Goal: Task Accomplishment & Management: Complete application form

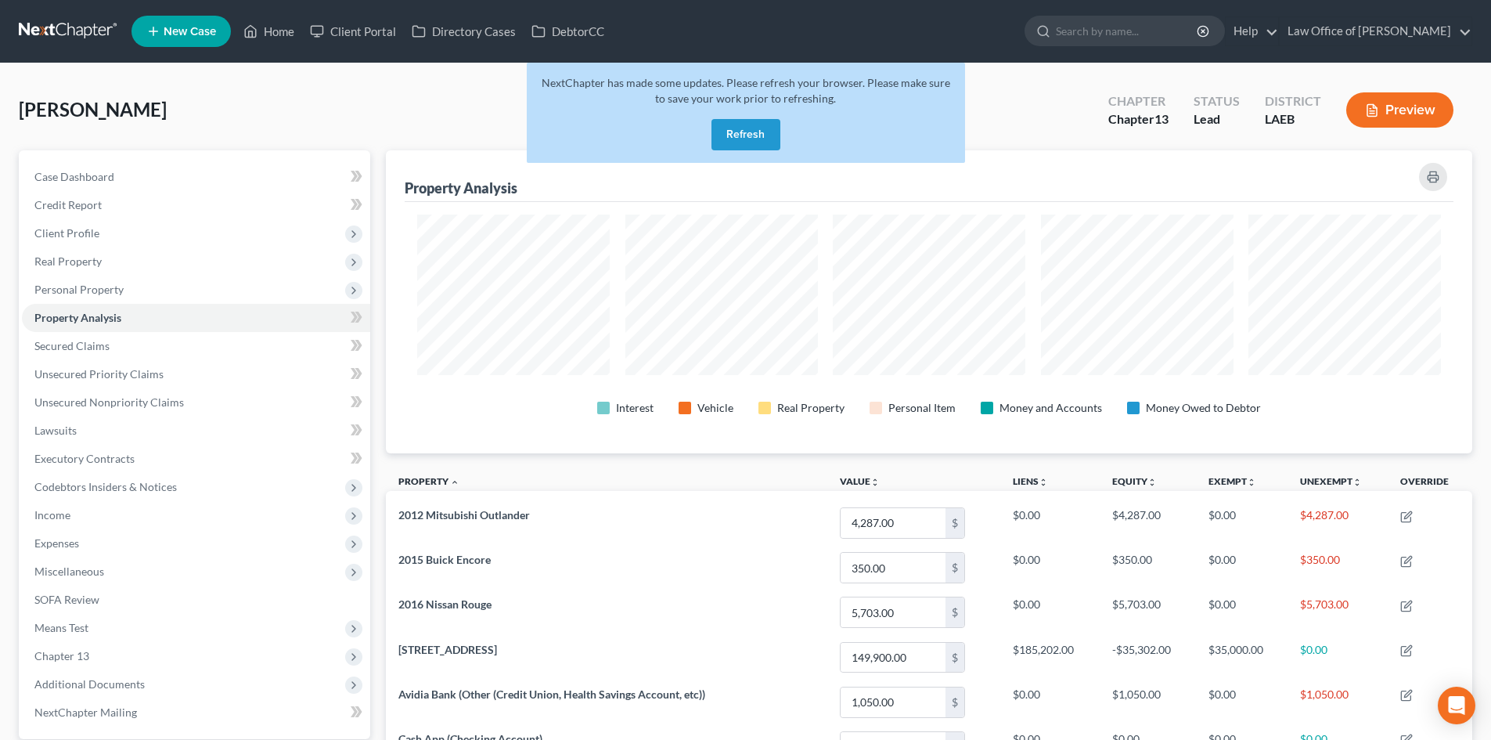
click at [737, 136] on button "Refresh" at bounding box center [745, 134] width 69 height 31
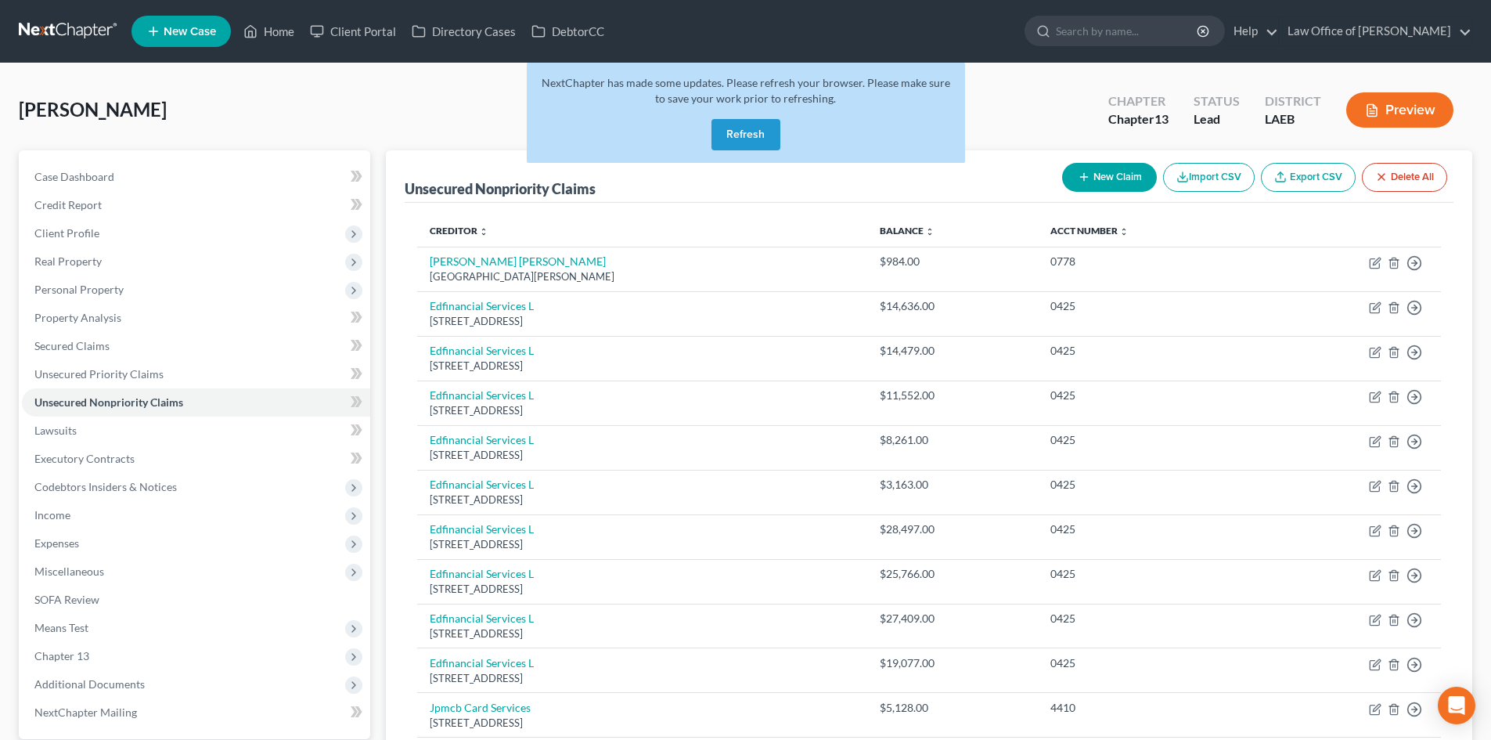
click at [75, 27] on link at bounding box center [69, 31] width 100 height 28
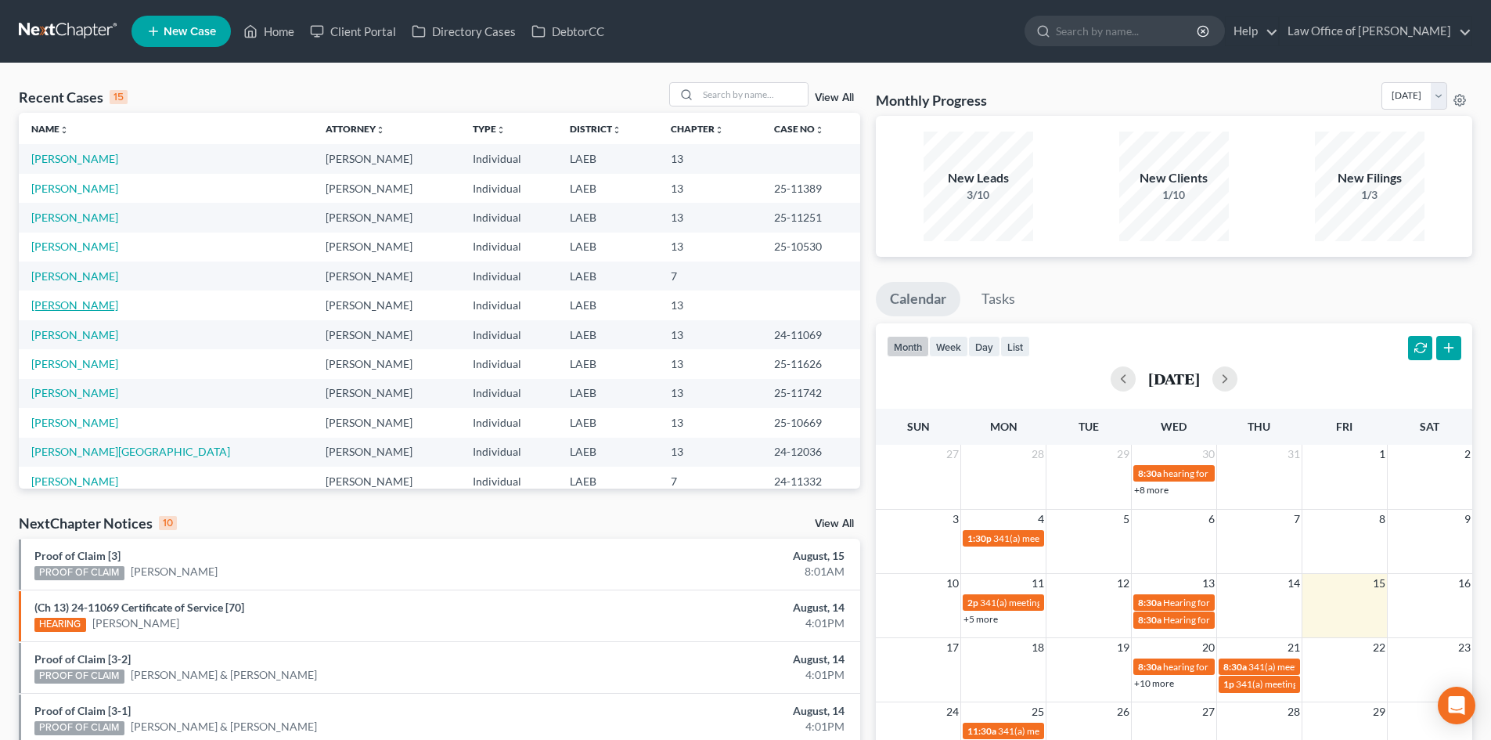
click at [52, 302] on link "Perkins, Arthur" at bounding box center [74, 304] width 87 height 13
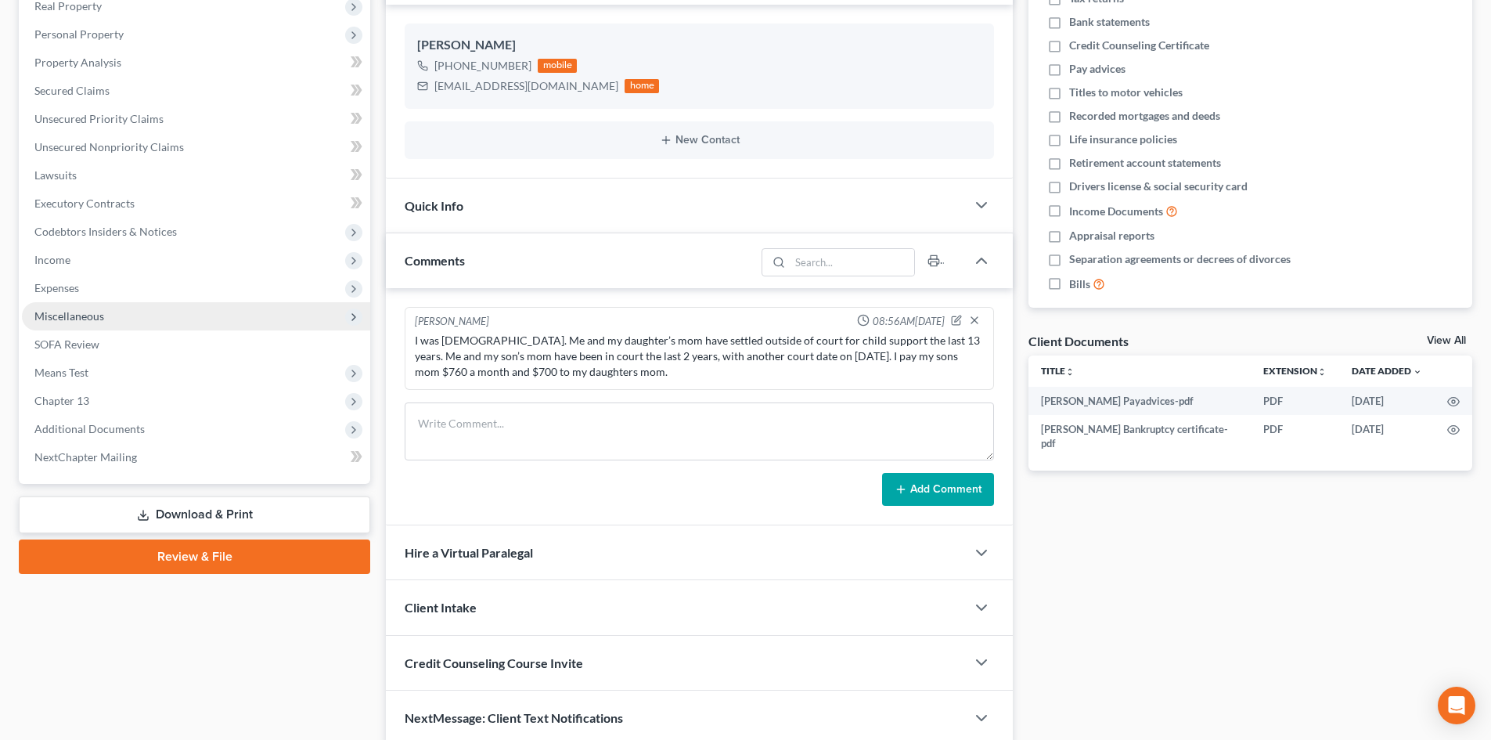
scroll to position [313, 0]
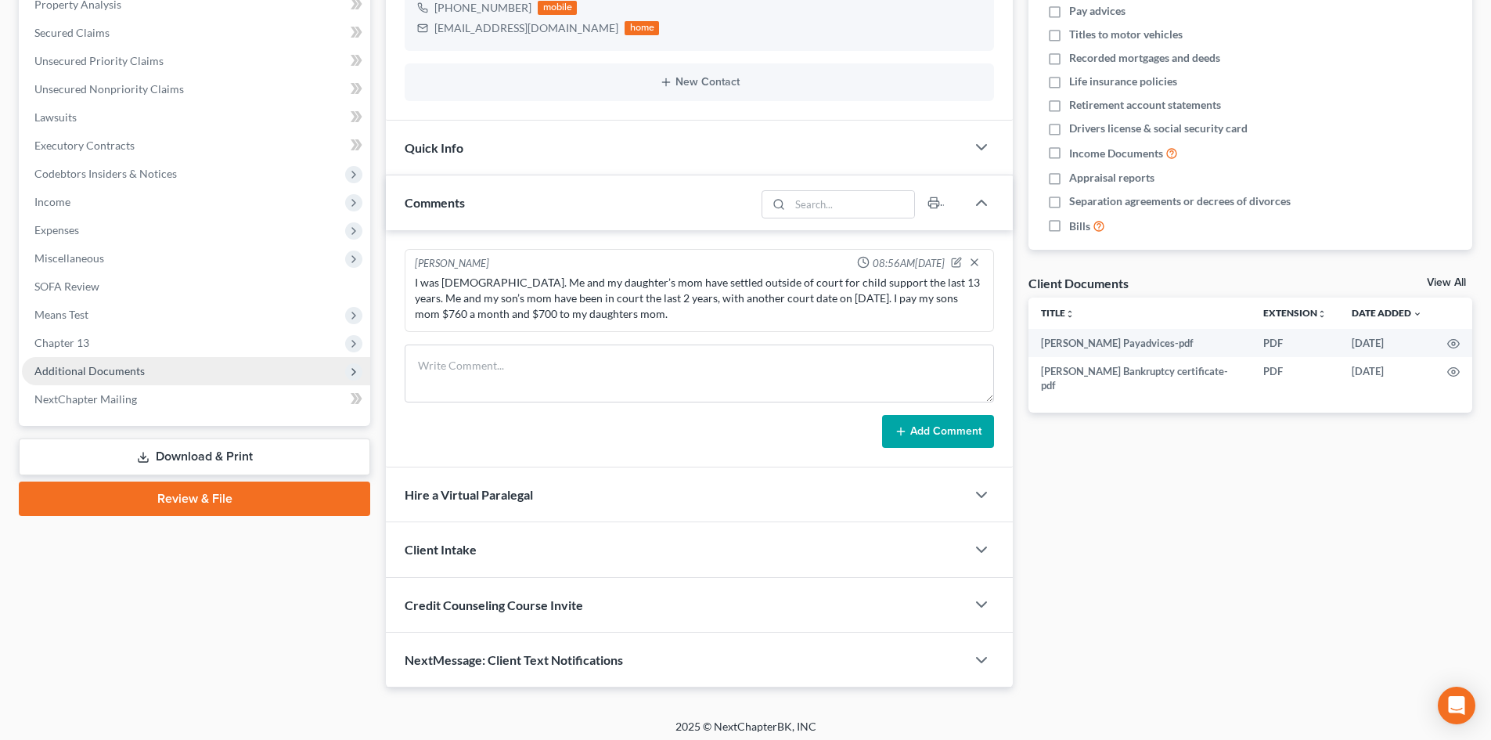
click at [56, 381] on span "Additional Documents" at bounding box center [196, 371] width 348 height 28
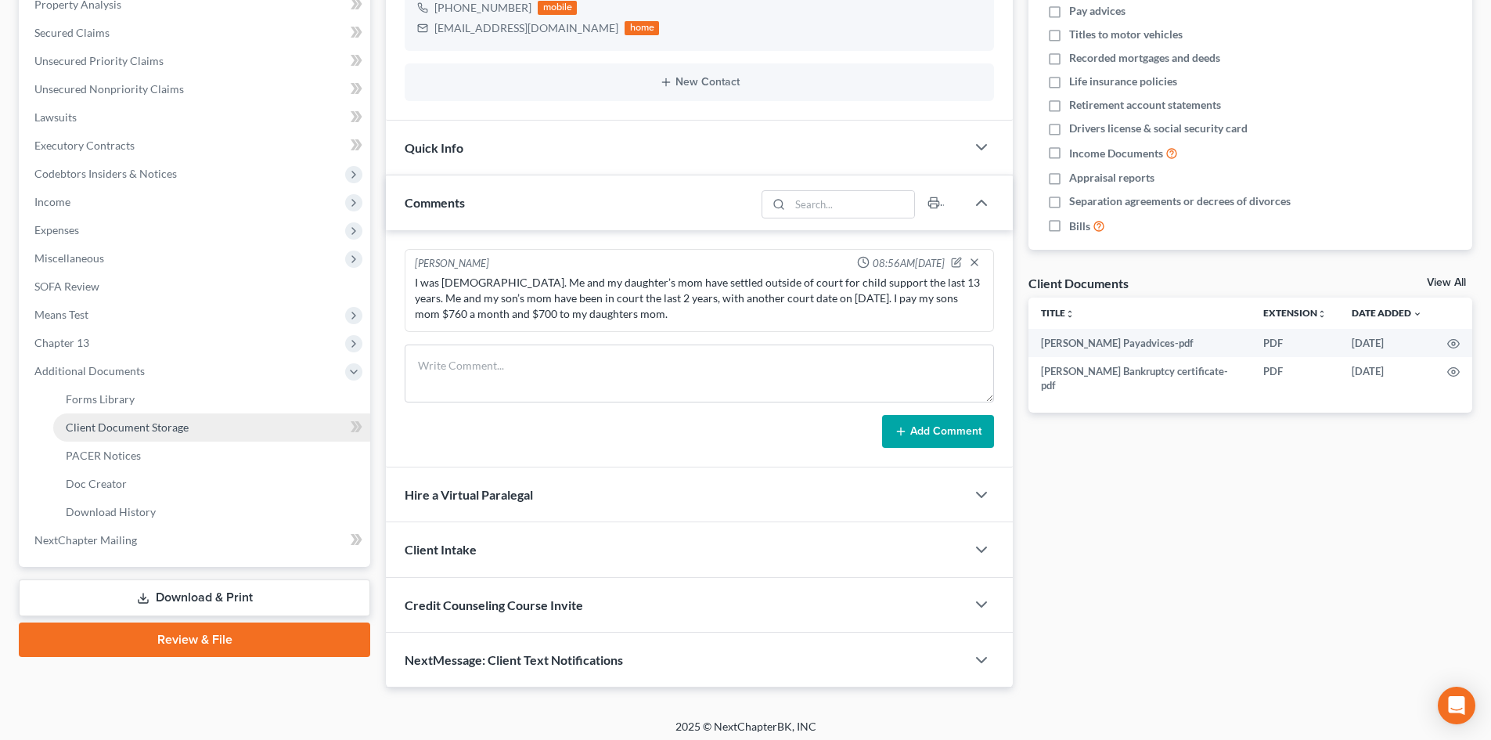
click at [114, 435] on link "Client Document Storage" at bounding box center [211, 427] width 317 height 28
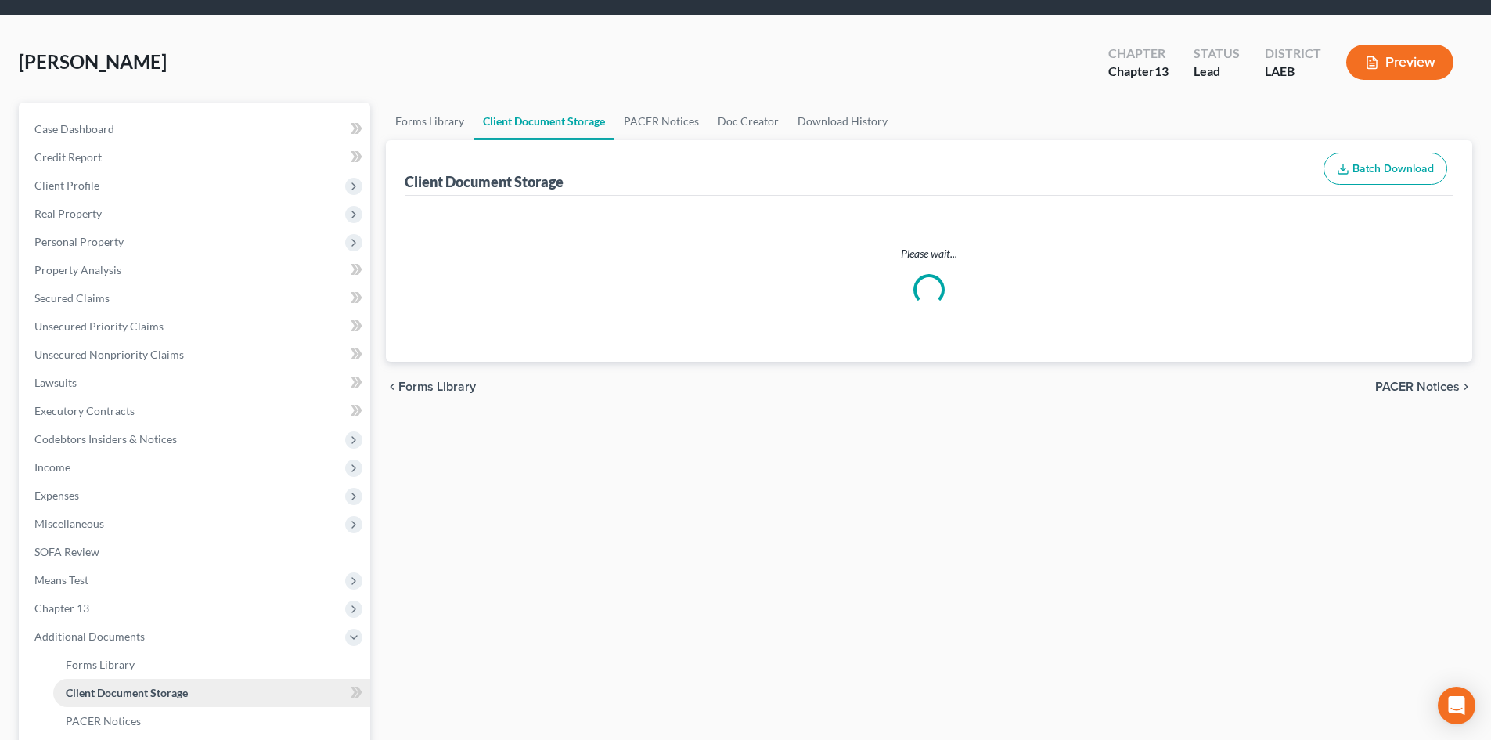
select select "0"
select select "9"
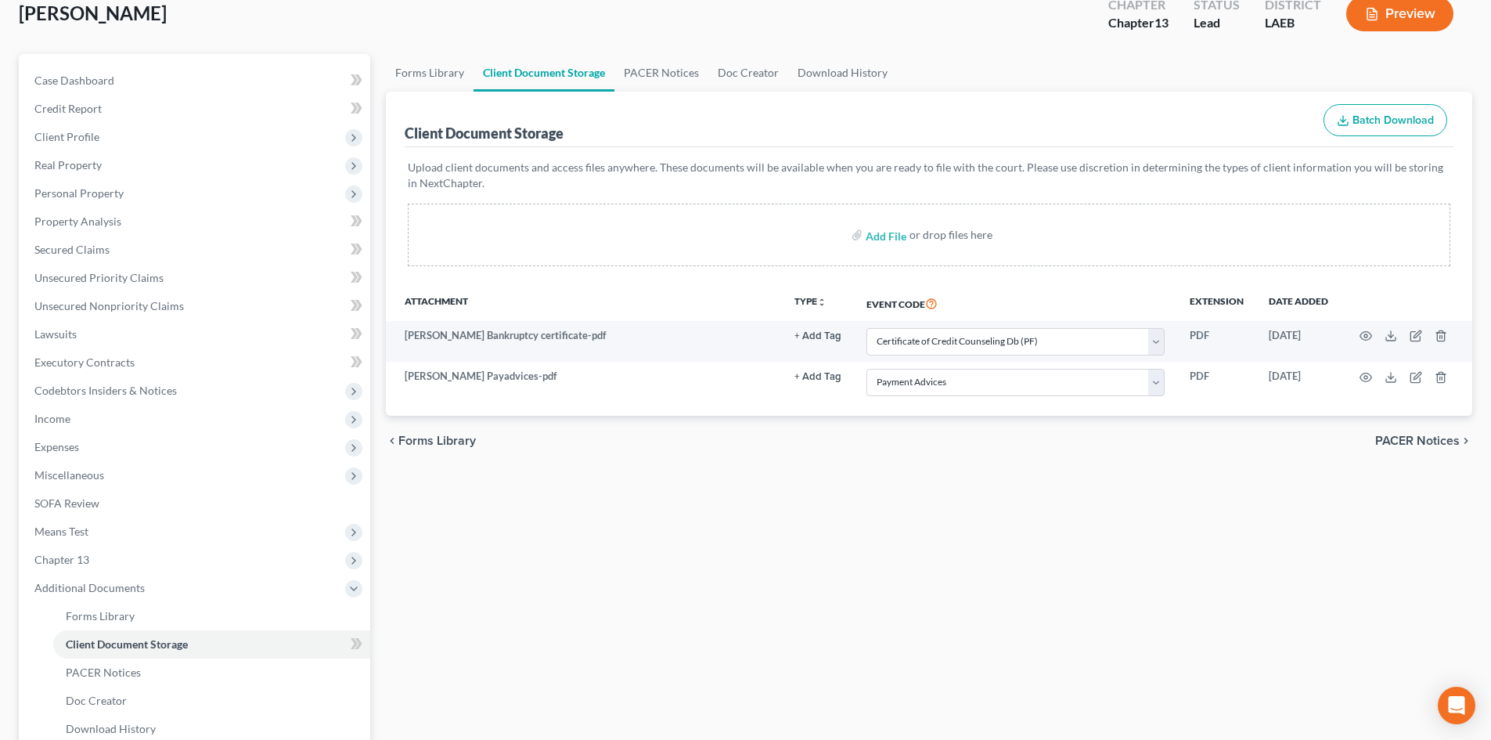
scroll to position [157, 0]
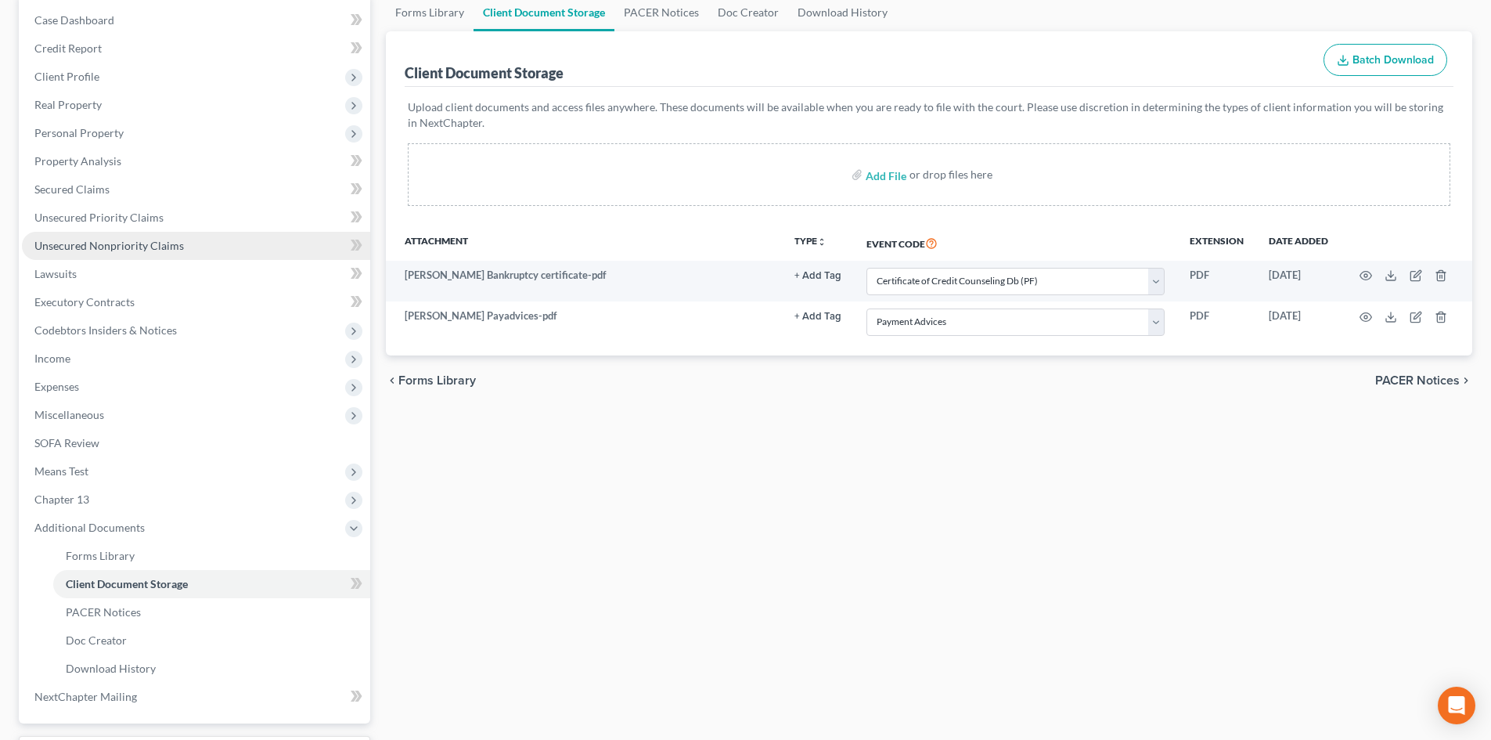
click at [76, 245] on span "Unsecured Nonpriority Claims" at bounding box center [108, 245] width 149 height 13
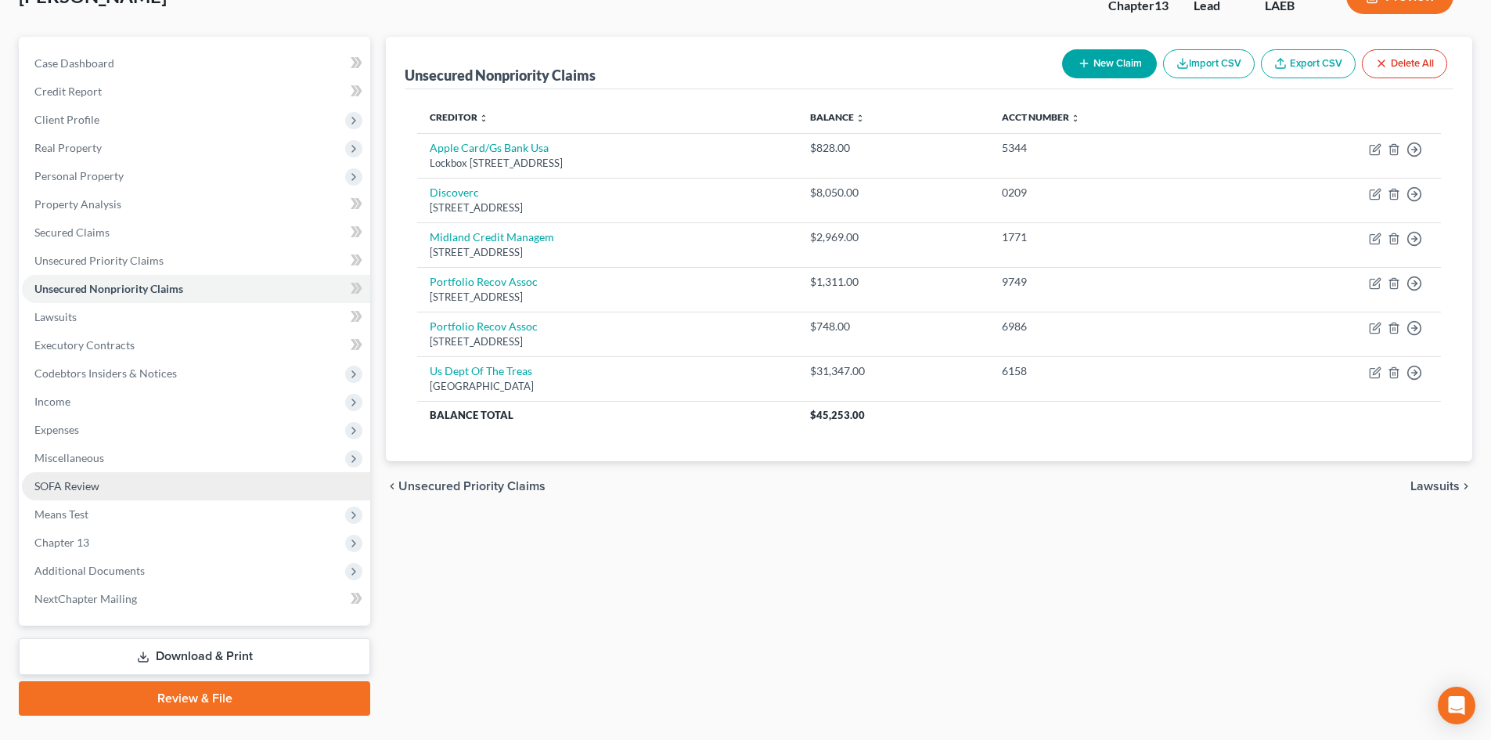
scroll to position [149, 0]
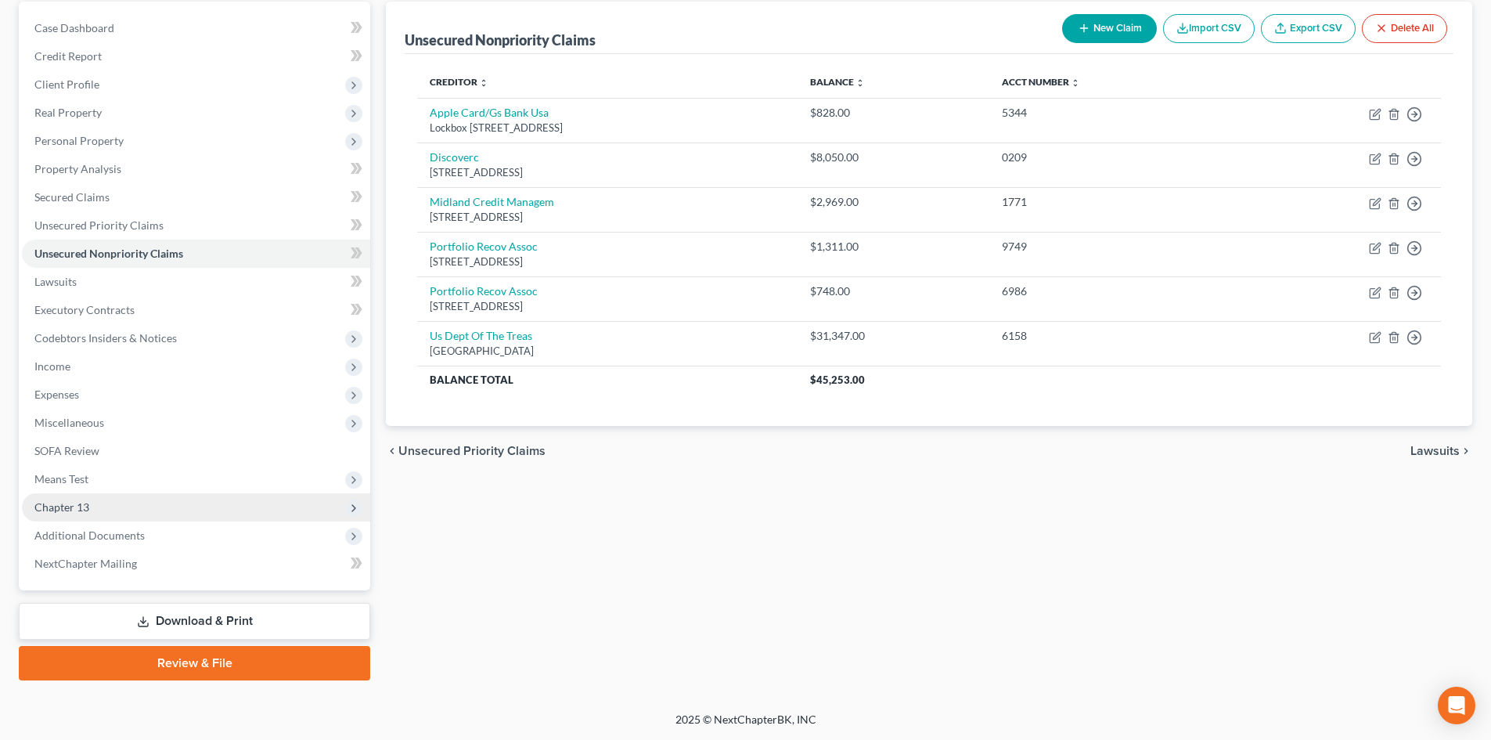
click at [72, 511] on span "Chapter 13" at bounding box center [61, 506] width 55 height 13
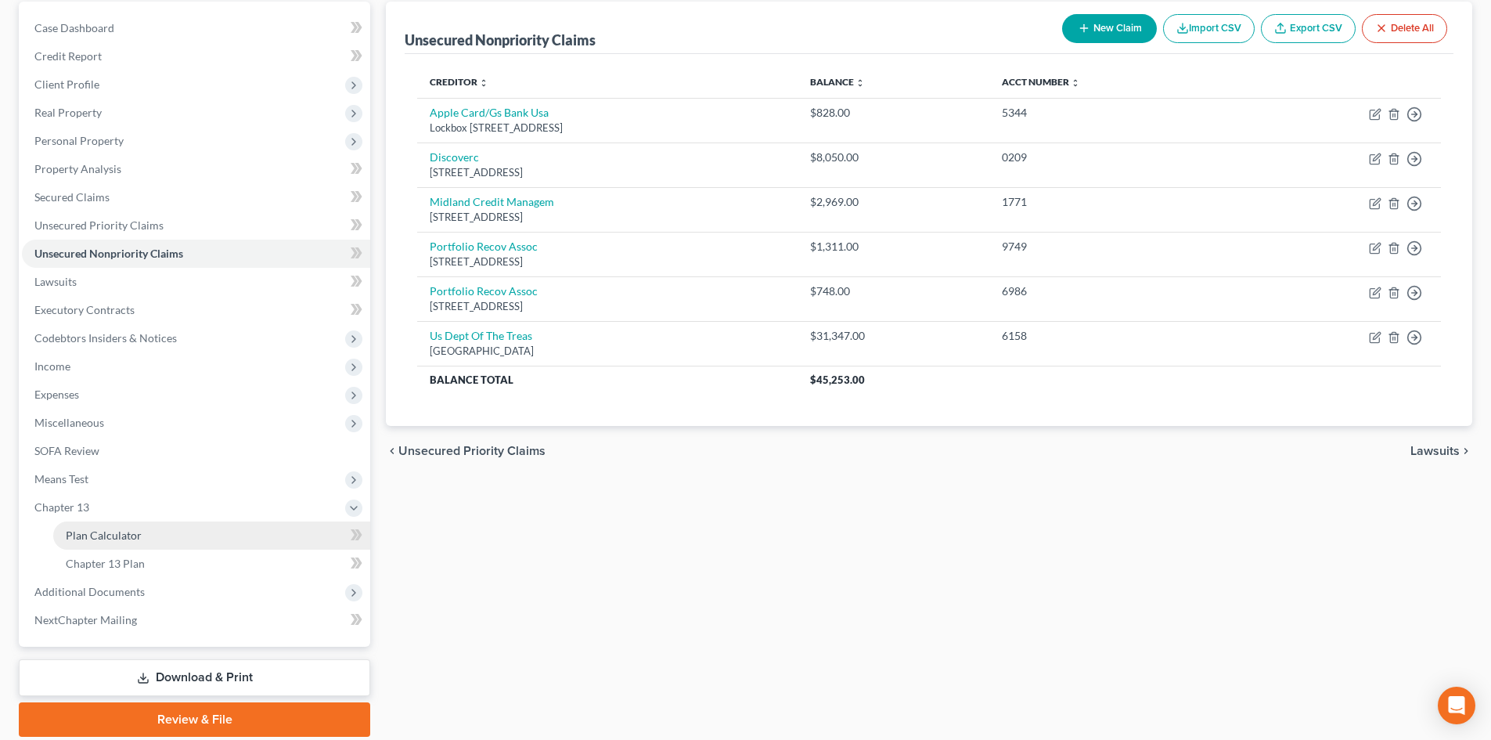
click at [124, 541] on span "Plan Calculator" at bounding box center [104, 534] width 76 height 13
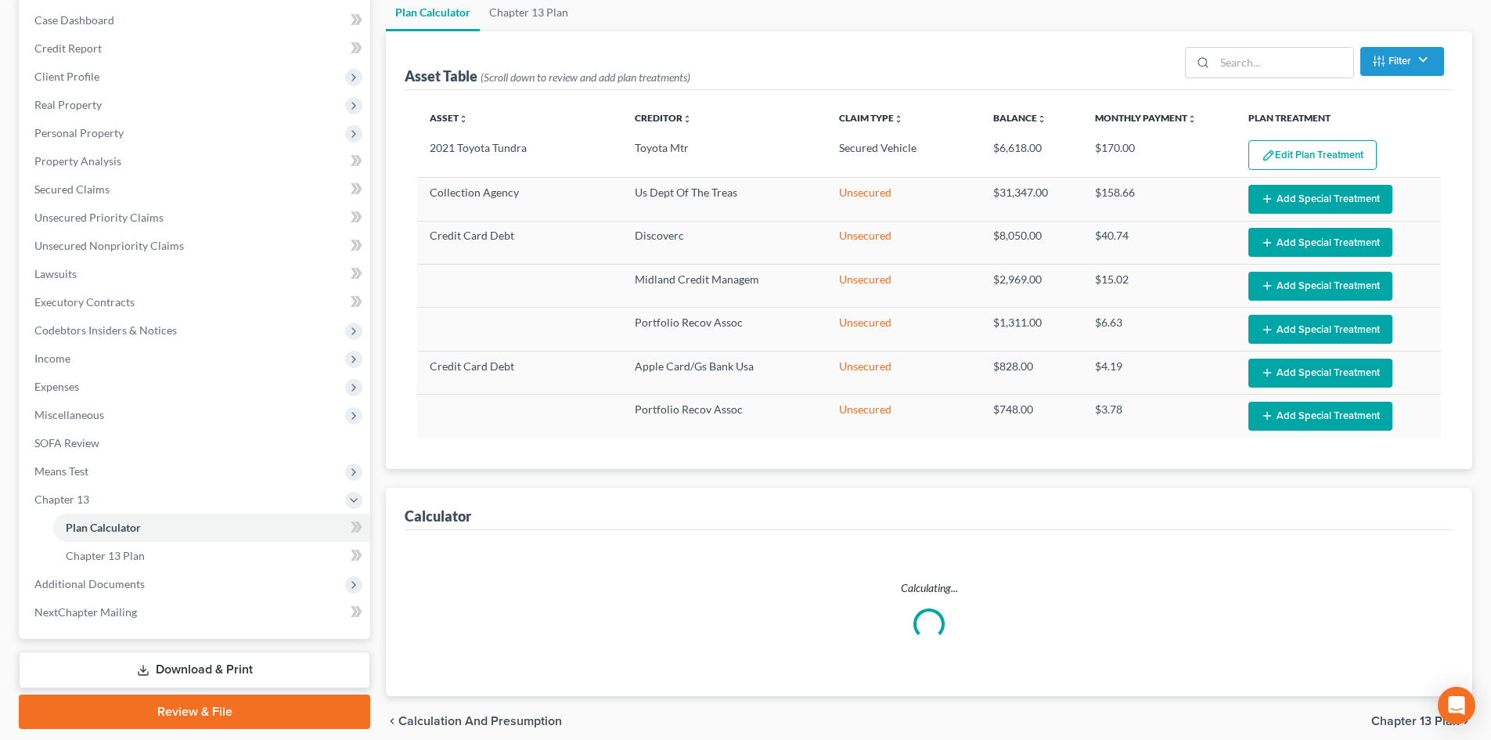
select select "59"
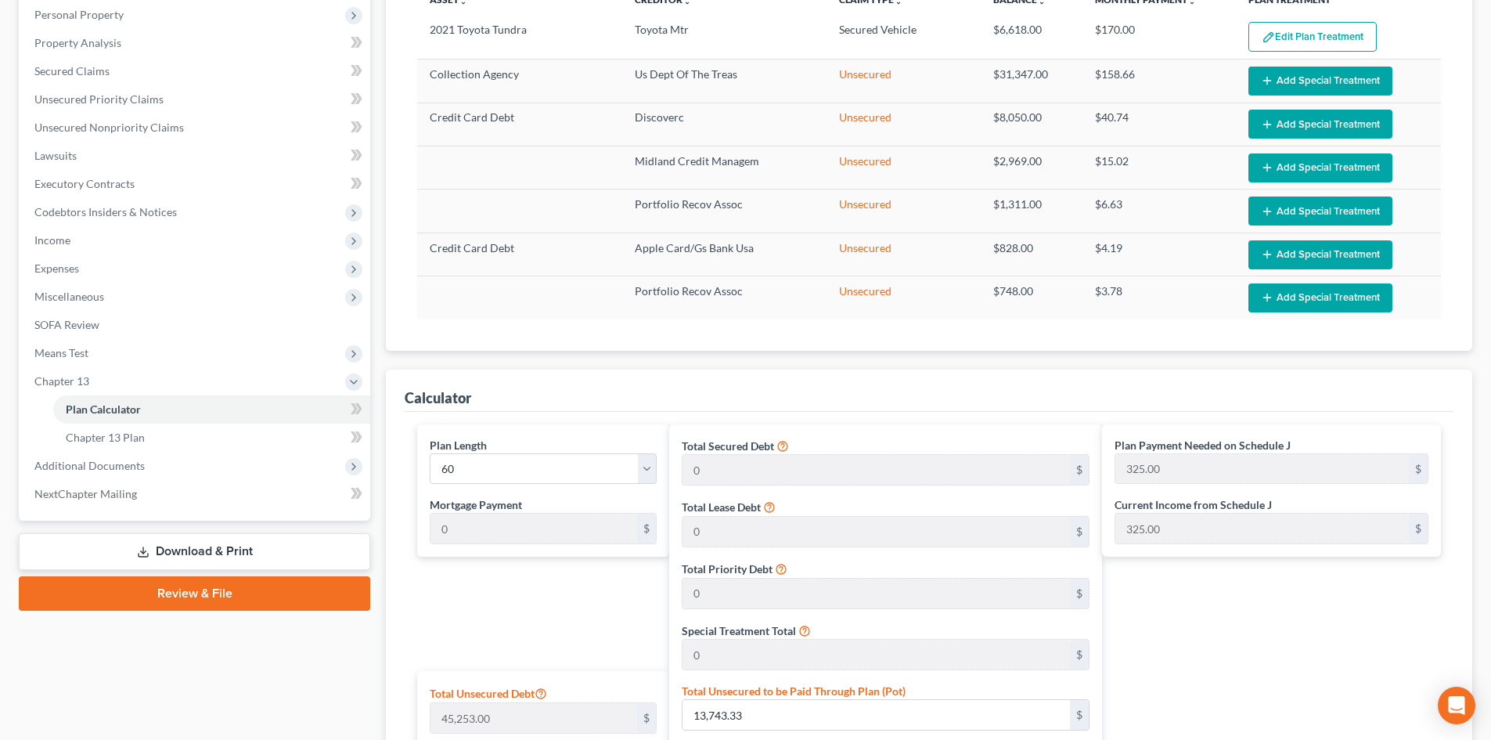
scroll to position [157, 0]
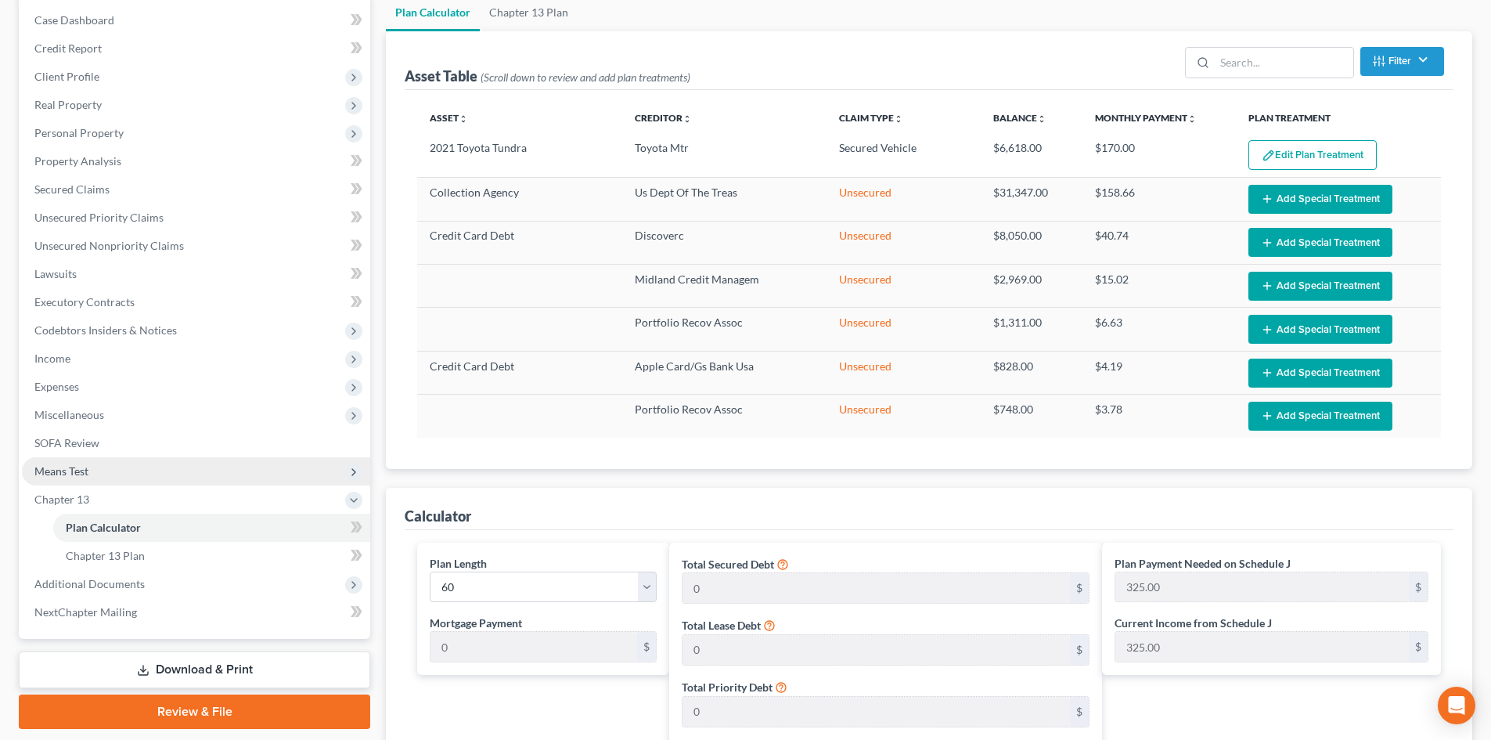
click at [83, 480] on span "Means Test" at bounding box center [196, 471] width 348 height 28
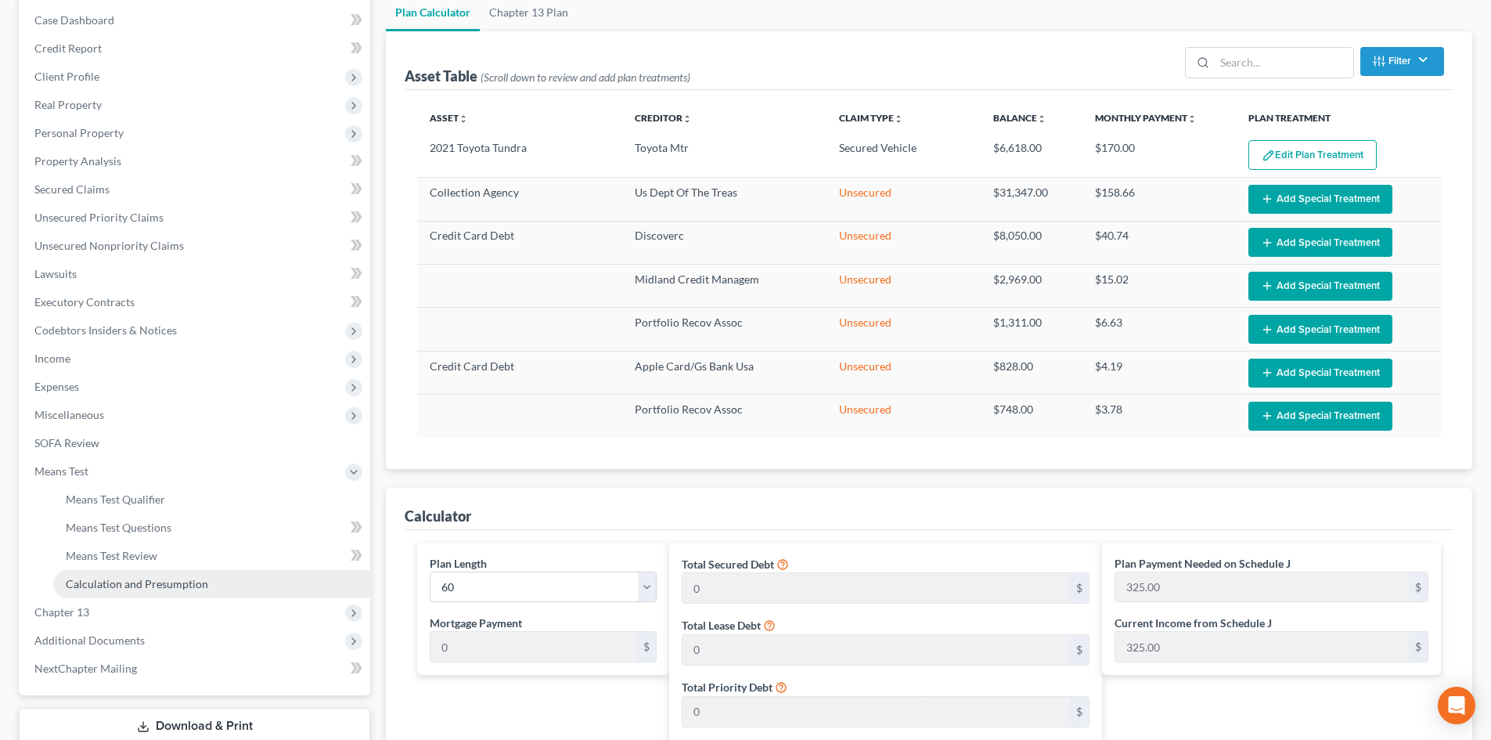
click at [117, 582] on span "Calculation and Presumption" at bounding box center [137, 583] width 142 height 13
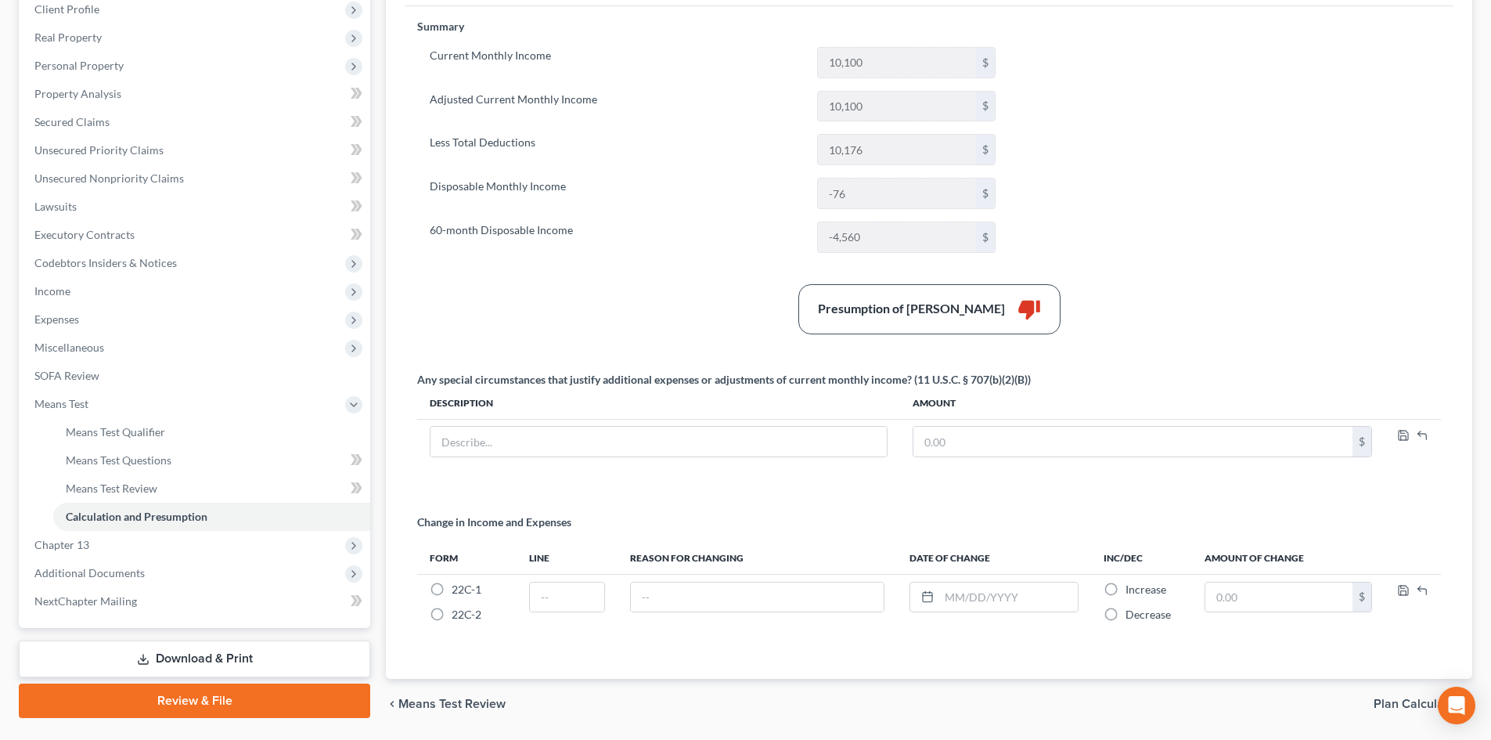
scroll to position [272, 0]
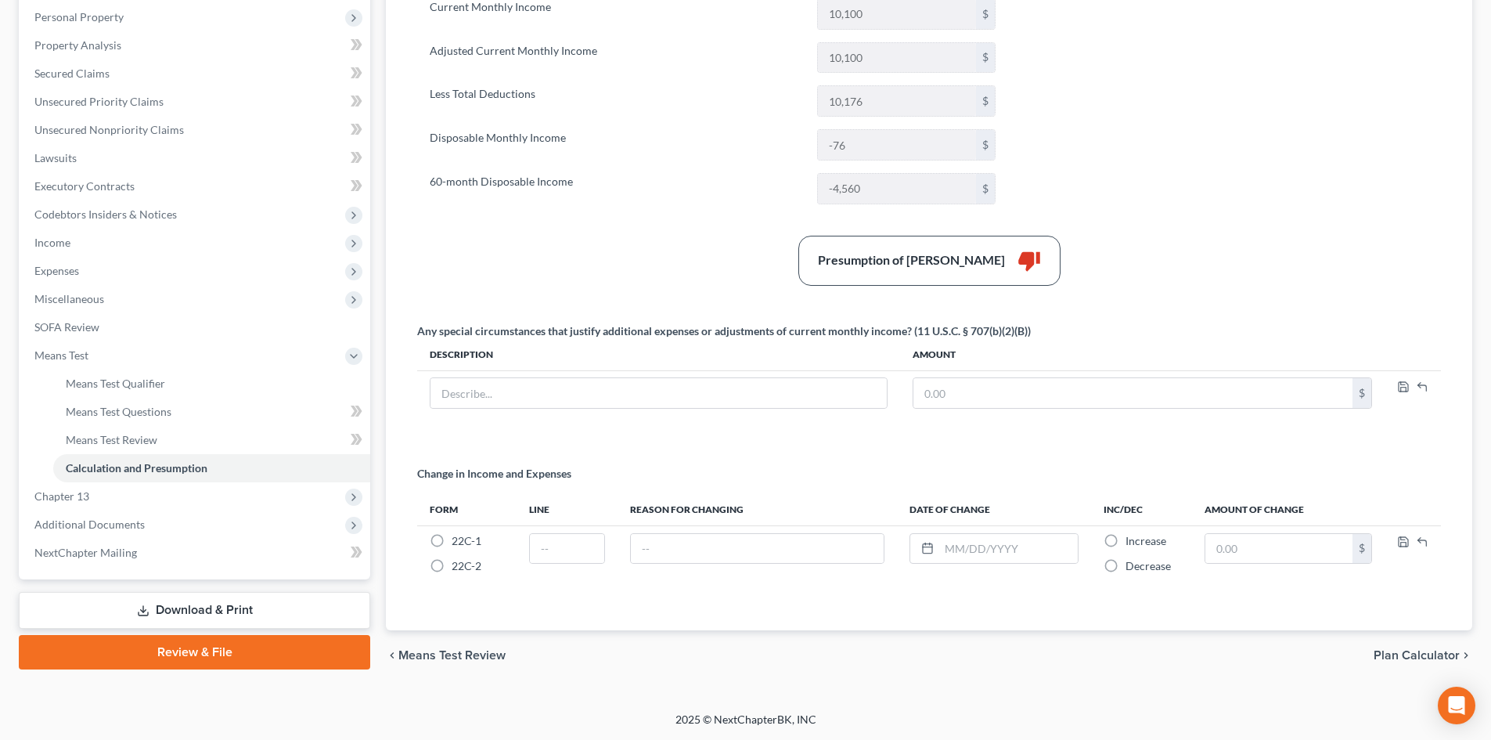
click at [189, 654] on link "Review & File" at bounding box center [194, 652] width 351 height 34
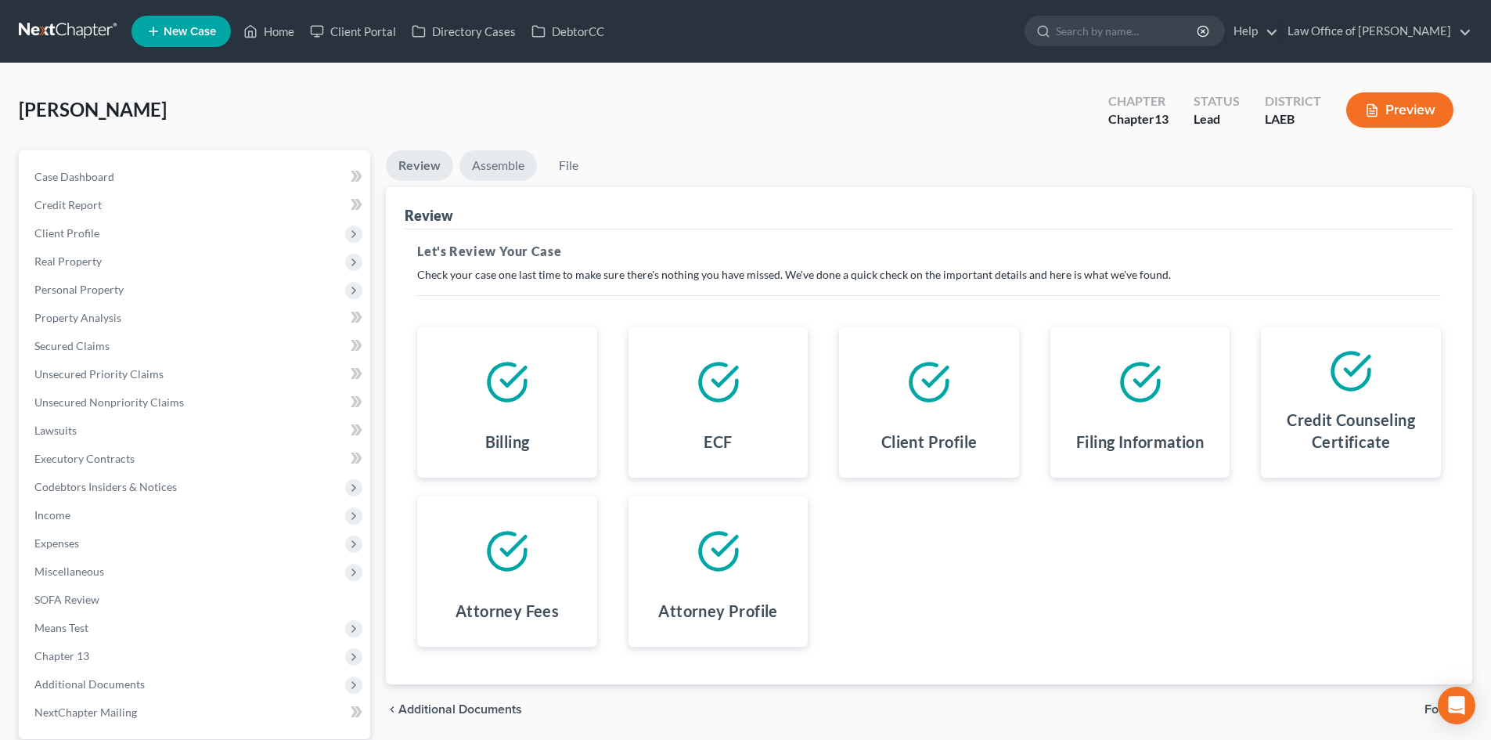
click at [501, 164] on link "Assemble" at bounding box center [497, 165] width 77 height 31
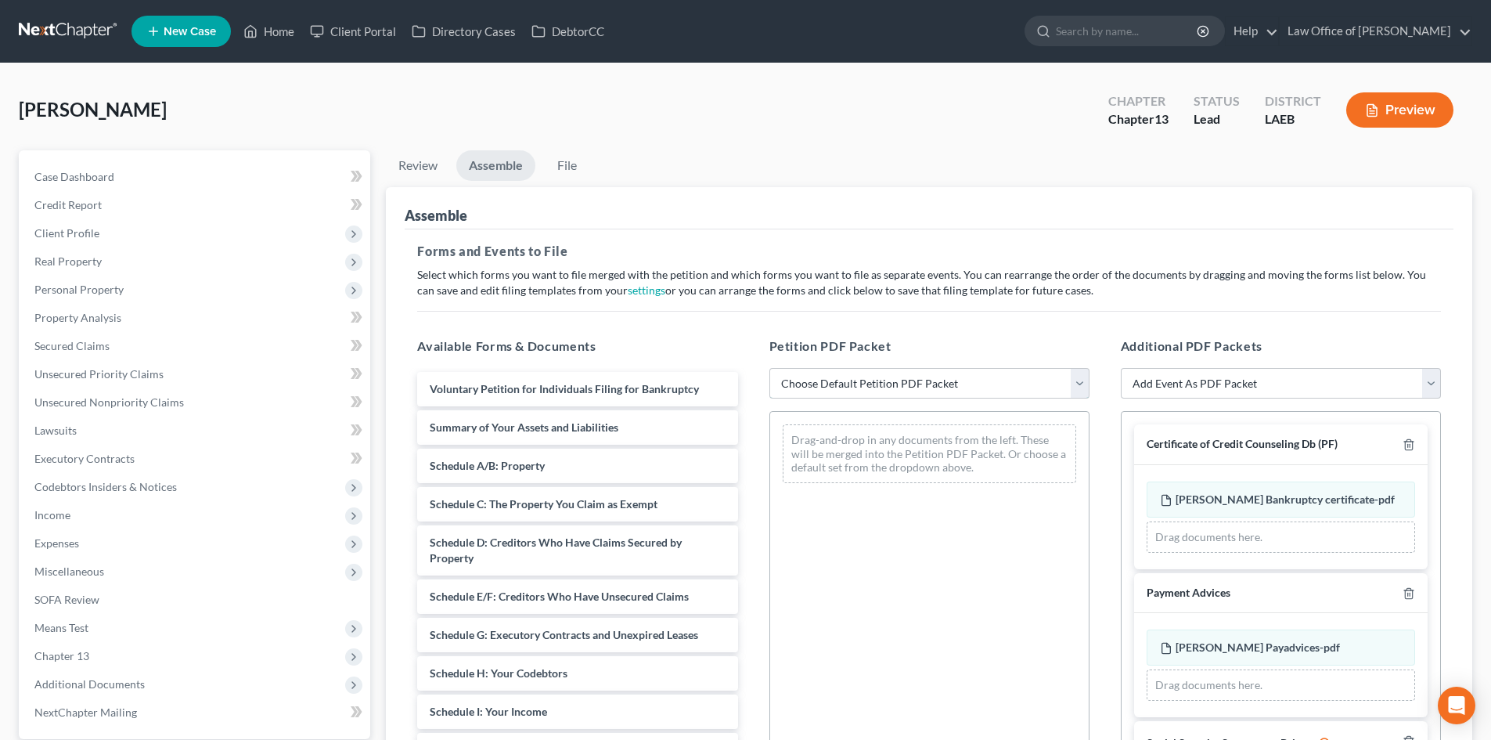
click at [848, 390] on select "Choose Default Petition PDF Packet Complete Bankruptcy Petition (all forms and …" at bounding box center [929, 383] width 320 height 31
select select "0"
click at [769, 368] on select "Choose Default Petition PDF Packet Complete Bankruptcy Petition (all forms and …" at bounding box center [929, 383] width 320 height 31
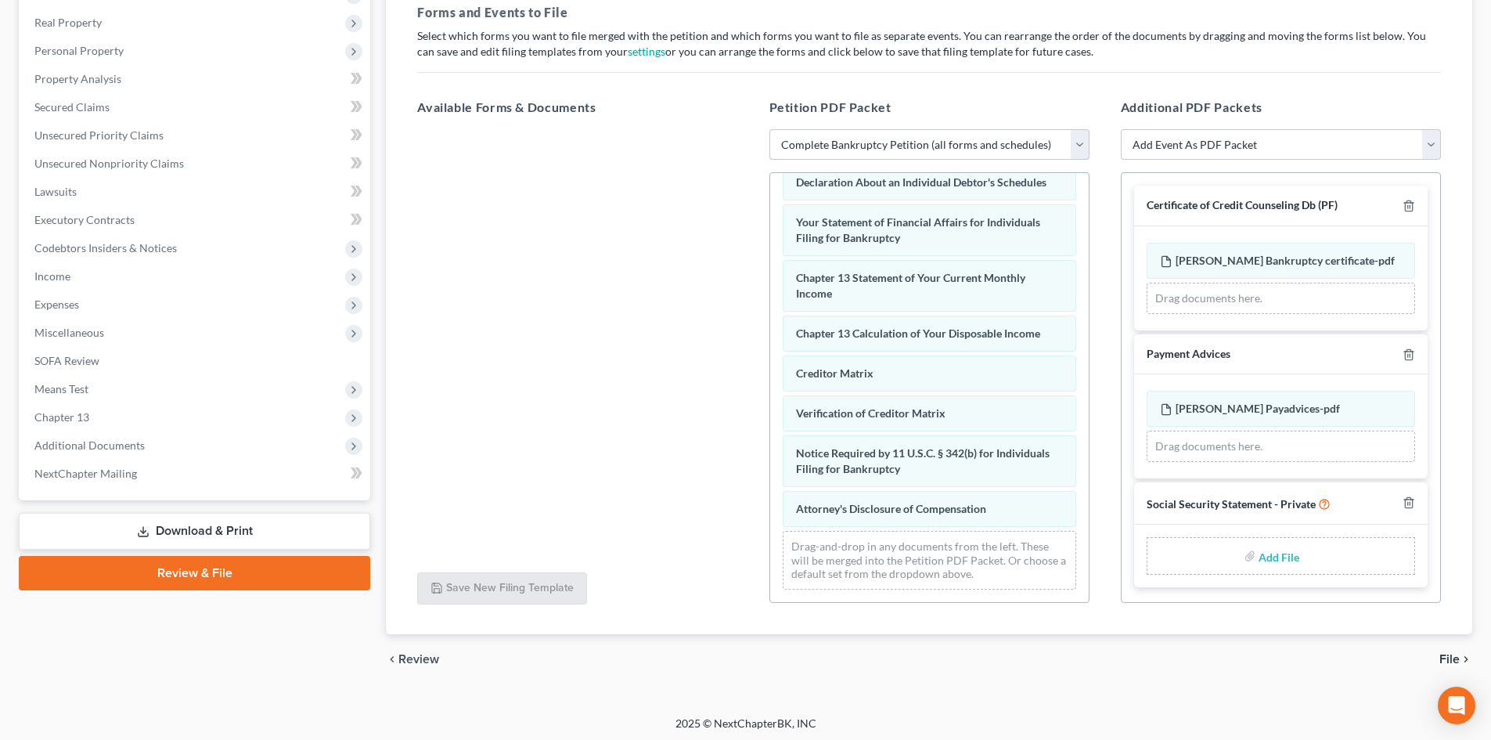
scroll to position [243, 0]
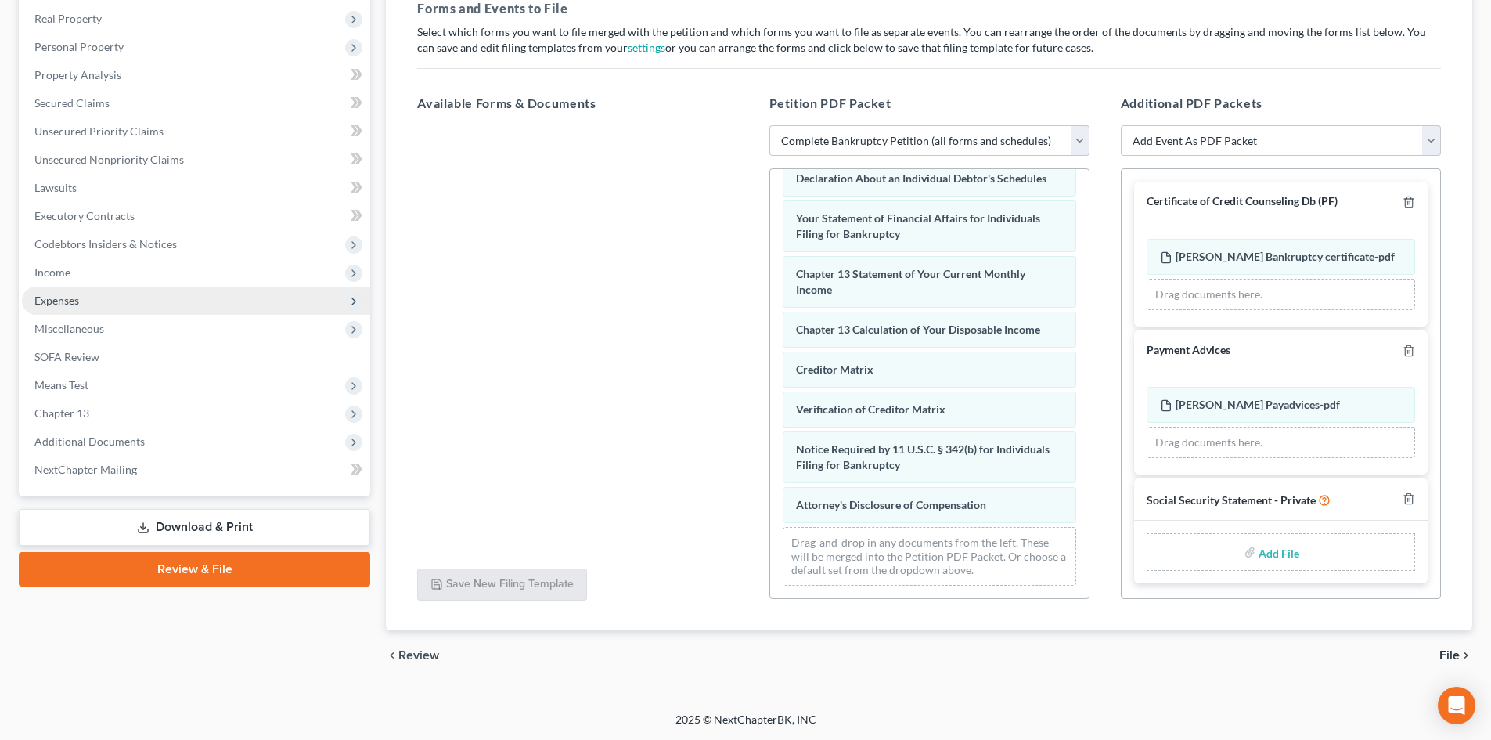
click at [50, 298] on span "Expenses" at bounding box center [56, 299] width 45 height 13
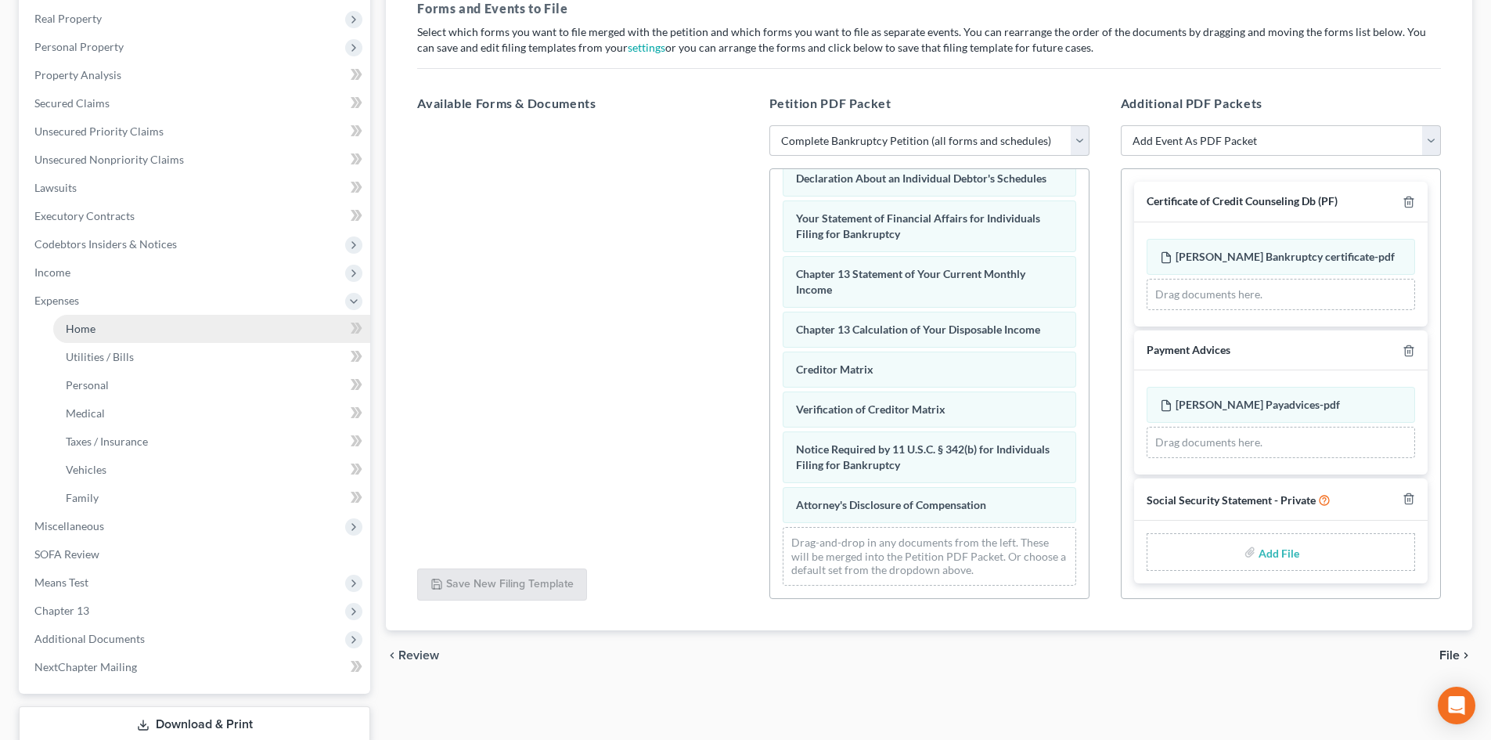
click at [88, 336] on link "Home" at bounding box center [211, 329] width 317 height 28
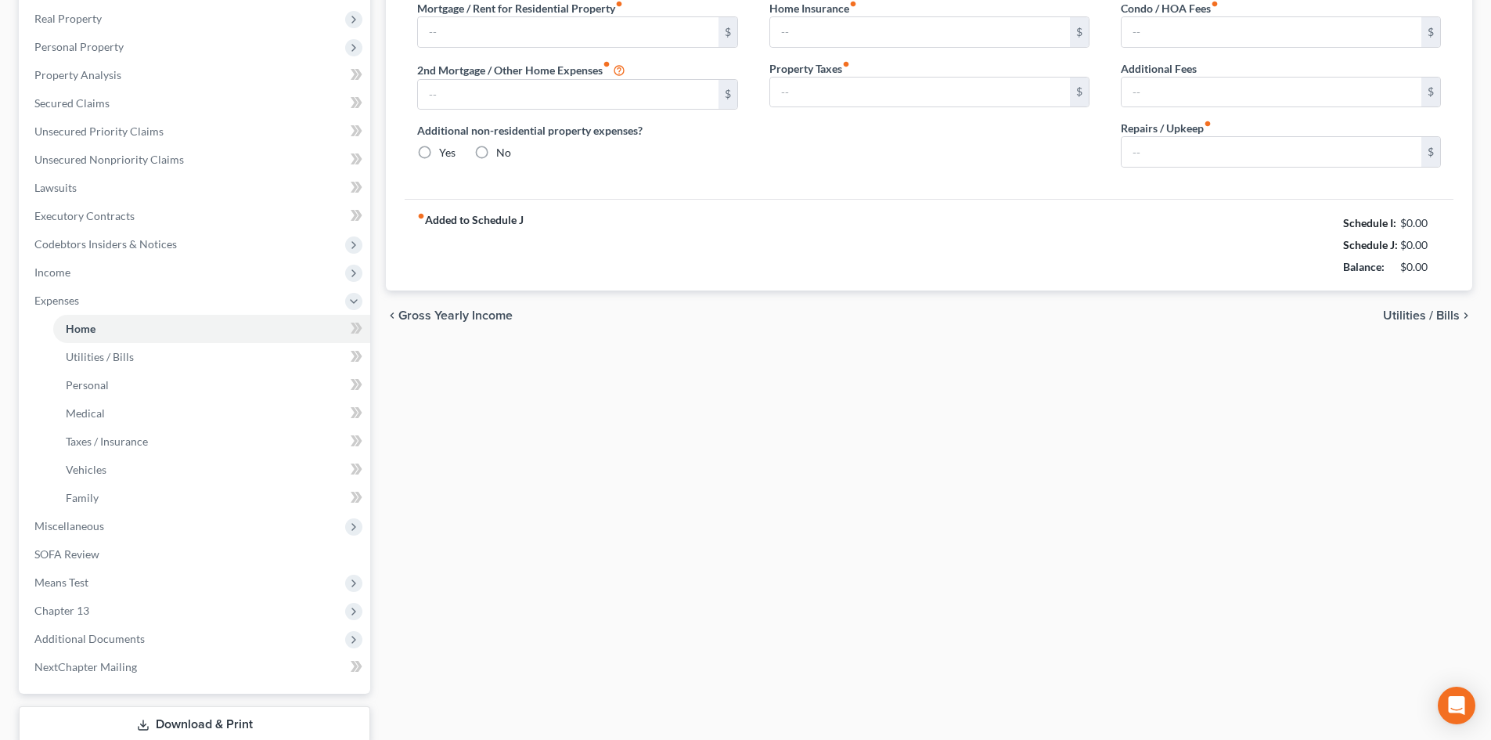
scroll to position [59, 0]
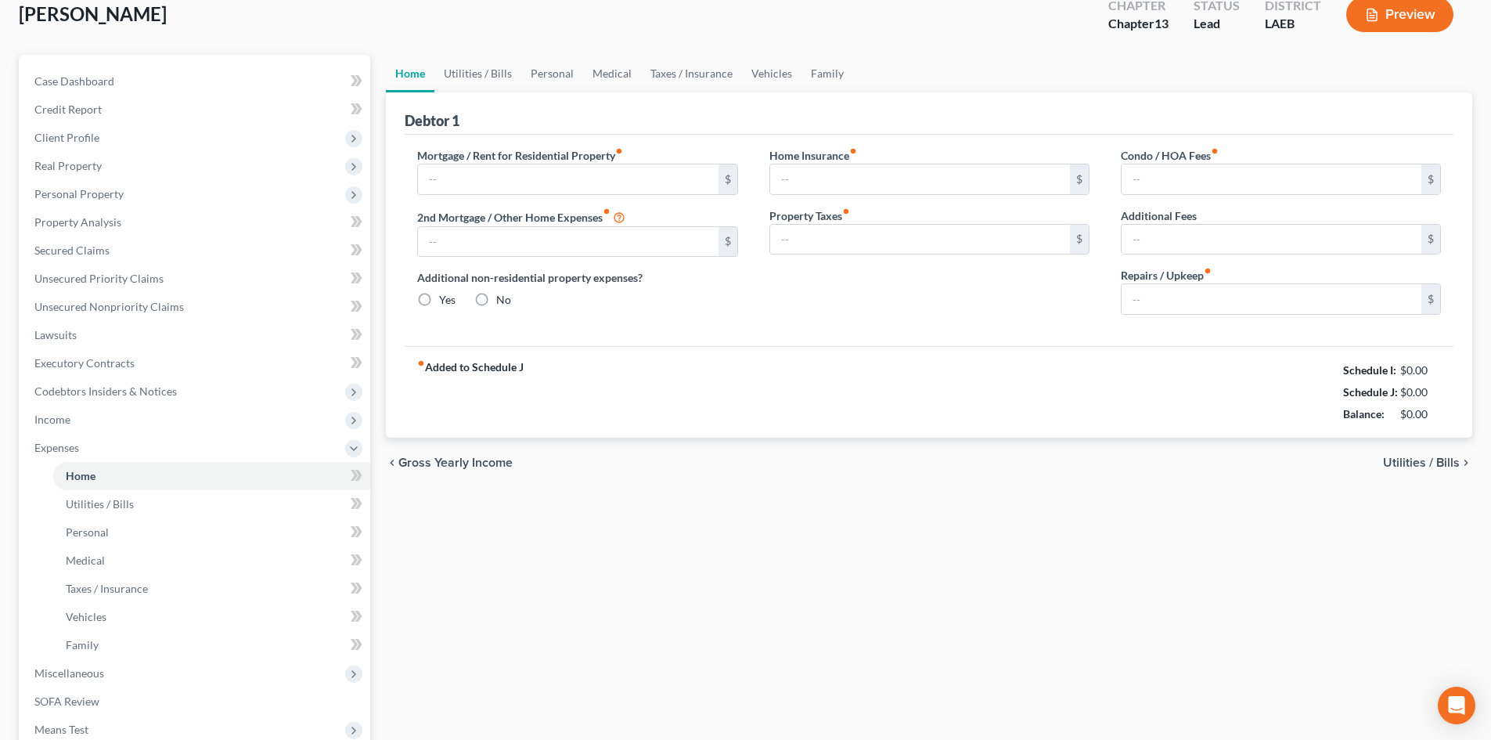
type input "1,500.00"
type input "0.00"
radio input "true"
type input "0.00"
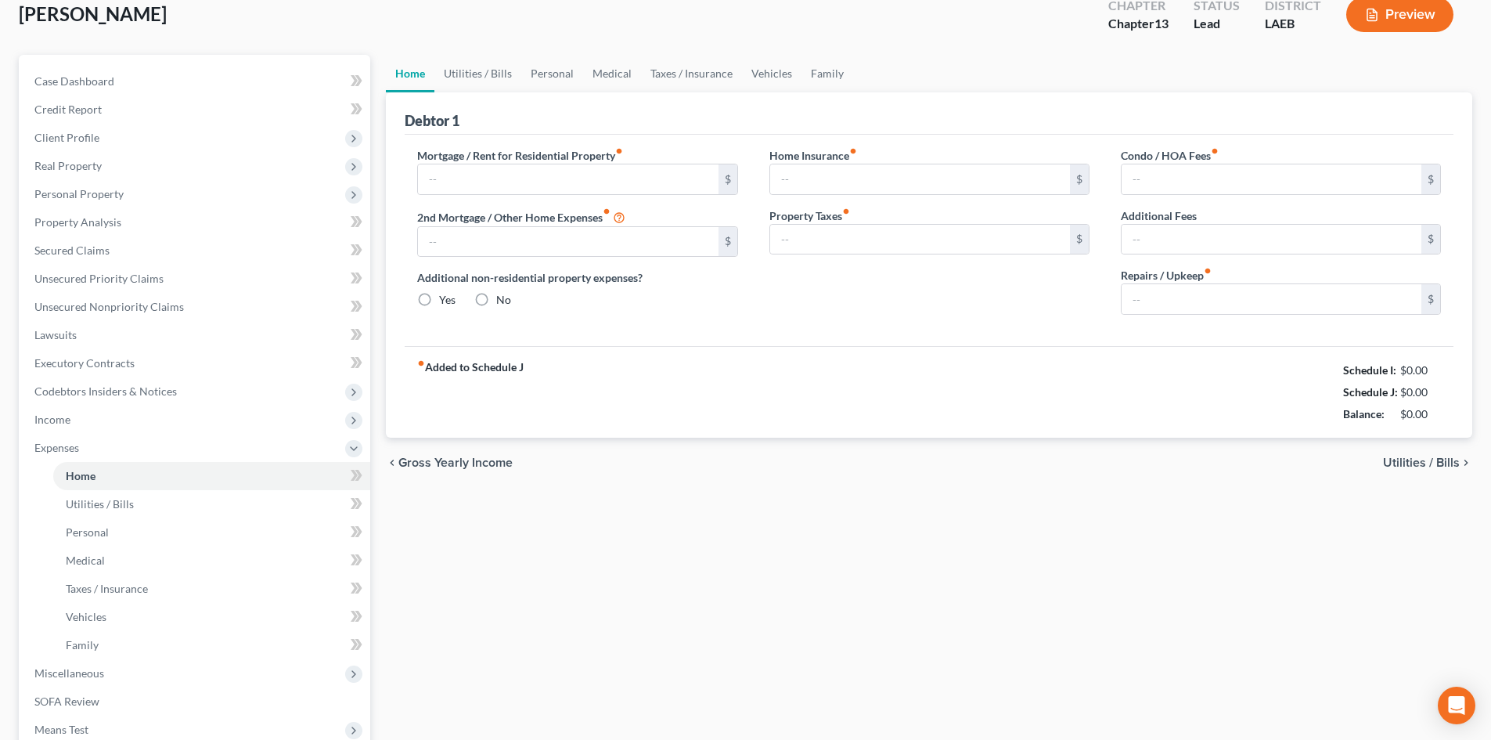
type input "0.00"
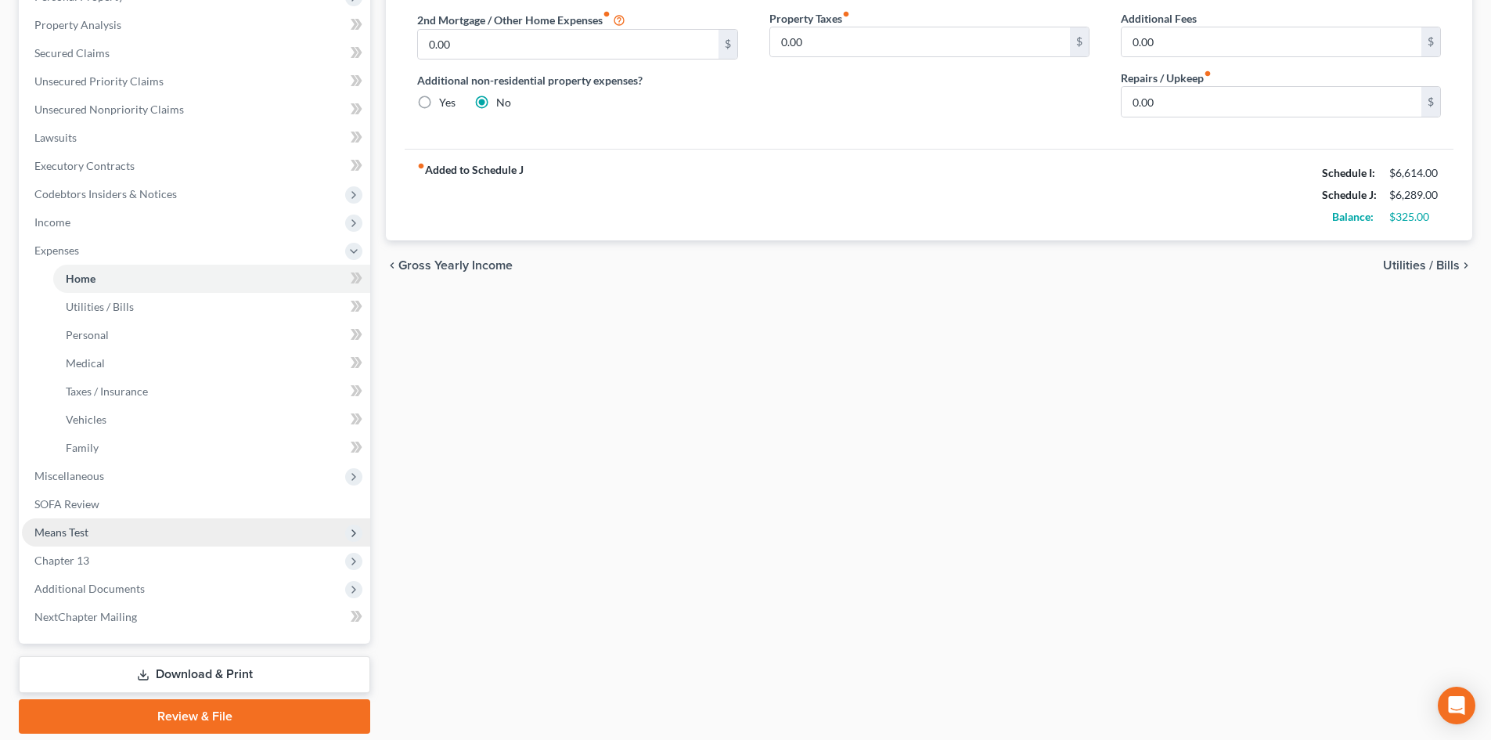
scroll to position [313, 0]
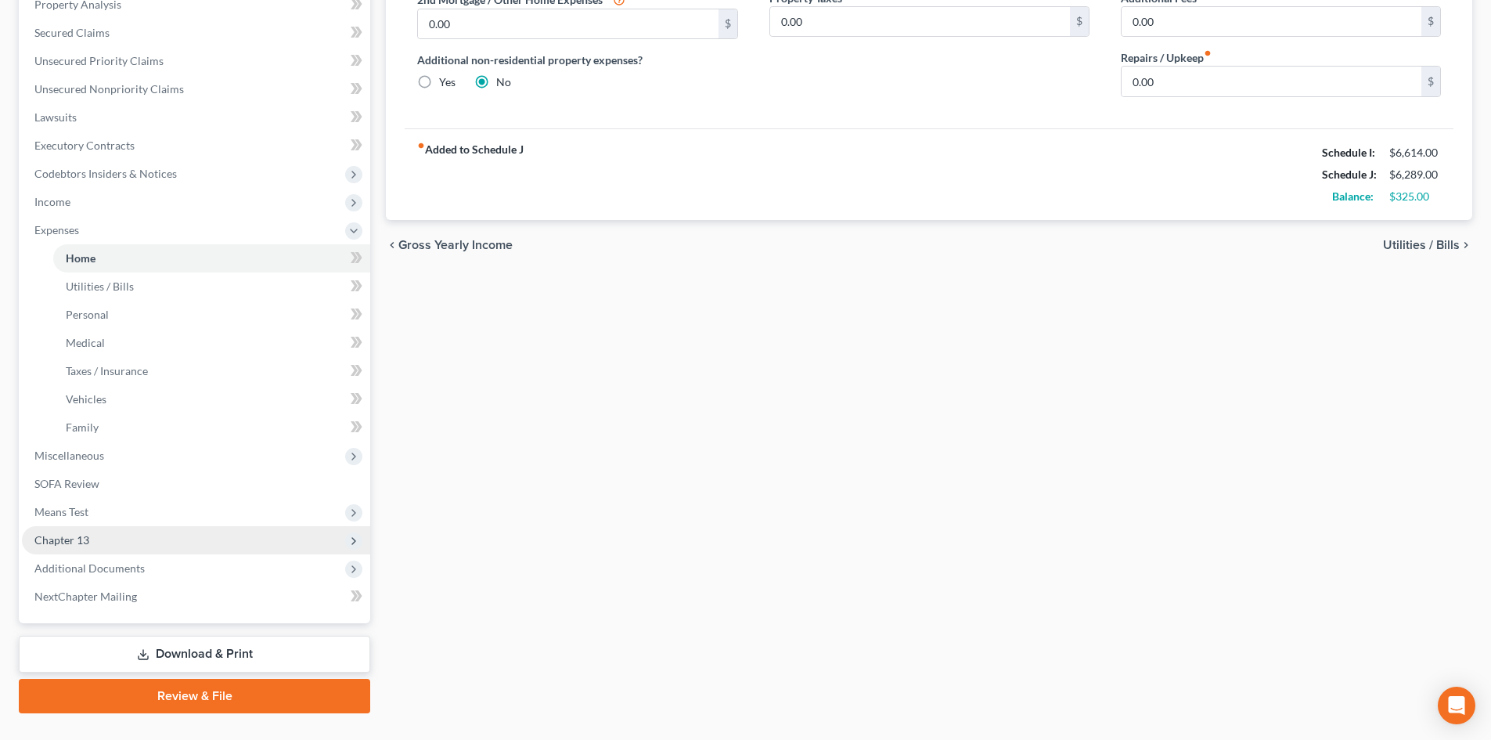
click at [65, 545] on span "Chapter 13" at bounding box center [61, 539] width 55 height 13
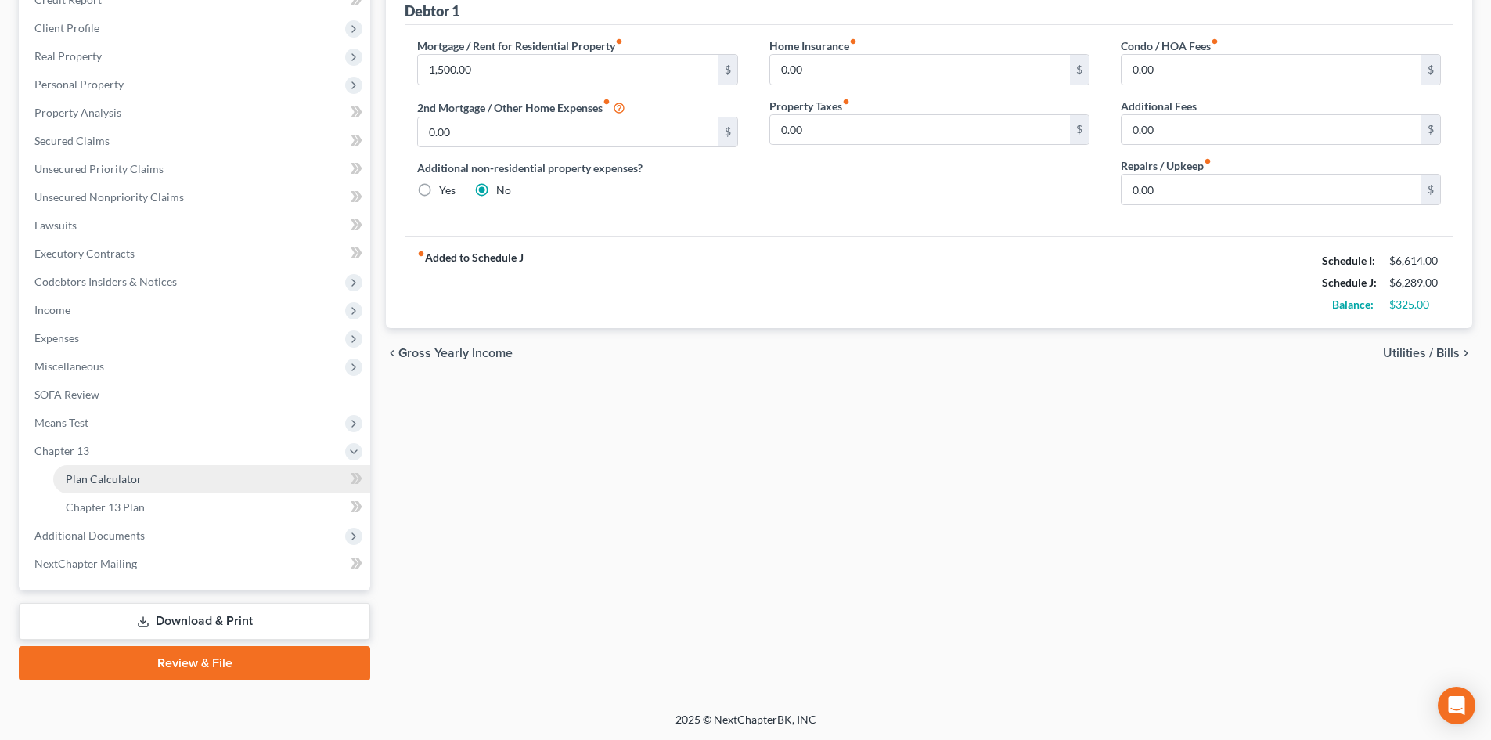
click at [104, 484] on span "Plan Calculator" at bounding box center [104, 478] width 76 height 13
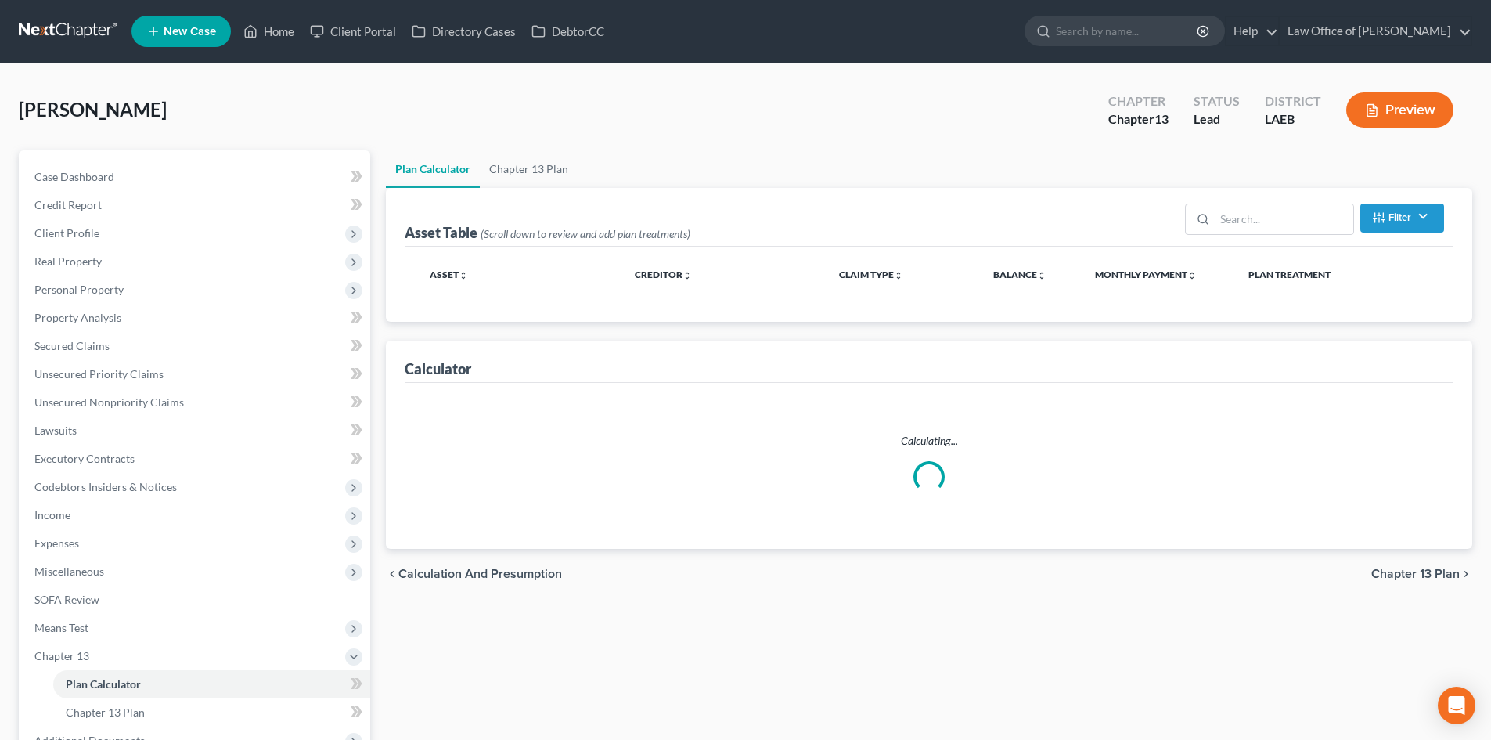
select select "59"
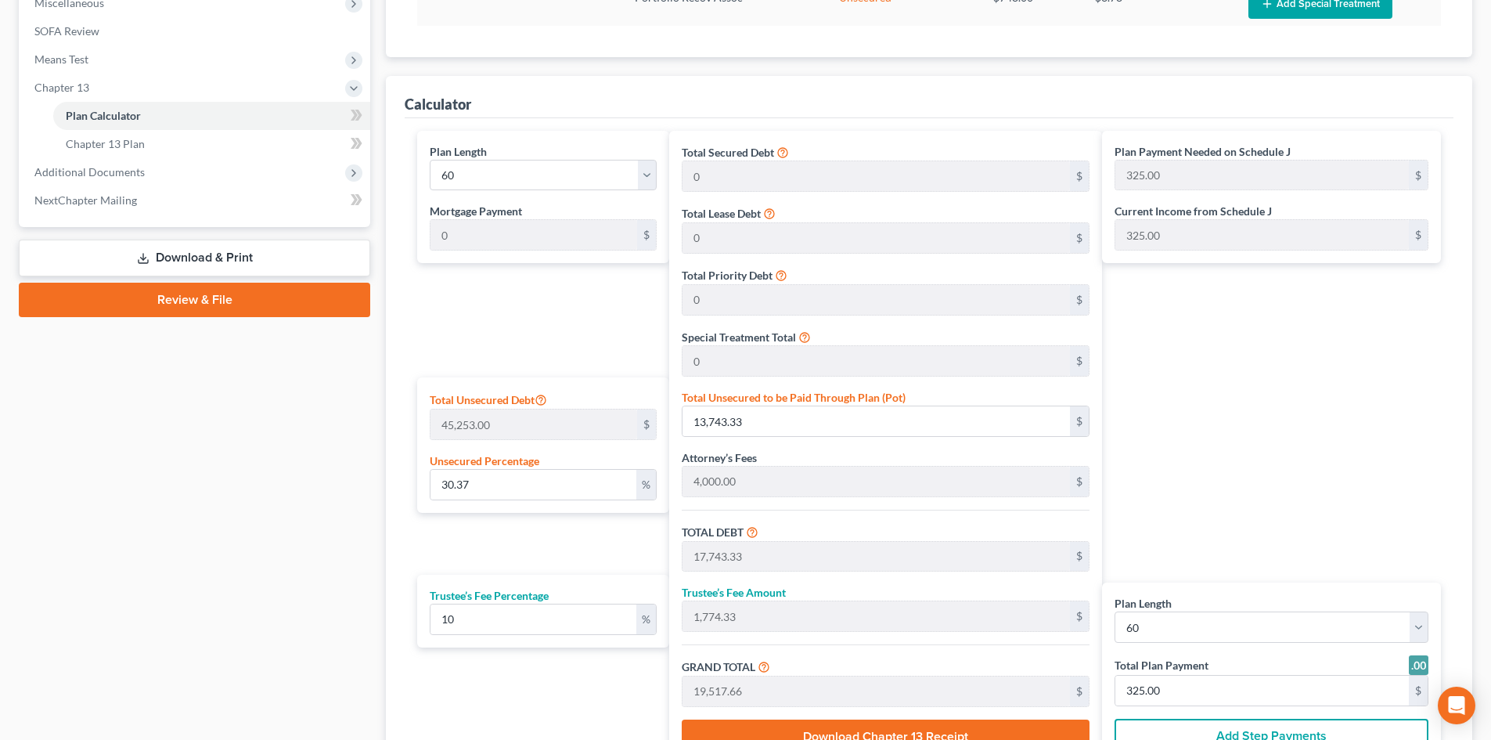
scroll to position [626, 0]
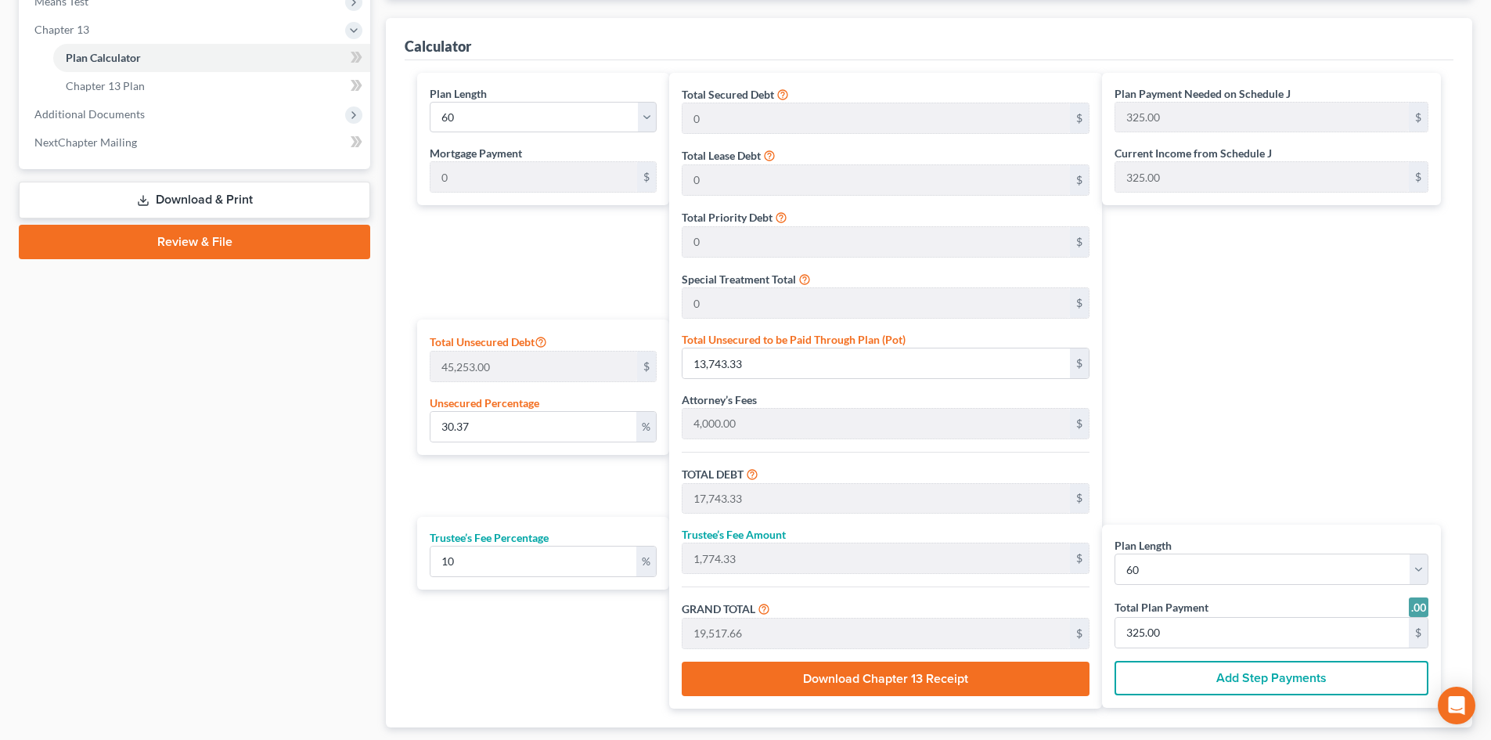
click at [116, 232] on link "Review & File" at bounding box center [194, 242] width 351 height 34
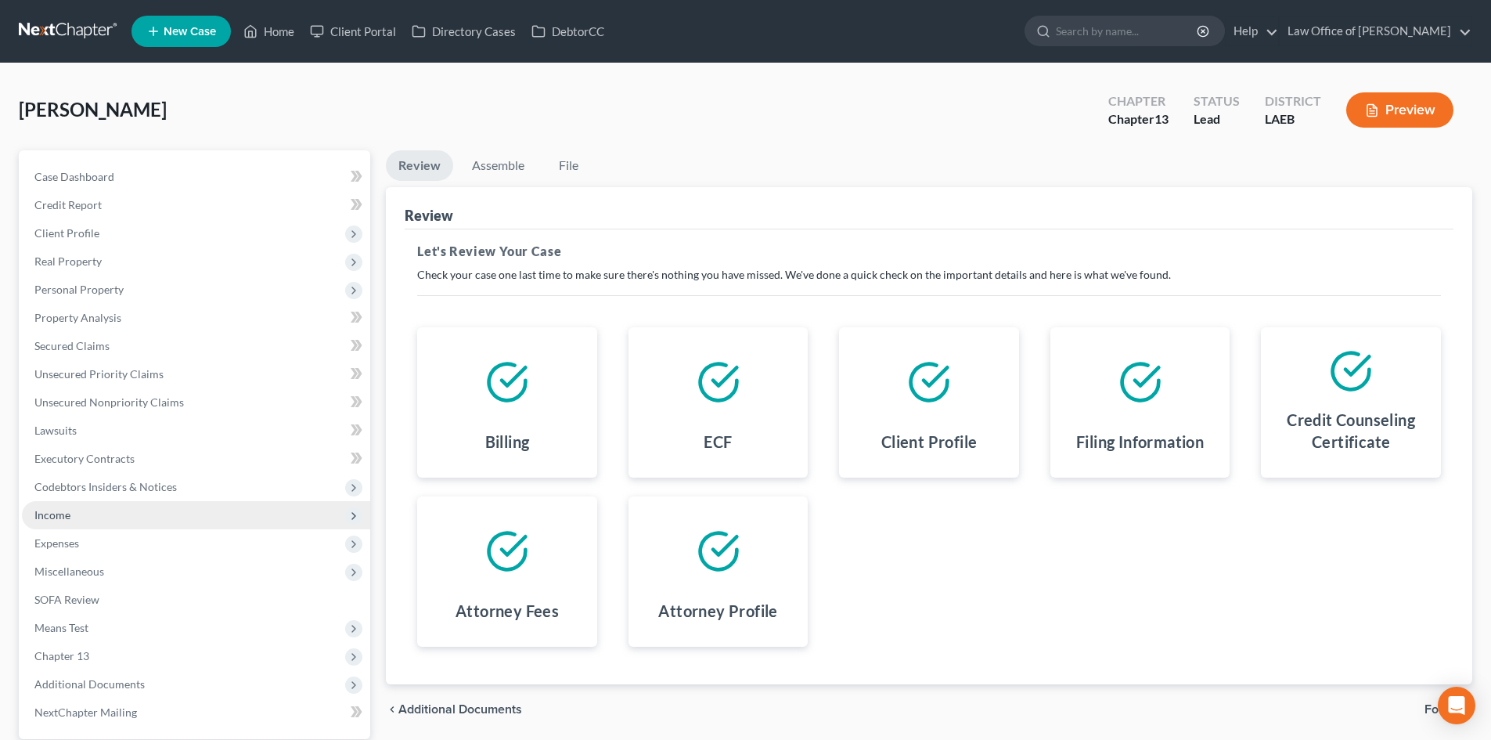
click at [59, 510] on span "Income" at bounding box center [52, 514] width 36 height 13
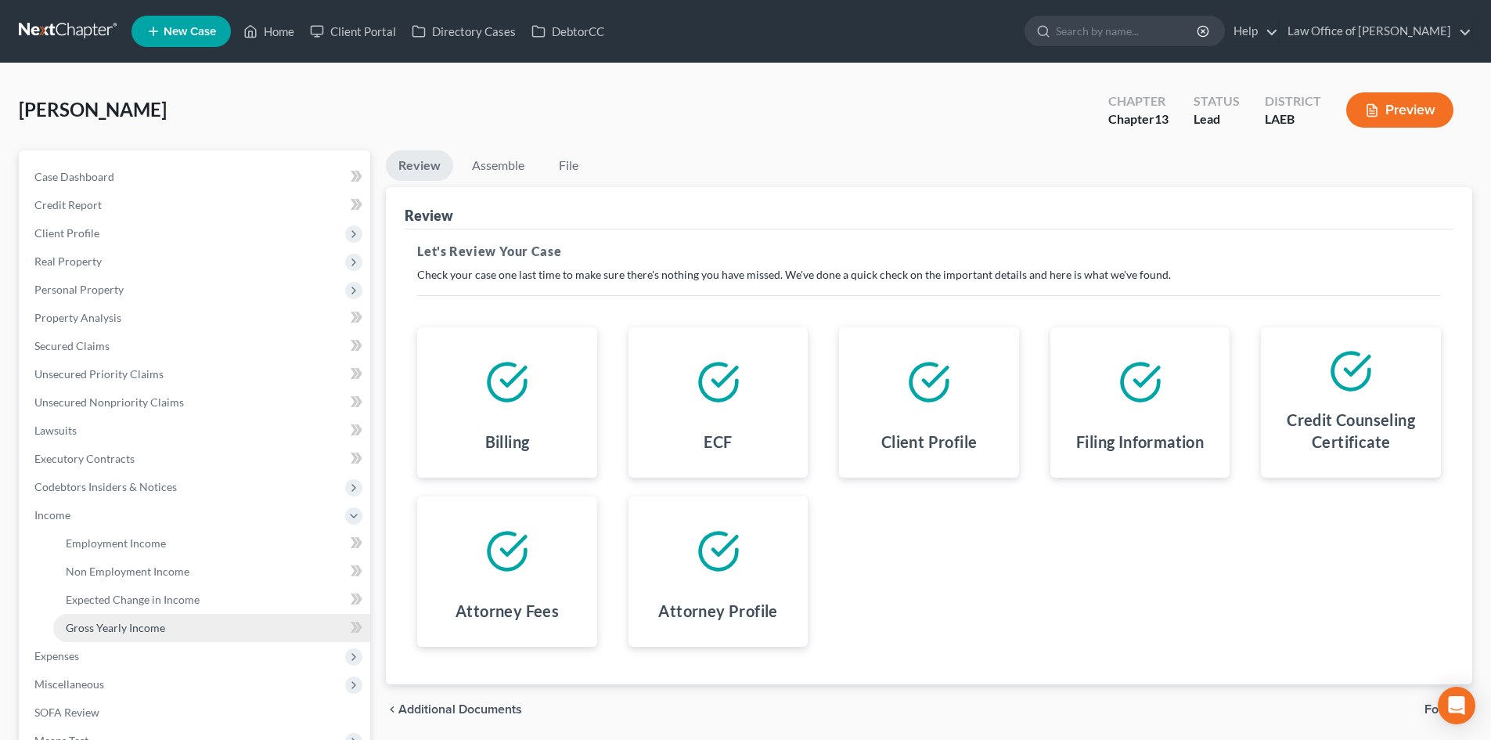
click at [146, 621] on span "Gross Yearly Income" at bounding box center [115, 627] width 99 height 13
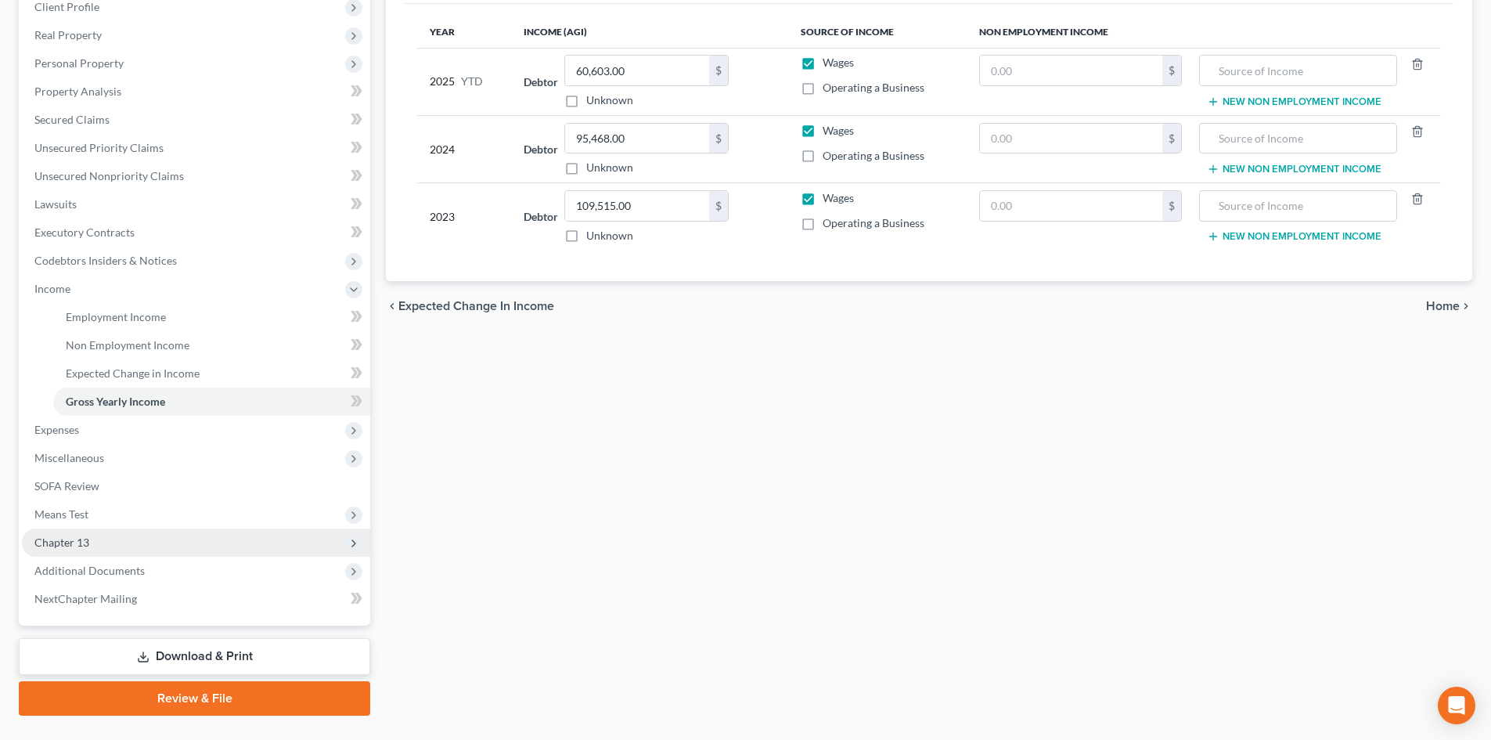
scroll to position [261, 0]
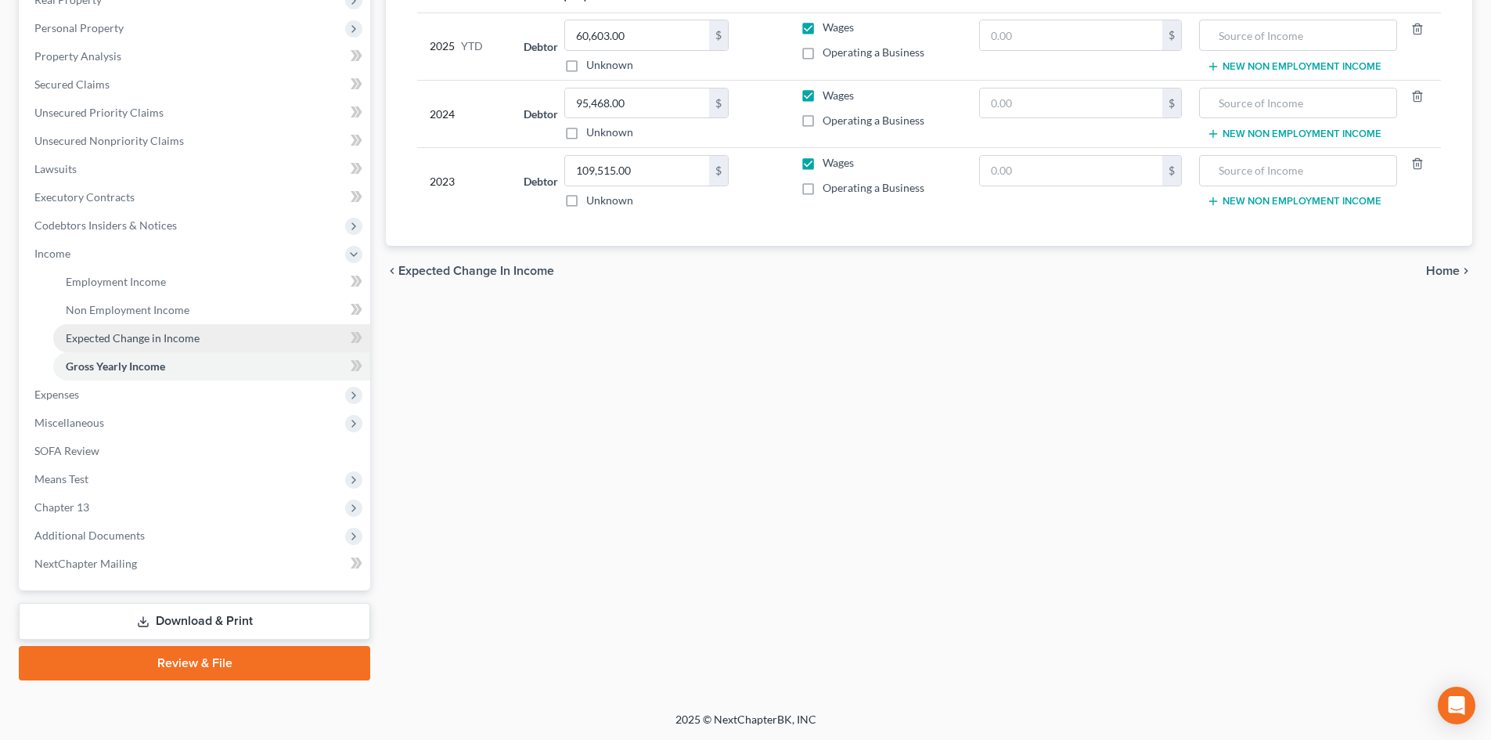
click at [120, 334] on span "Expected Change in Income" at bounding box center [133, 337] width 134 height 13
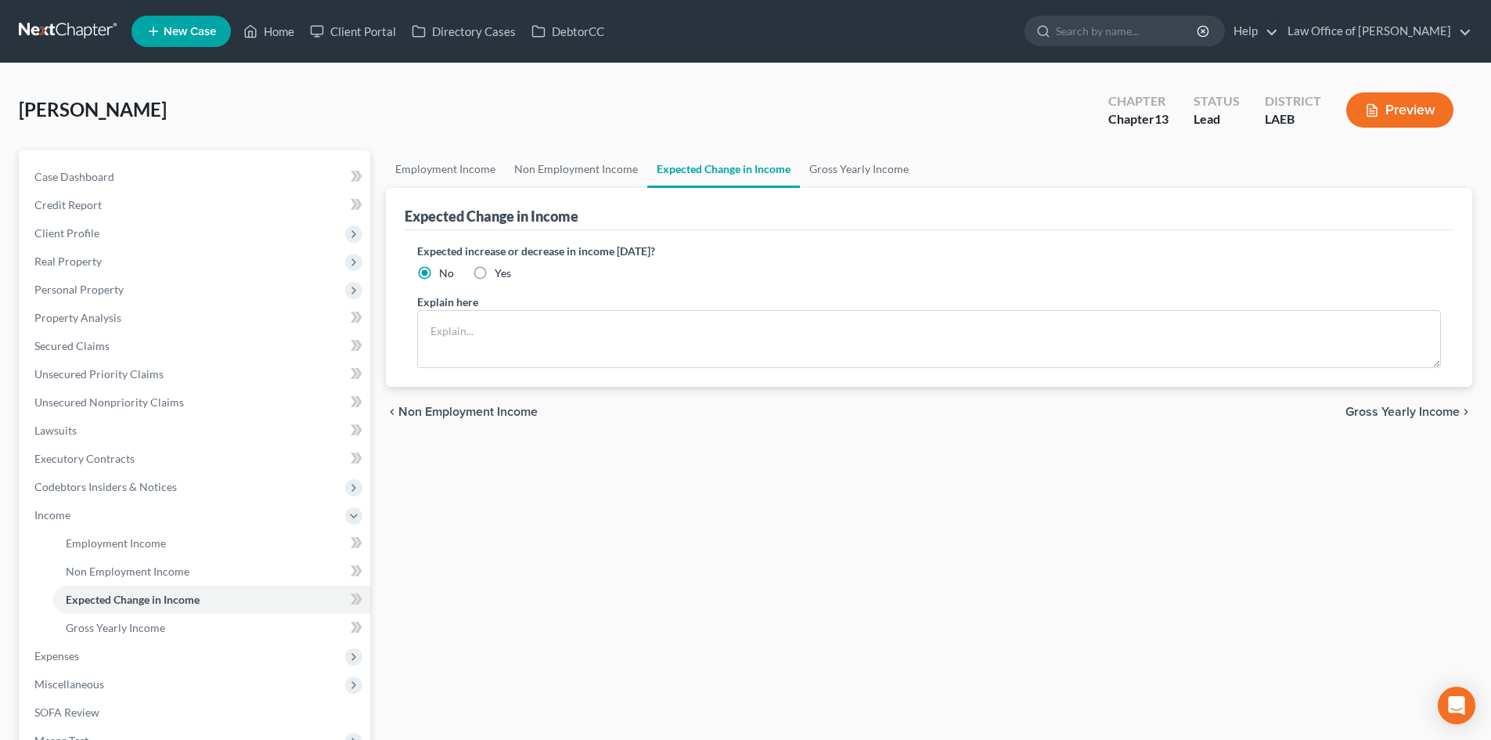
click at [495, 271] on label "Yes" at bounding box center [503, 273] width 16 height 16
click at [501, 271] on input "Yes" at bounding box center [506, 270] width 10 height 10
radio input "true"
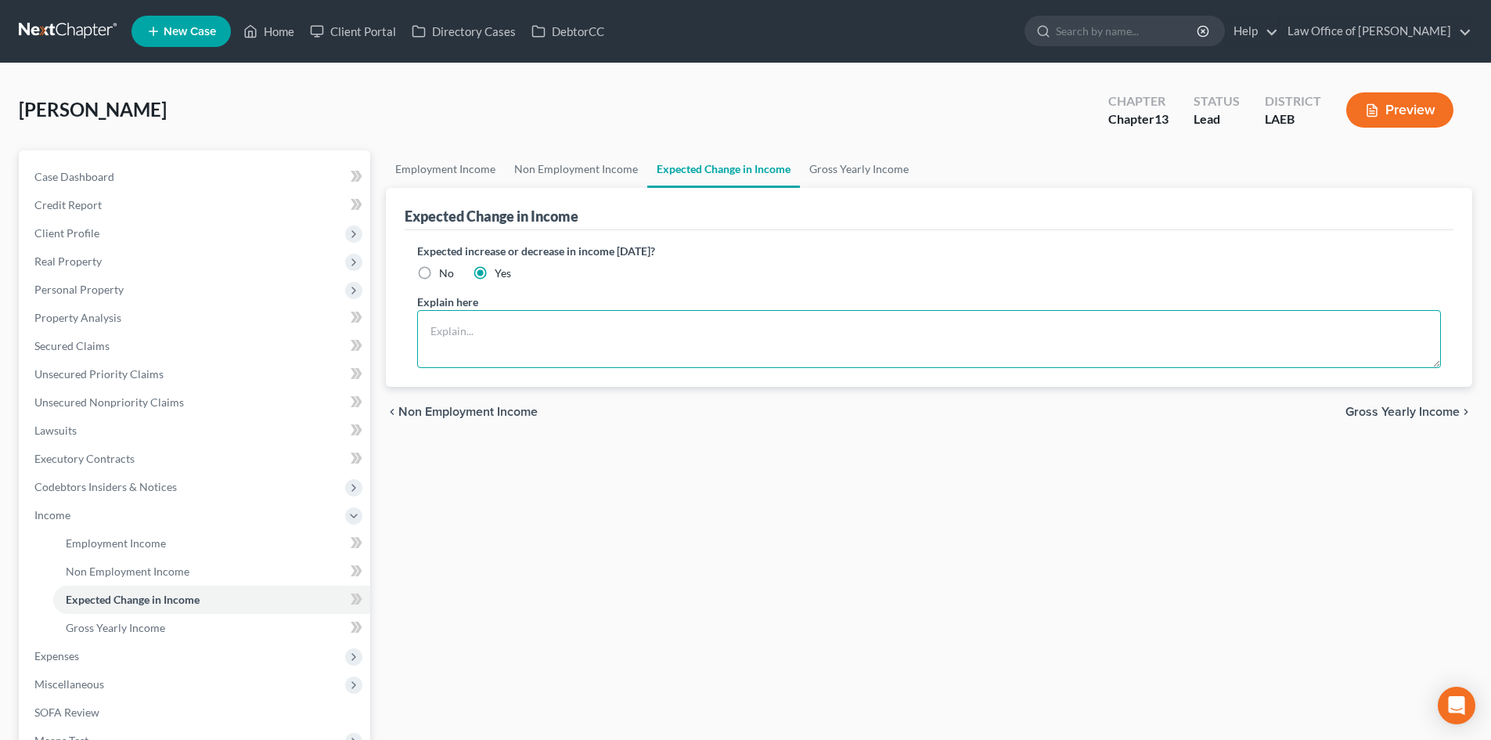
click at [500, 349] on textarea at bounding box center [929, 339] width 1024 height 58
click at [560, 335] on textarea "Income has been slowly deceasing over the past few years as overtime becomes le…" at bounding box center [929, 339] width 1024 height 58
click at [706, 318] on textarea "Income has been slowly deceasing over the past few years as overtime becomes le…" at bounding box center [929, 339] width 1024 height 58
click at [957, 330] on textarea "Income has been slowly deceasing over the past few years as overtime becomes le…" at bounding box center [929, 339] width 1024 height 58
click at [729, 326] on textarea "Income has been slowly deceasing over the past few years as overtime becomes le…" at bounding box center [929, 339] width 1024 height 58
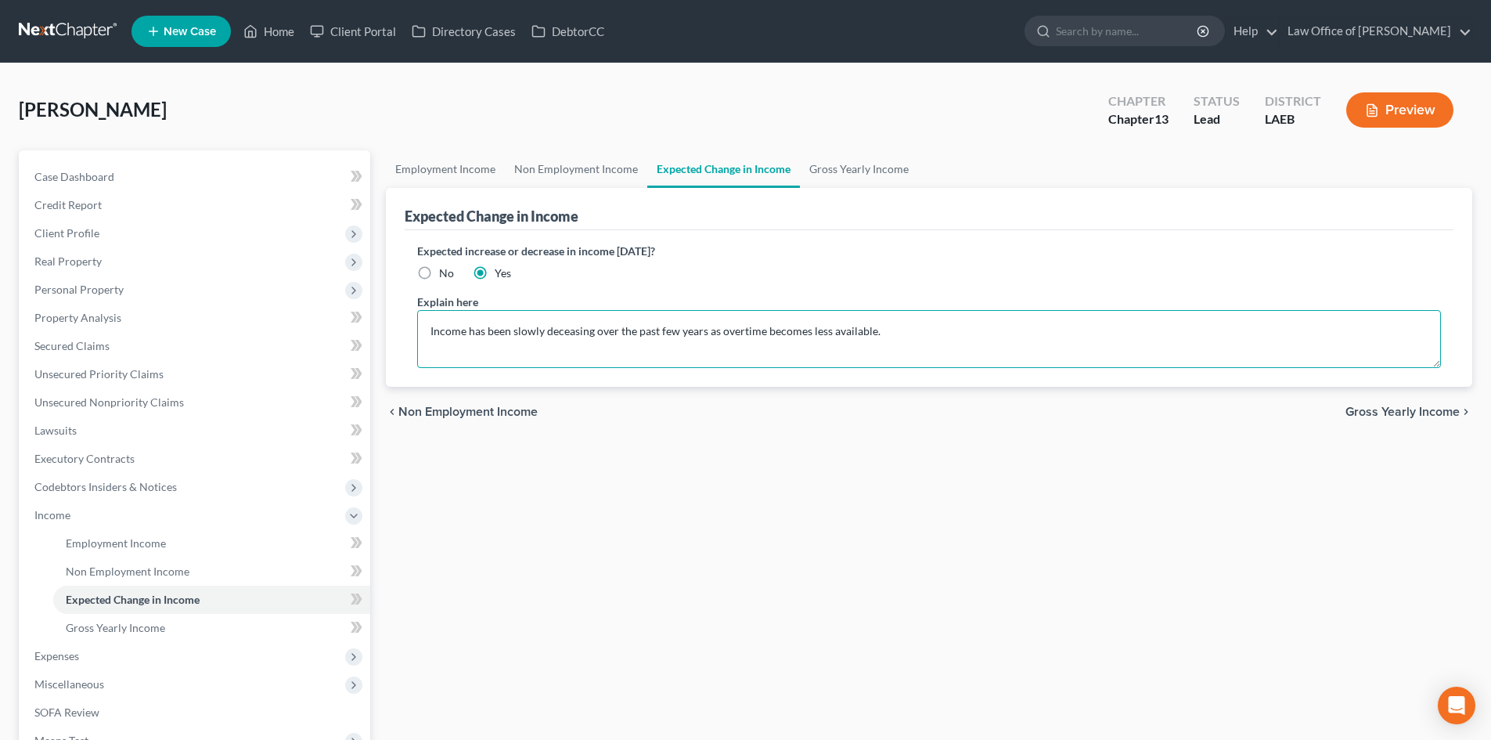
click at [895, 323] on textarea "Income has been slowly deceasing over the past few years as overtime becomes le…" at bounding box center [929, 339] width 1024 height 58
click at [956, 329] on textarea "Income has been slowly deceasing over the past few years as overtime becomes le…" at bounding box center [929, 339] width 1024 height 58
click at [871, 331] on textarea "Income has been slowly deceasing over the past few years as overtime becomes le…" at bounding box center [929, 339] width 1024 height 58
drag, startPoint x: 1052, startPoint y: 347, endPoint x: 1063, endPoint y: 347, distance: 11.0
click at [1053, 347] on textarea "Income has been slowly deceasing over the past few years as overtime becomes le…" at bounding box center [929, 339] width 1024 height 58
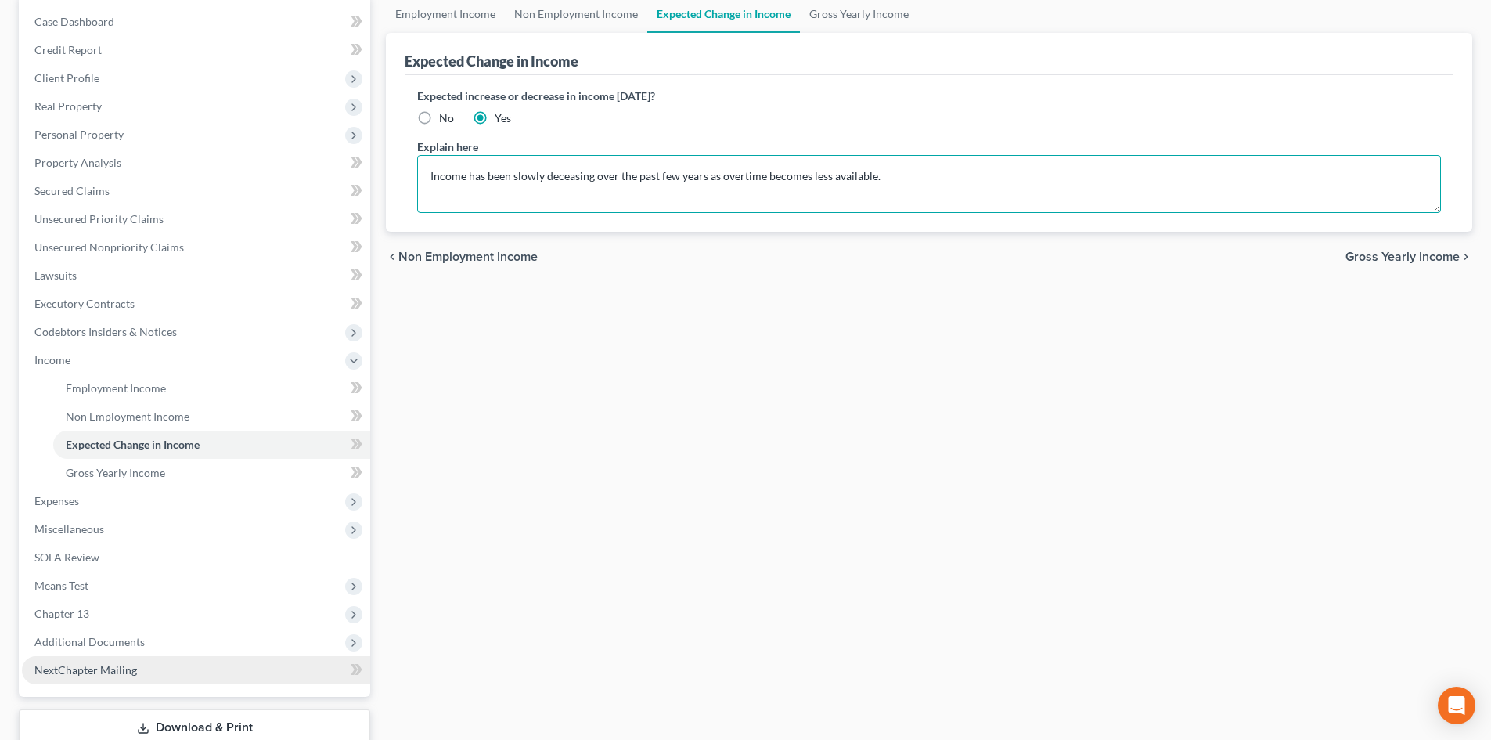
scroll to position [261, 0]
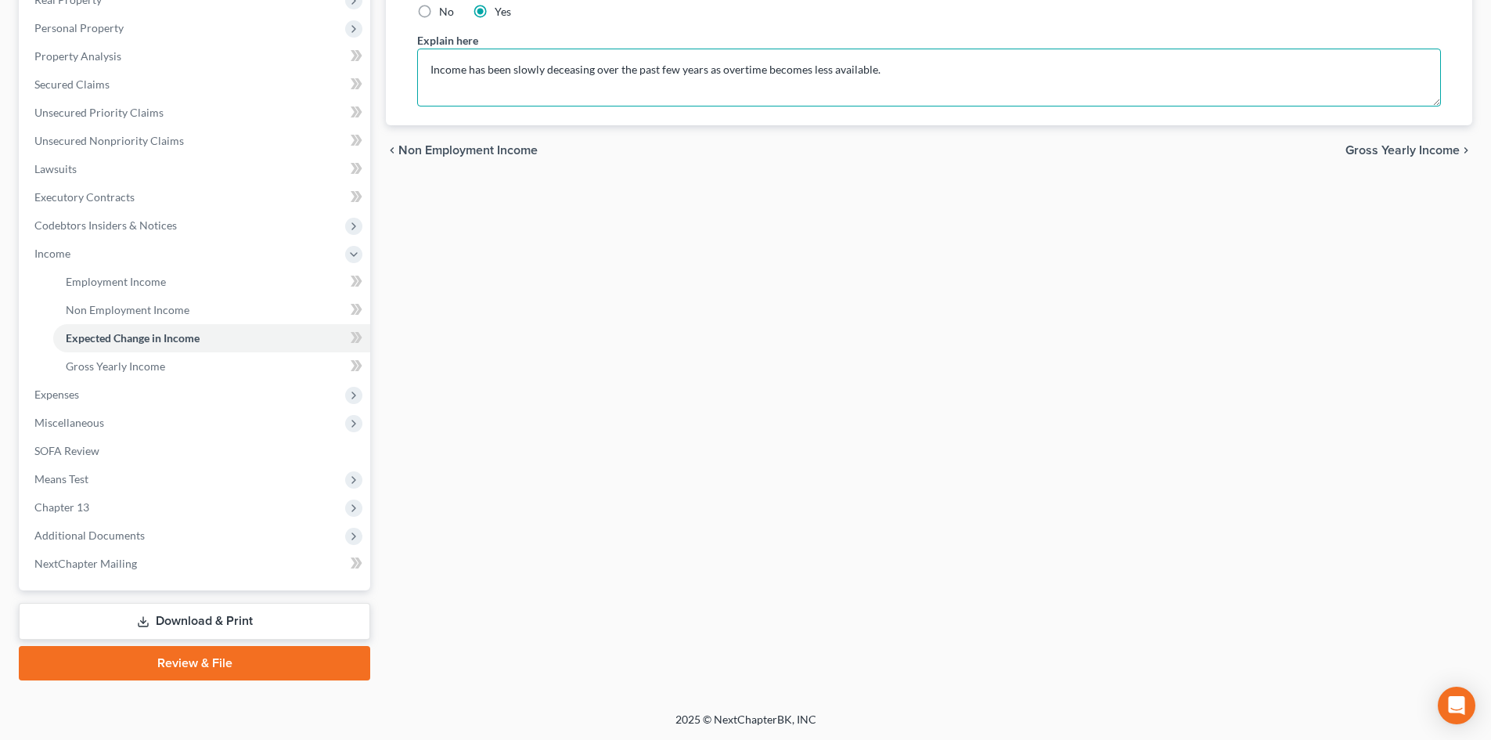
type textarea "Income has been slowly deceasing over the past few years as overtime becomes le…"
click at [186, 670] on link "Review & File" at bounding box center [194, 663] width 351 height 34
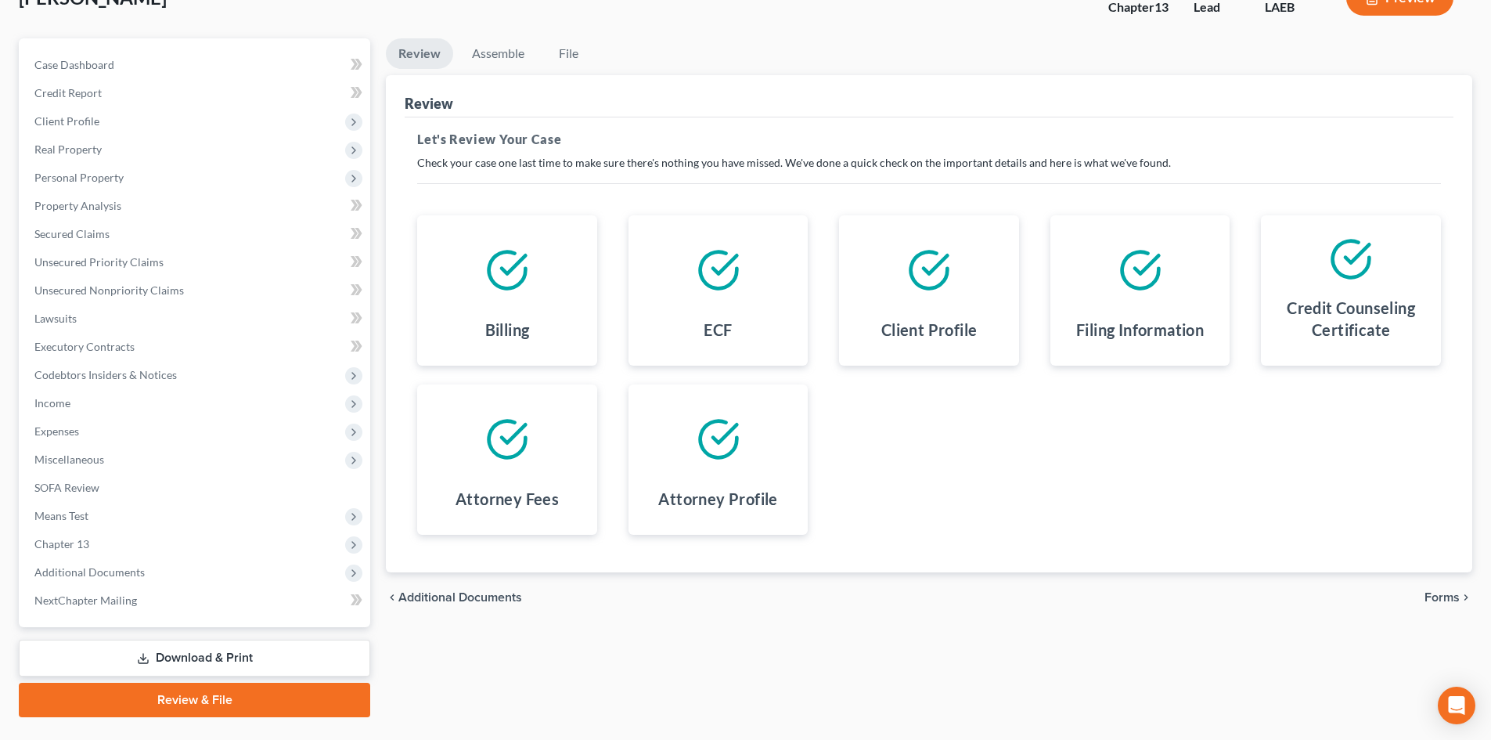
scroll to position [149, 0]
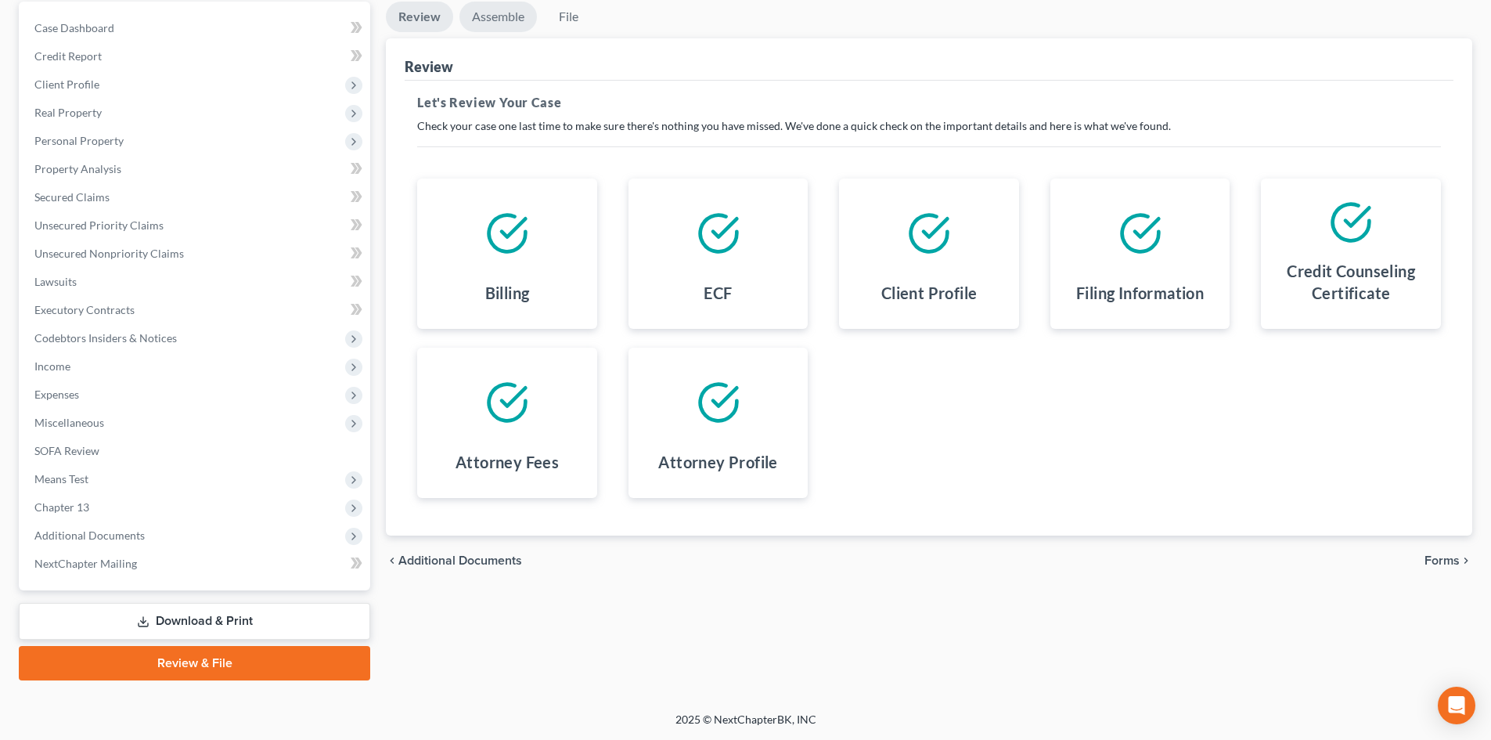
click at [506, 15] on link "Assemble" at bounding box center [497, 17] width 77 height 31
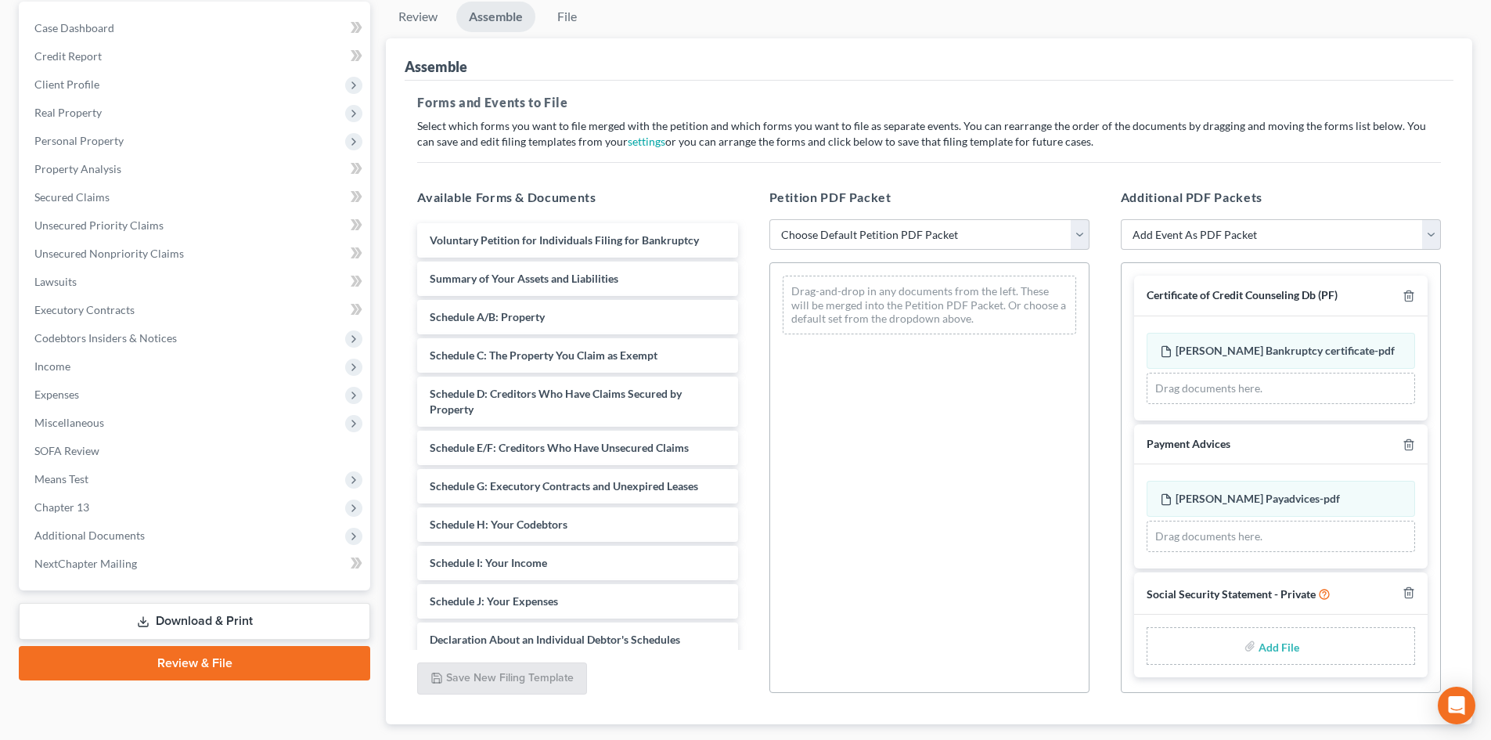
click at [866, 215] on div "Petition PDF Packet Choose Default Petition PDF Packet Complete Bankruptcy Peti…" at bounding box center [929, 440] width 351 height 531
drag, startPoint x: 866, startPoint y: 221, endPoint x: 870, endPoint y: 235, distance: 14.6
click at [866, 221] on select "Choose Default Petition PDF Packet Complete Bankruptcy Petition (all forms and …" at bounding box center [929, 234] width 320 height 31
select select "0"
click at [769, 219] on select "Choose Default Petition PDF Packet Complete Bankruptcy Petition (all forms and …" at bounding box center [929, 234] width 320 height 31
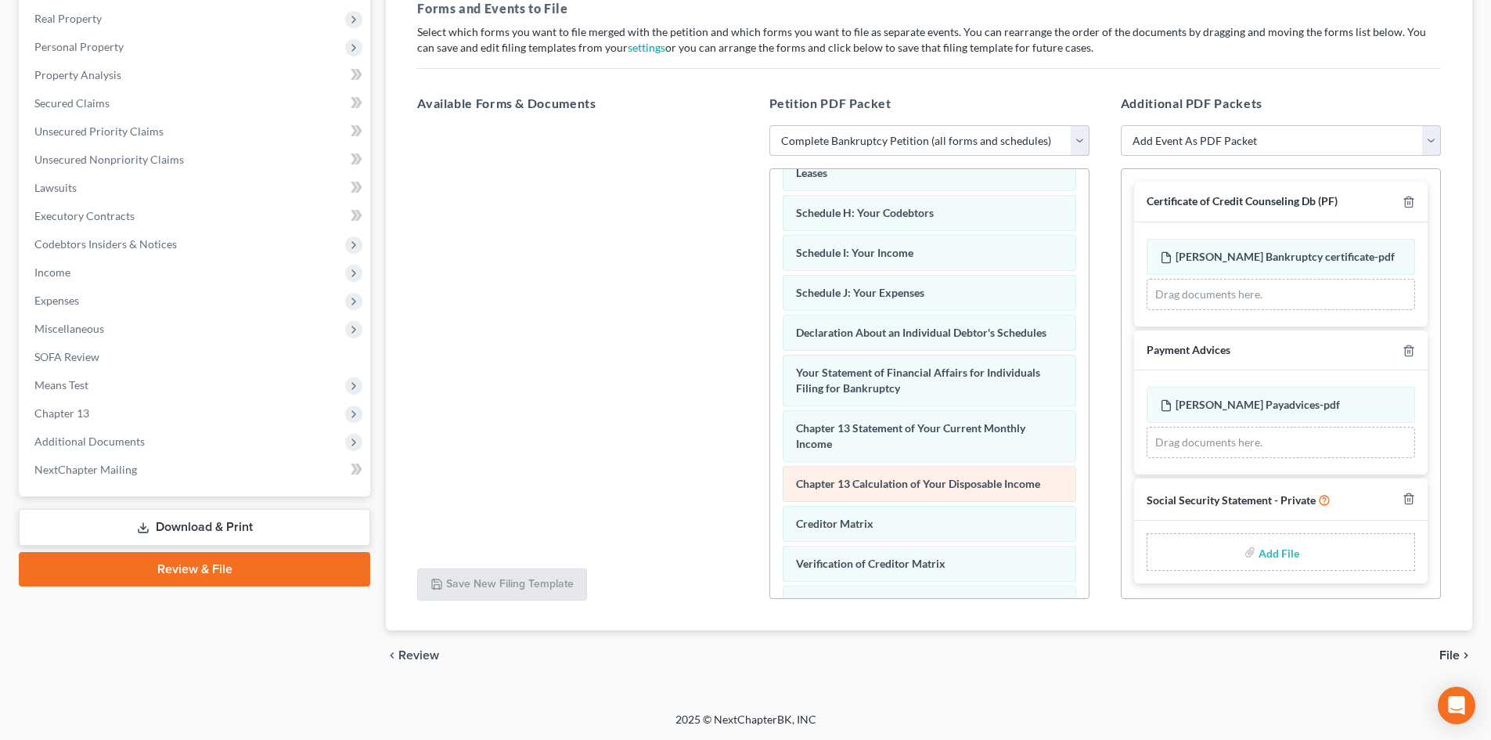
scroll to position [483, 0]
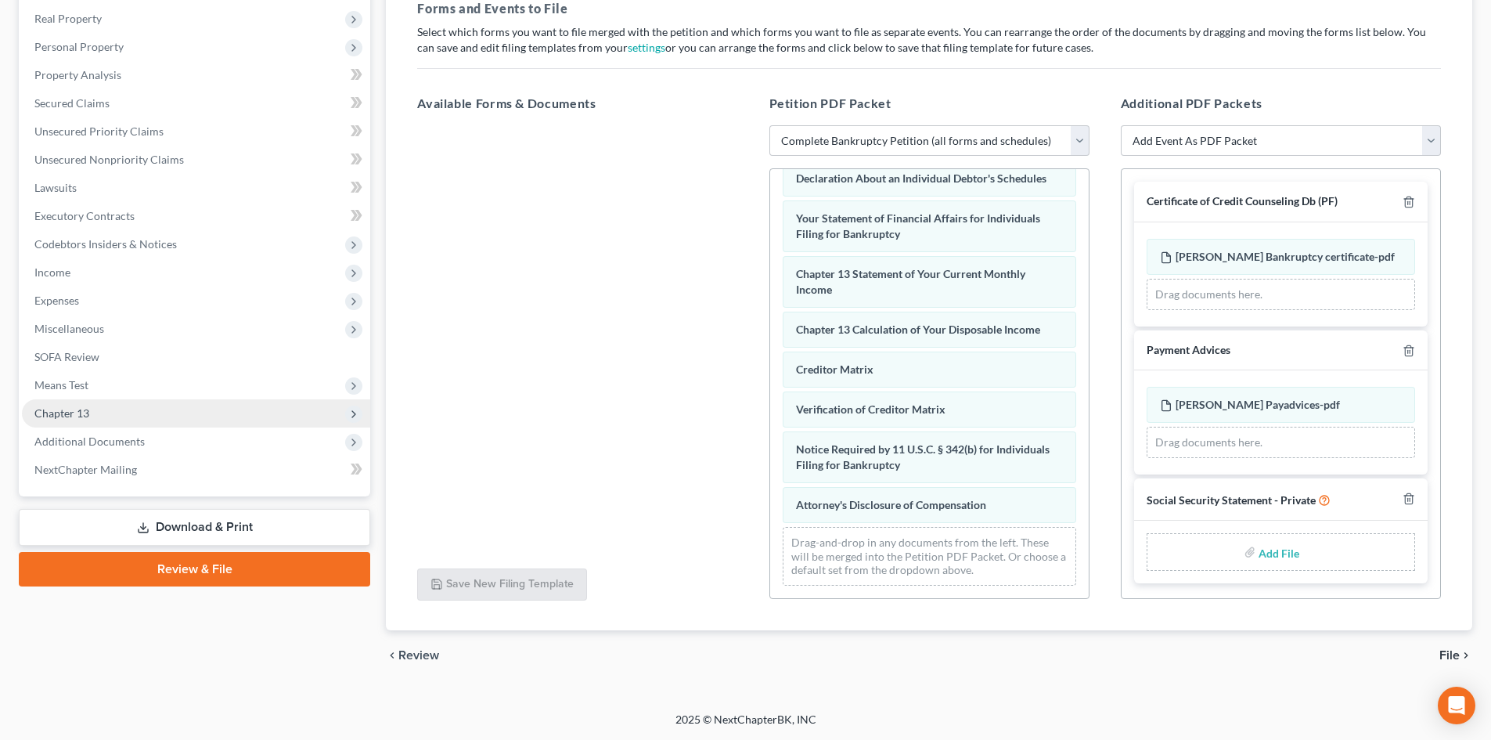
click at [76, 420] on span "Chapter 13" at bounding box center [196, 413] width 348 height 28
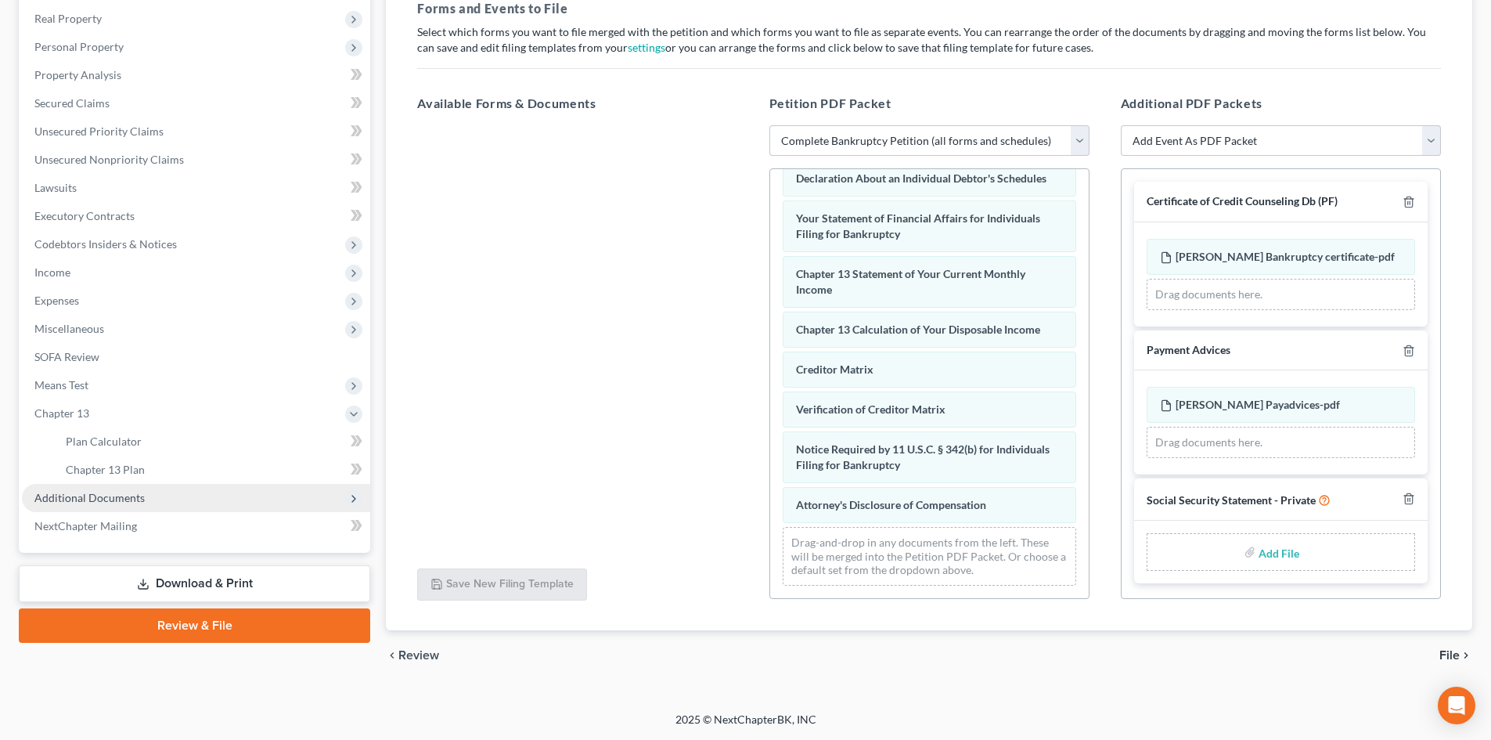
click at [75, 499] on span "Additional Documents" at bounding box center [89, 497] width 110 height 13
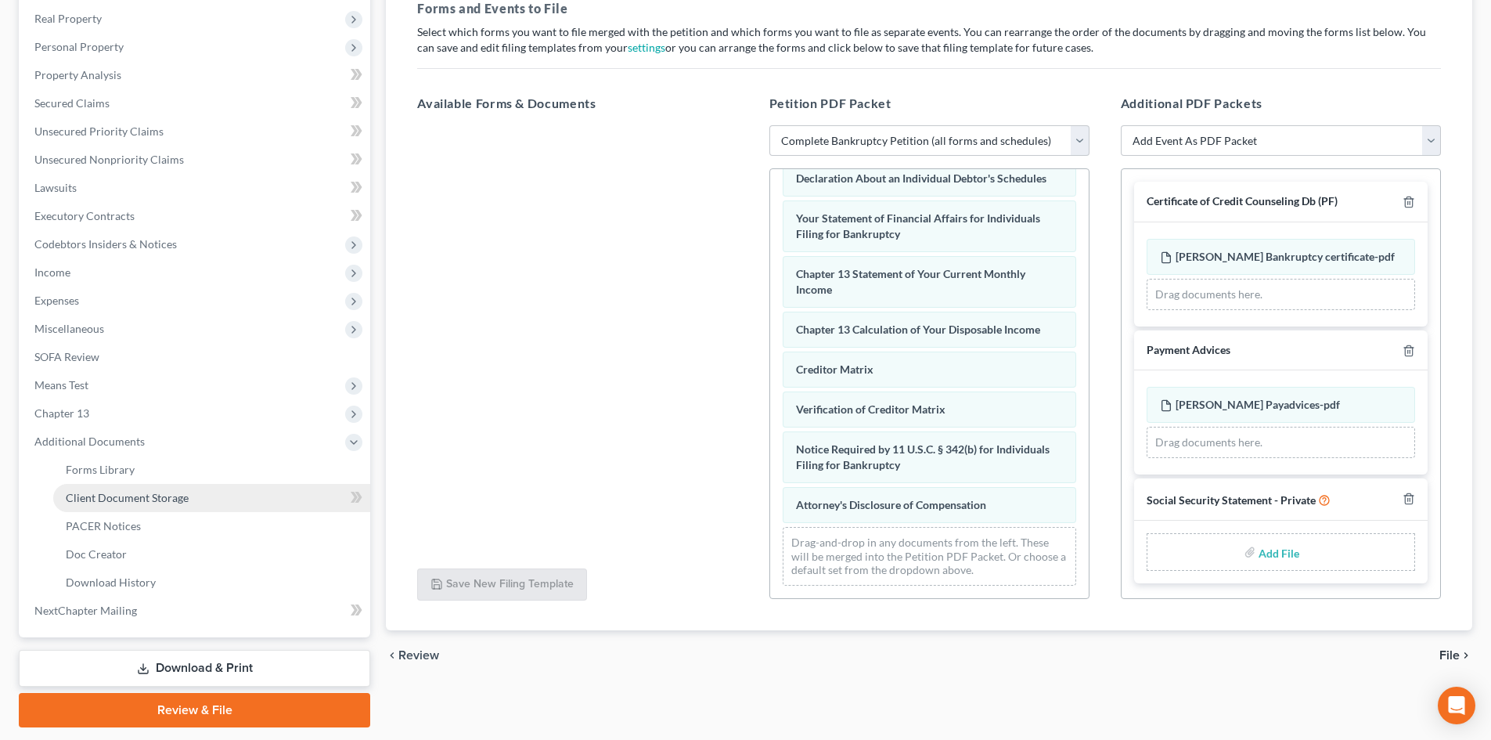
click at [115, 506] on link "Client Document Storage" at bounding box center [211, 498] width 317 height 28
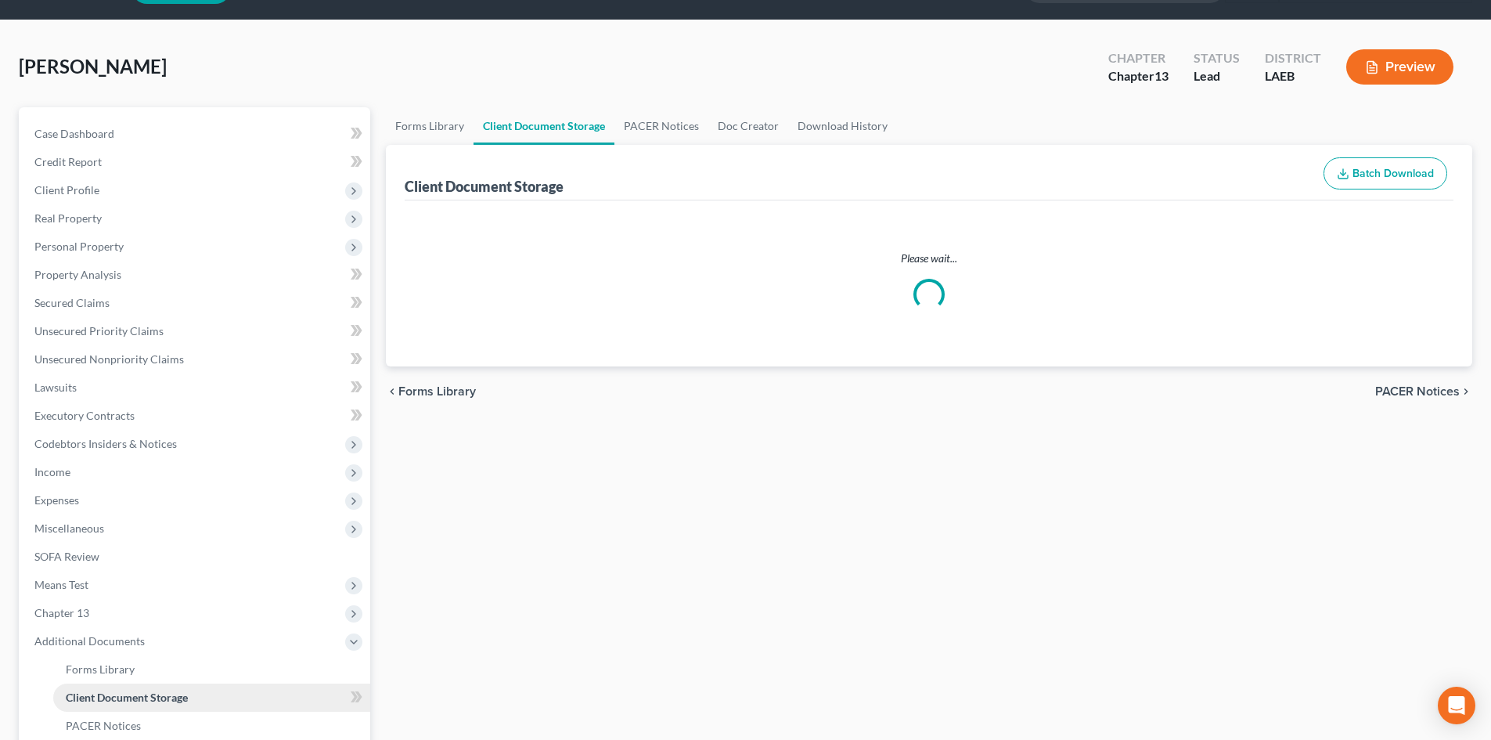
select select "0"
select select "9"
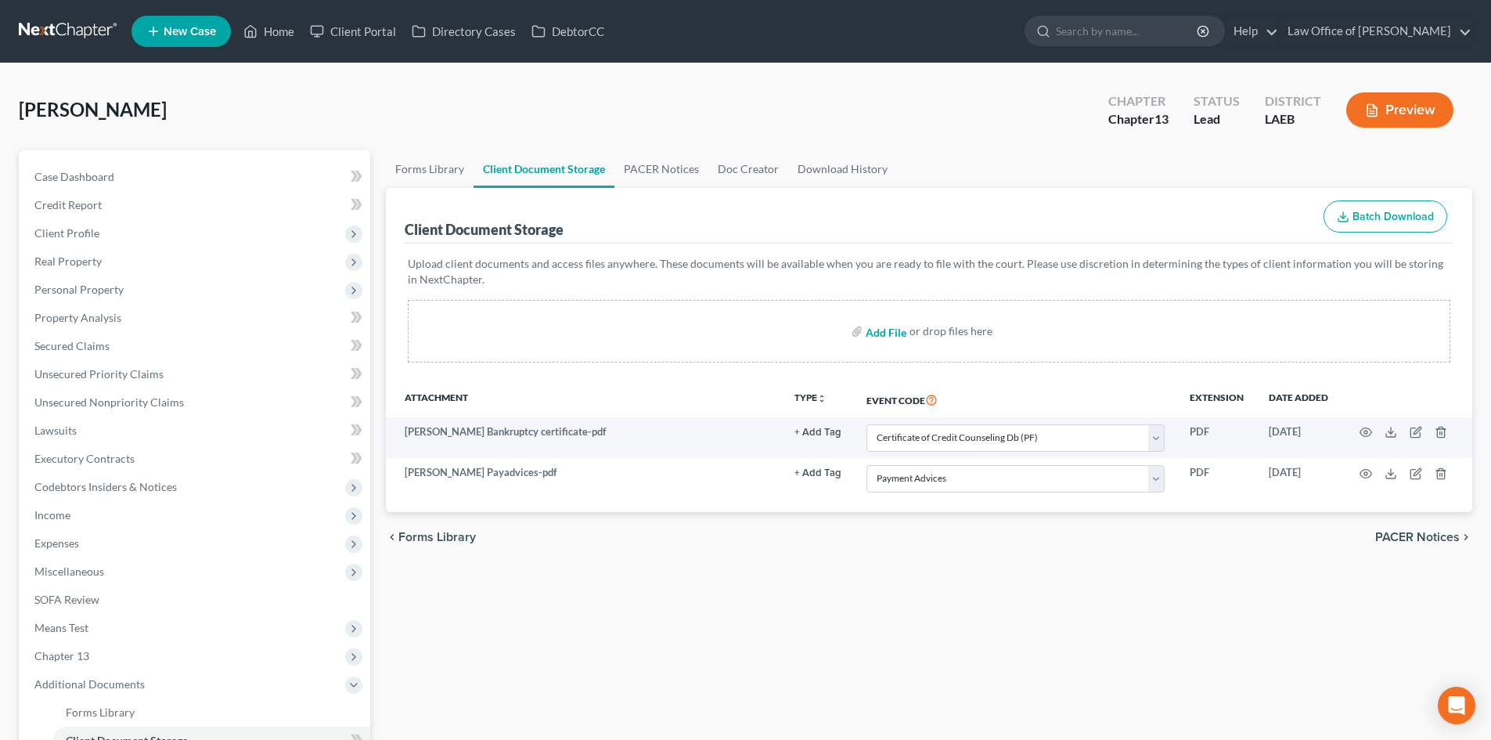
click at [889, 338] on input "file" at bounding box center [885, 331] width 38 height 28
type input "C:\fakepath\Perkins Plan w COS.pdf"
select select "0"
select select "9"
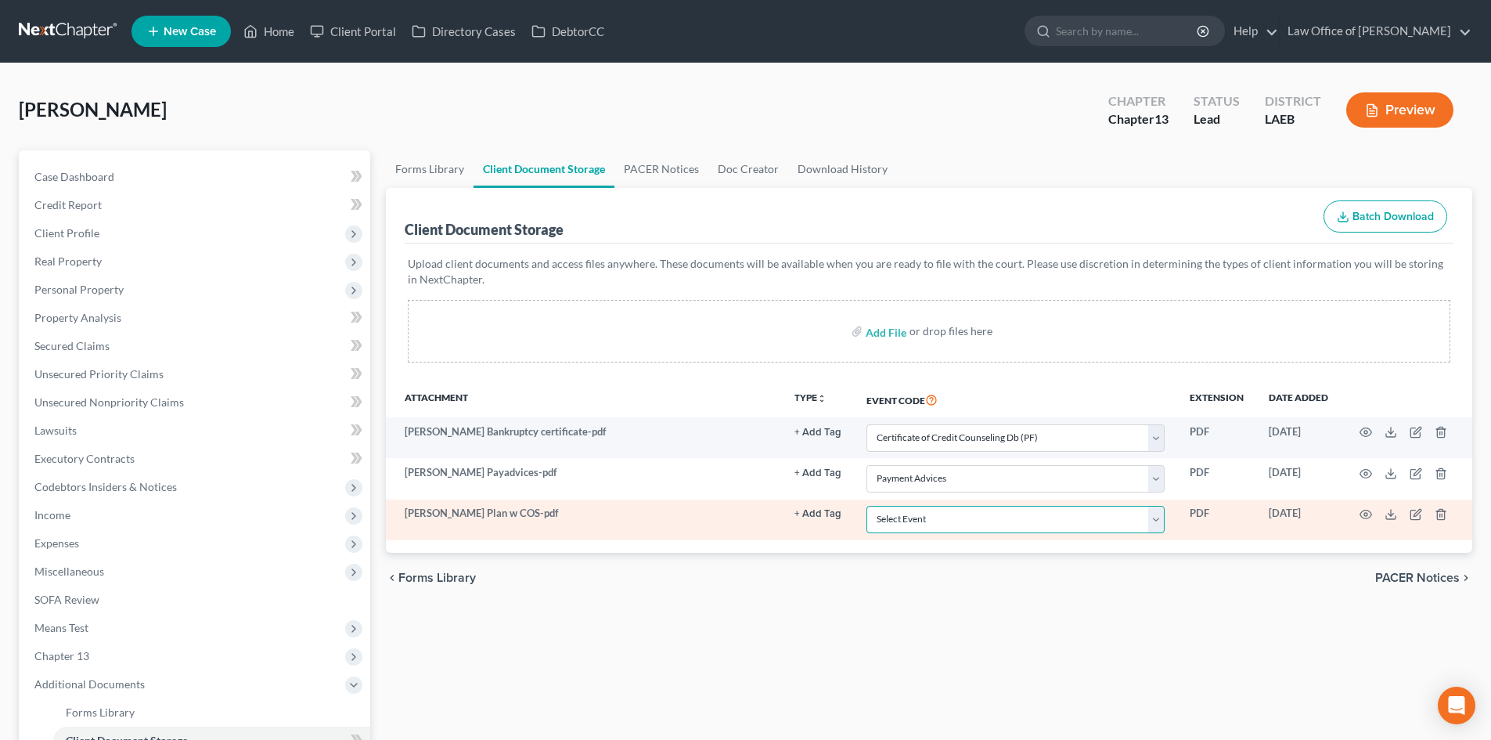
click at [911, 517] on select "Select Event Certificate of Credit Counseling Db (PF) Certificate of Credit Cou…" at bounding box center [1015, 519] width 298 height 27
select select "3"
click at [866, 506] on select "Select Event Certificate of Credit Counseling Db (PF) Certificate of Credit Cou…" at bounding box center [1015, 519] width 298 height 27
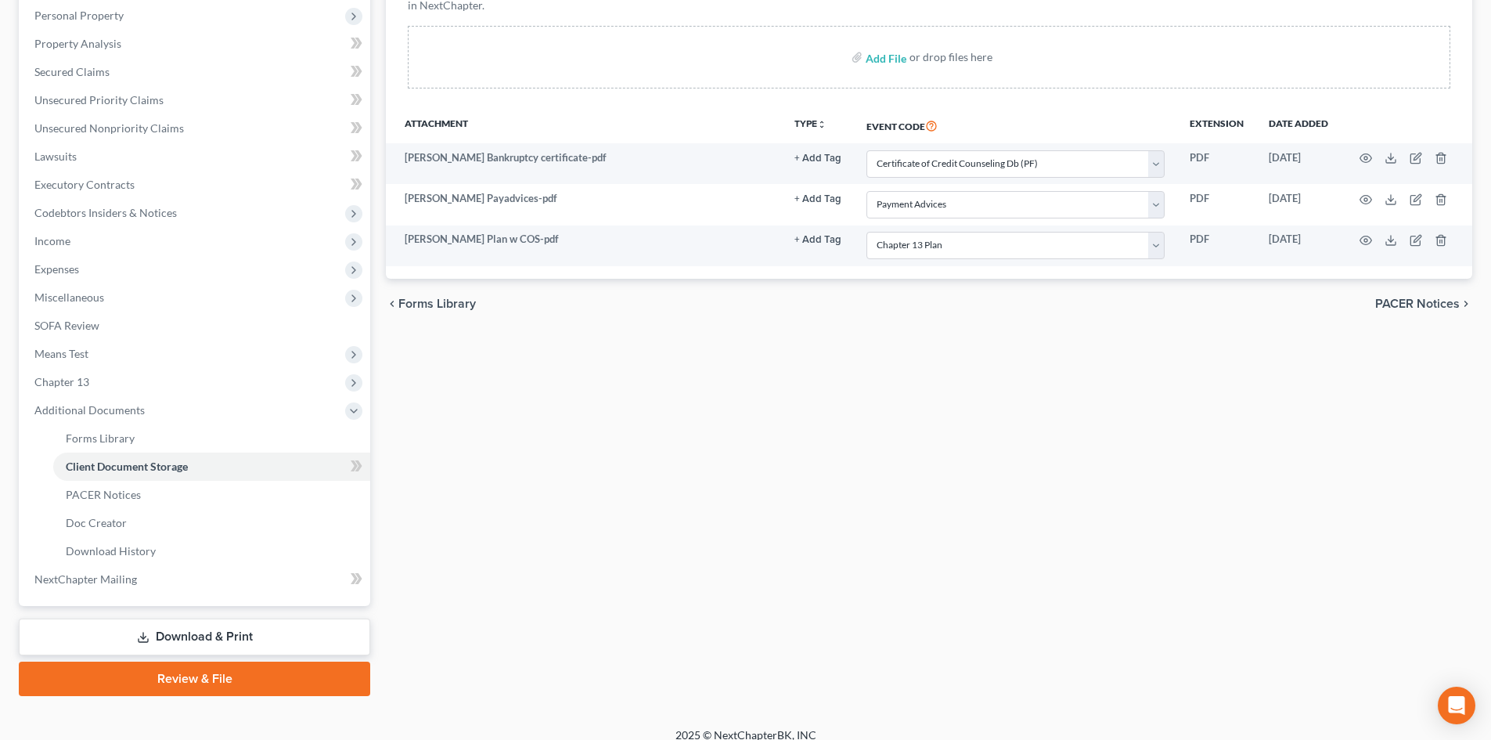
scroll to position [290, 0]
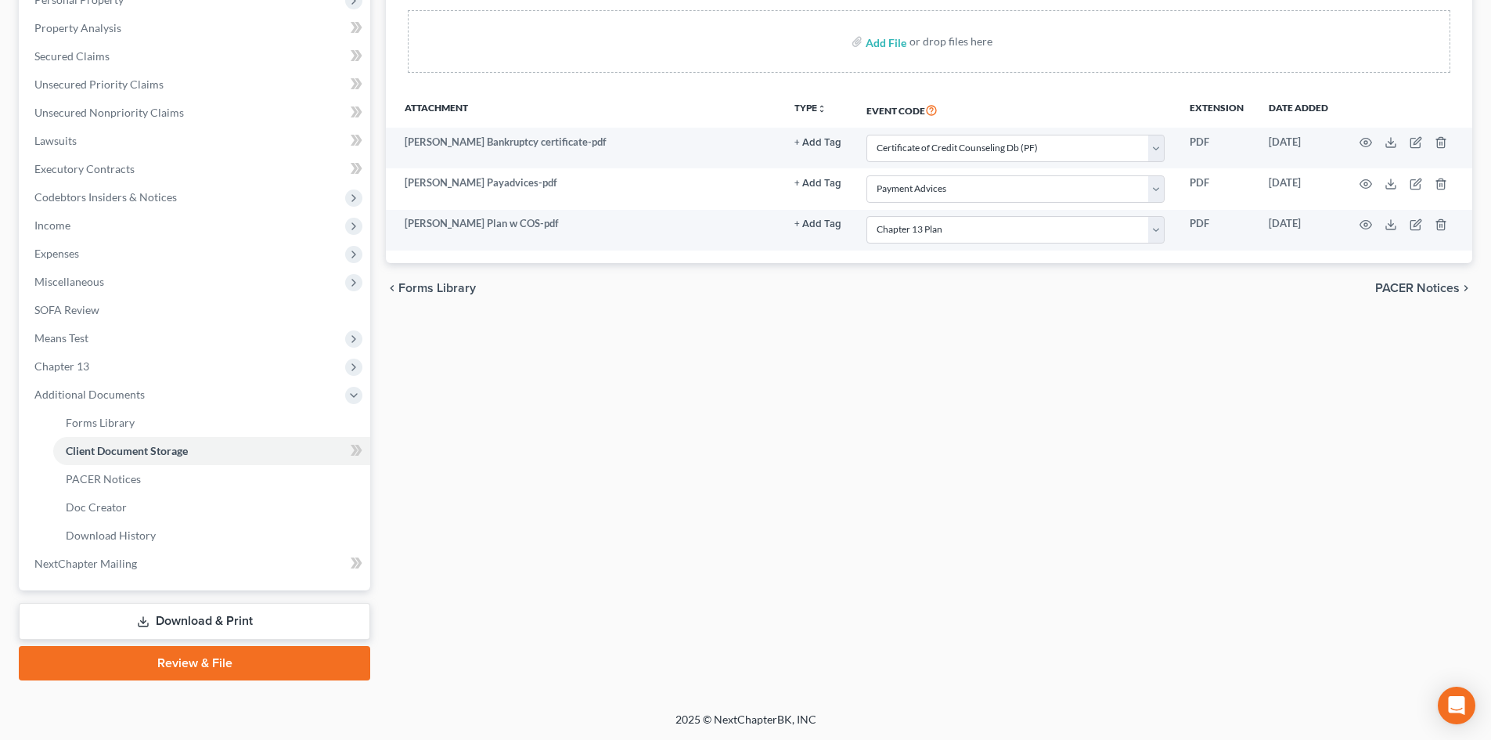
click at [171, 664] on link "Review & File" at bounding box center [194, 663] width 351 height 34
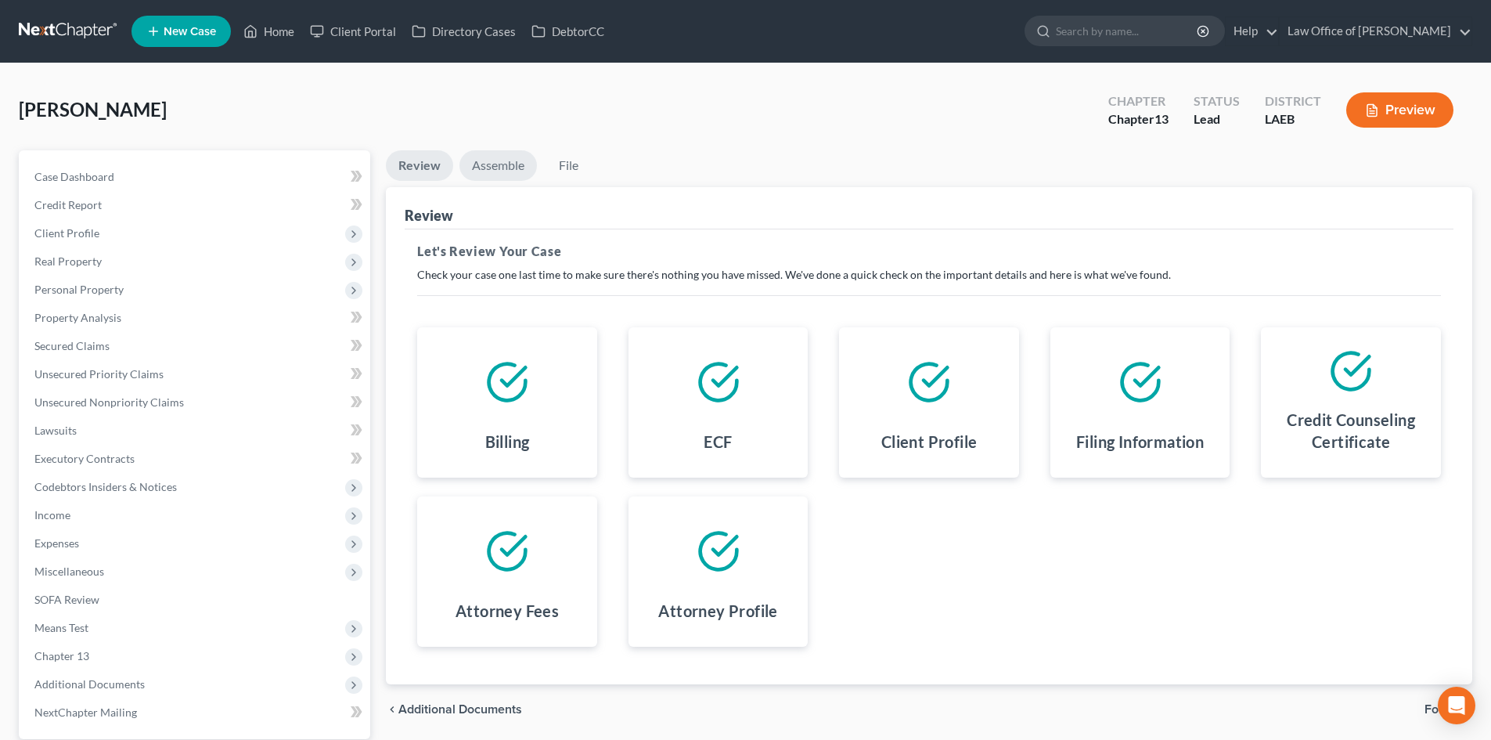
click at [506, 173] on link "Assemble" at bounding box center [497, 165] width 77 height 31
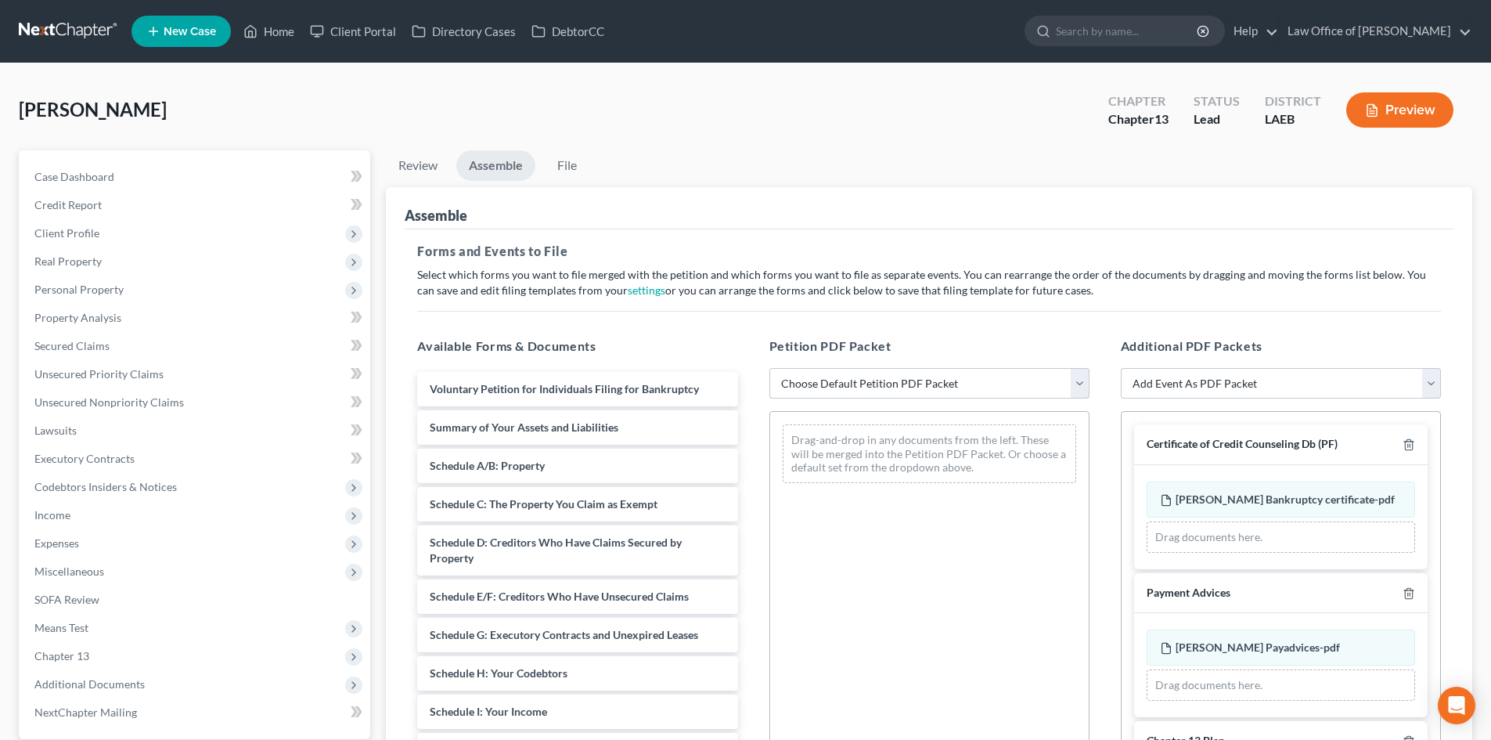
click at [874, 387] on select "Choose Default Petition PDF Packet Complete Bankruptcy Petition (all forms and …" at bounding box center [929, 383] width 320 height 31
select select "0"
click at [769, 368] on select "Choose Default Petition PDF Packet Complete Bankruptcy Petition (all forms and …" at bounding box center [929, 383] width 320 height 31
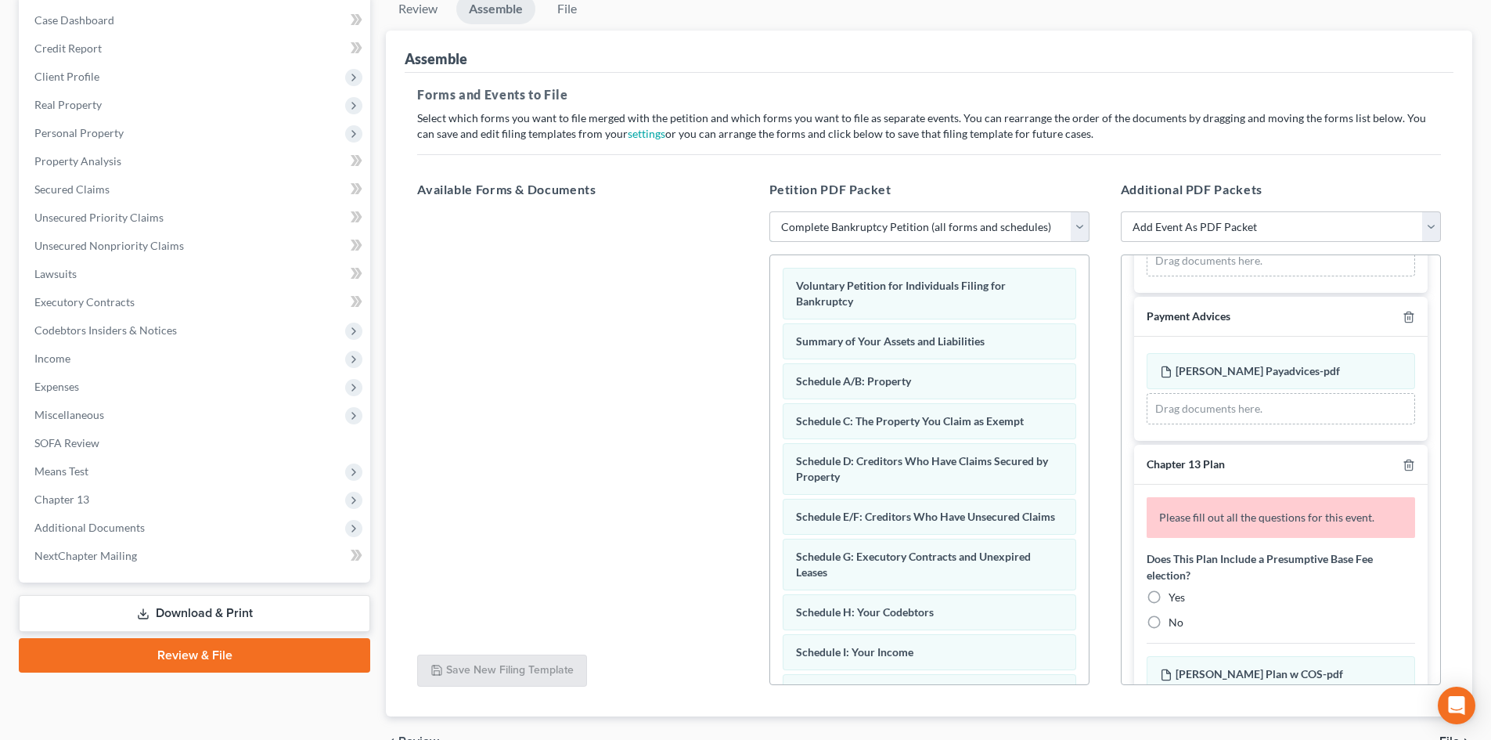
scroll to position [157, 0]
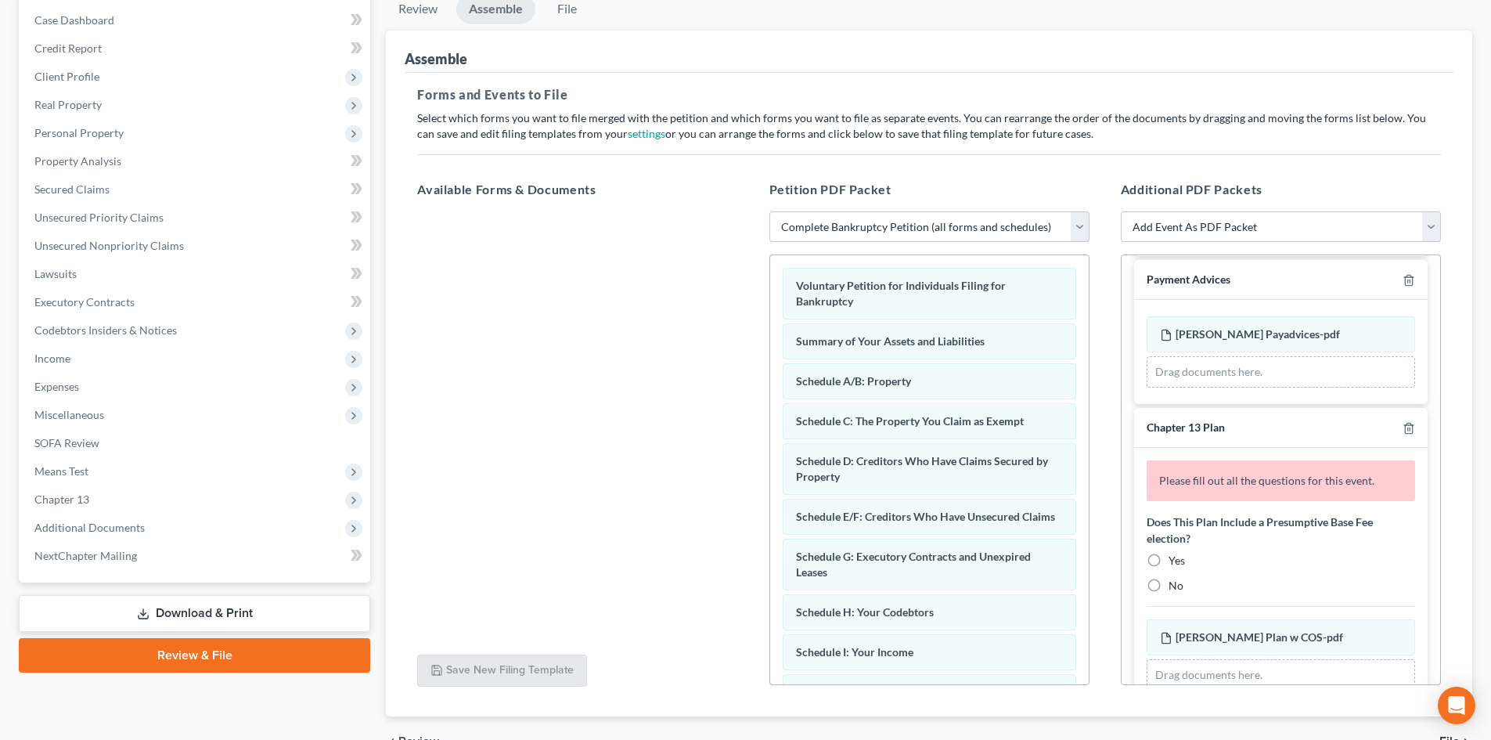
click at [1169, 562] on label "Yes" at bounding box center [1177, 561] width 16 height 16
click at [1175, 562] on input "Yes" at bounding box center [1180, 558] width 10 height 10
radio input "true"
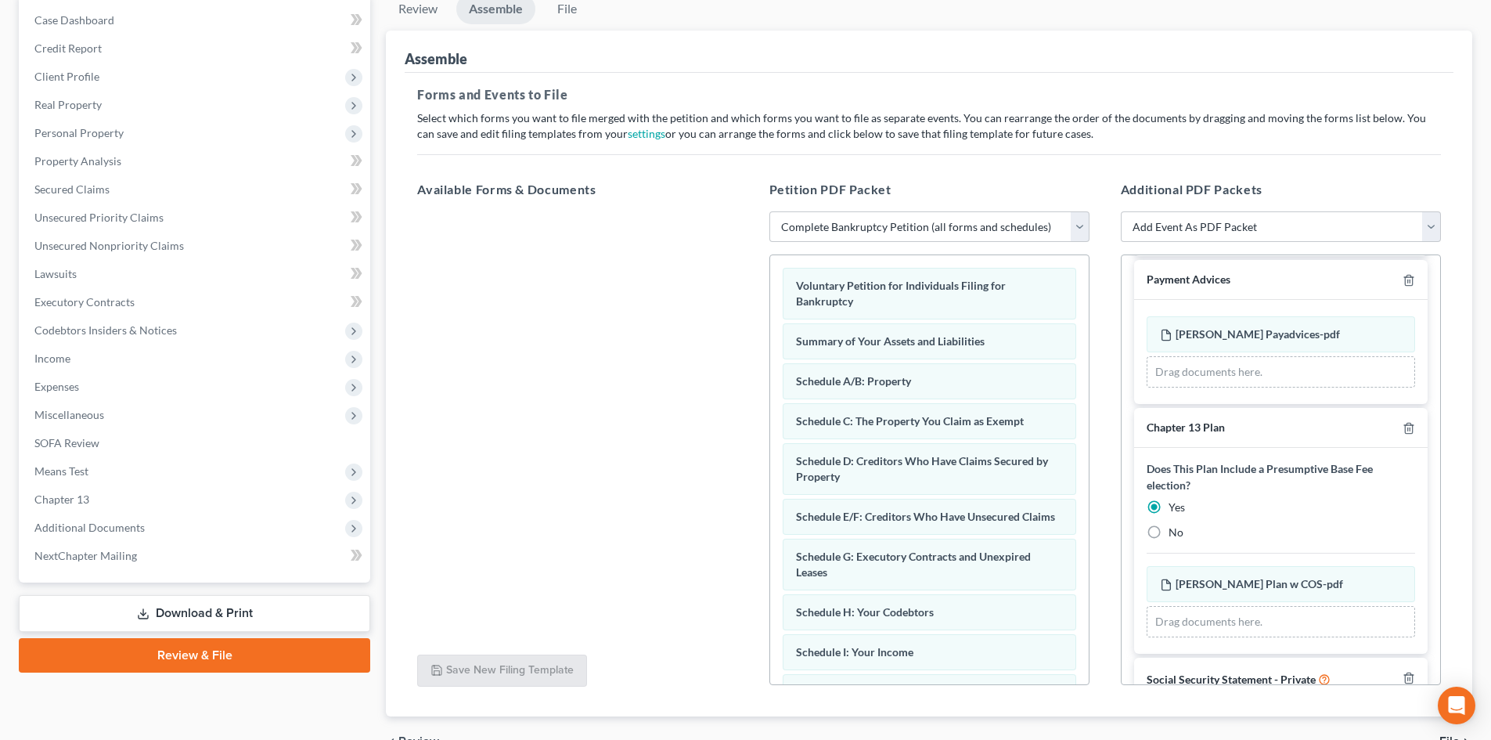
scroll to position [247, 0]
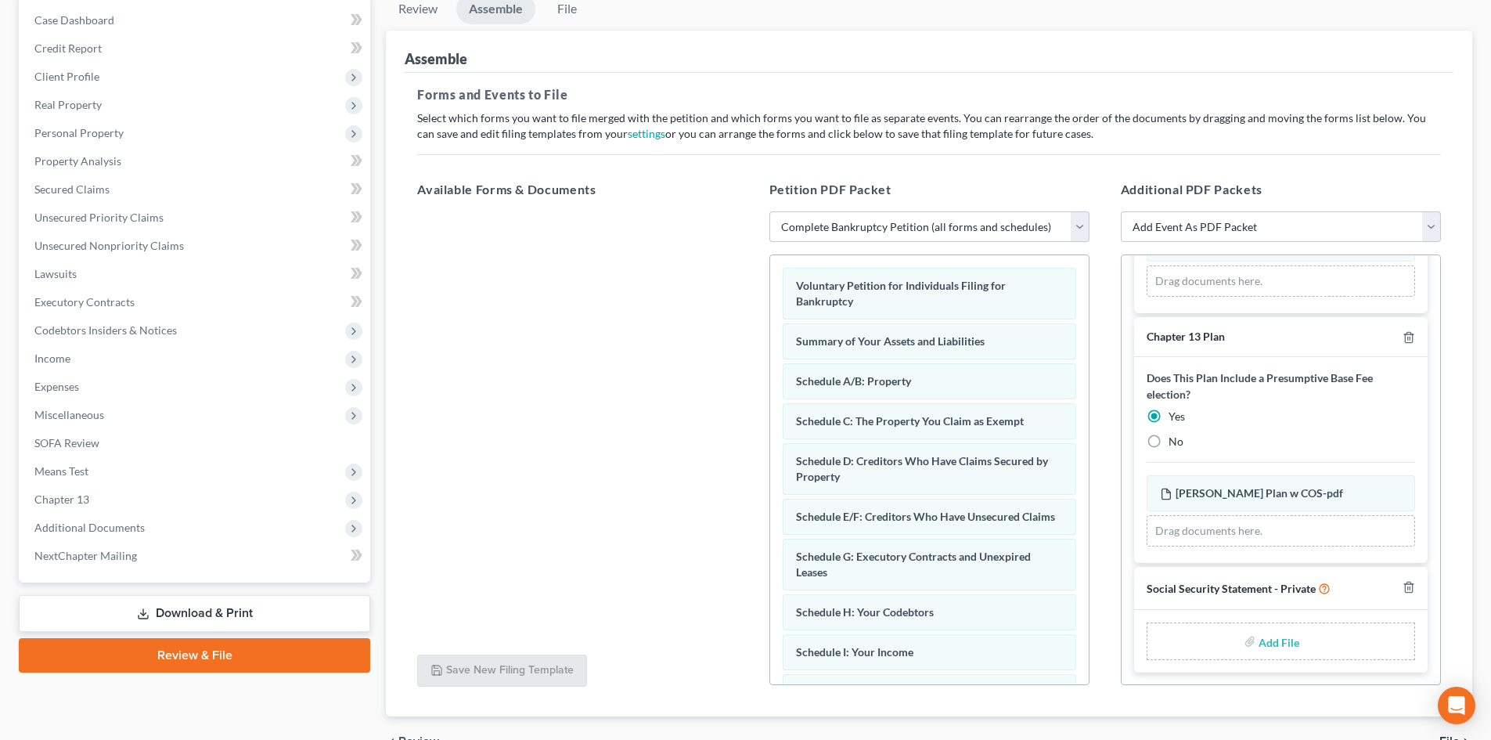
click at [1268, 642] on input "file" at bounding box center [1278, 641] width 38 height 28
type input "C:\fakepath\Perkins SS Statement w id ss.pdf"
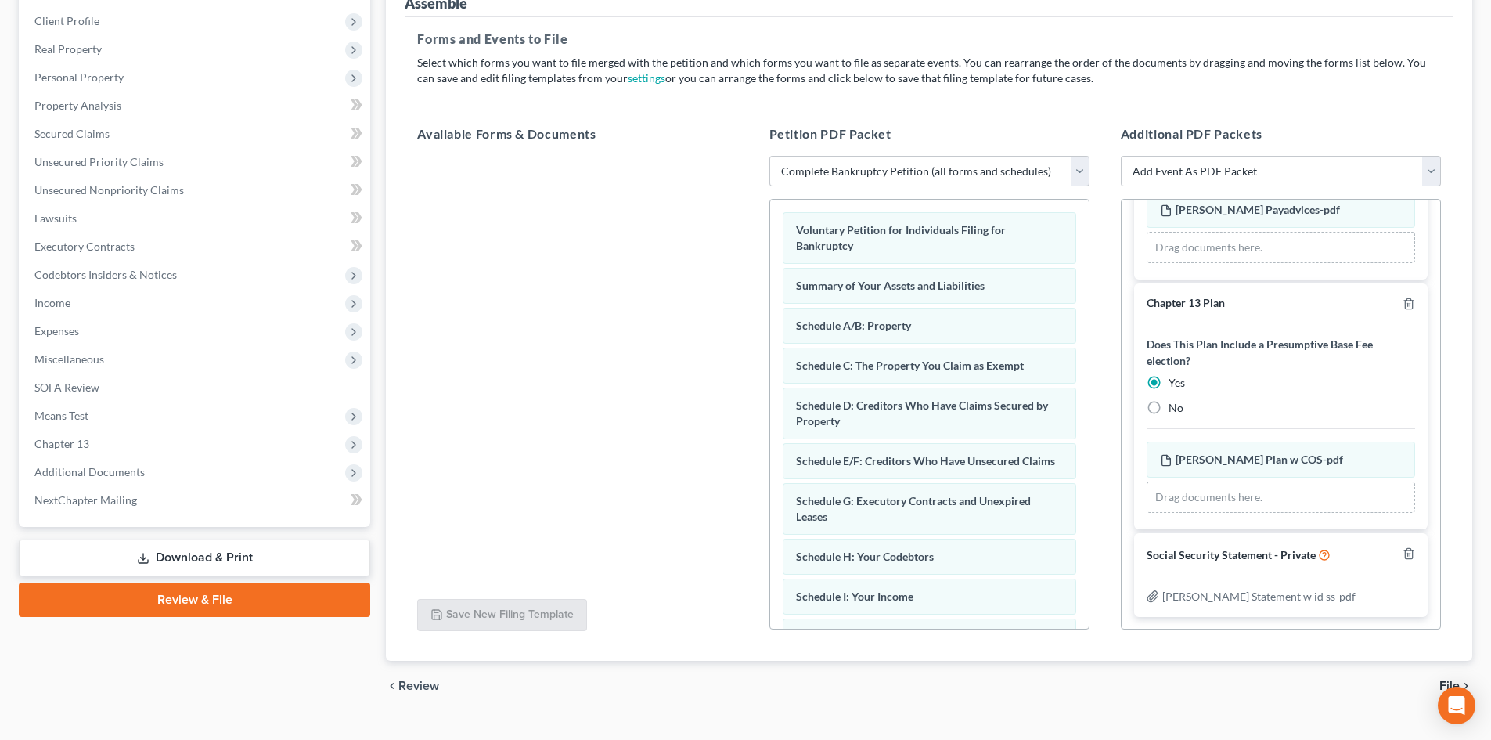
scroll to position [243, 0]
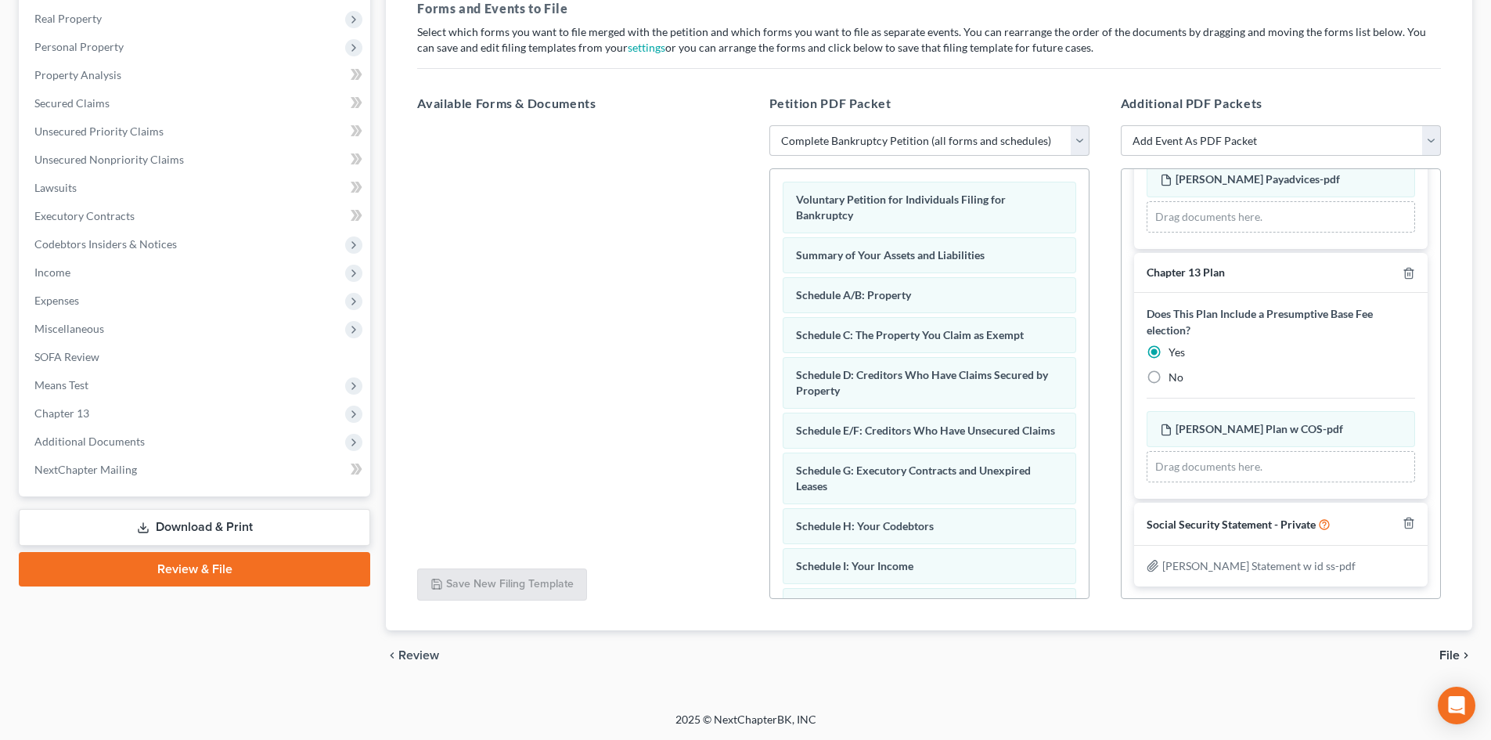
click at [1445, 660] on span "File" at bounding box center [1449, 655] width 20 height 13
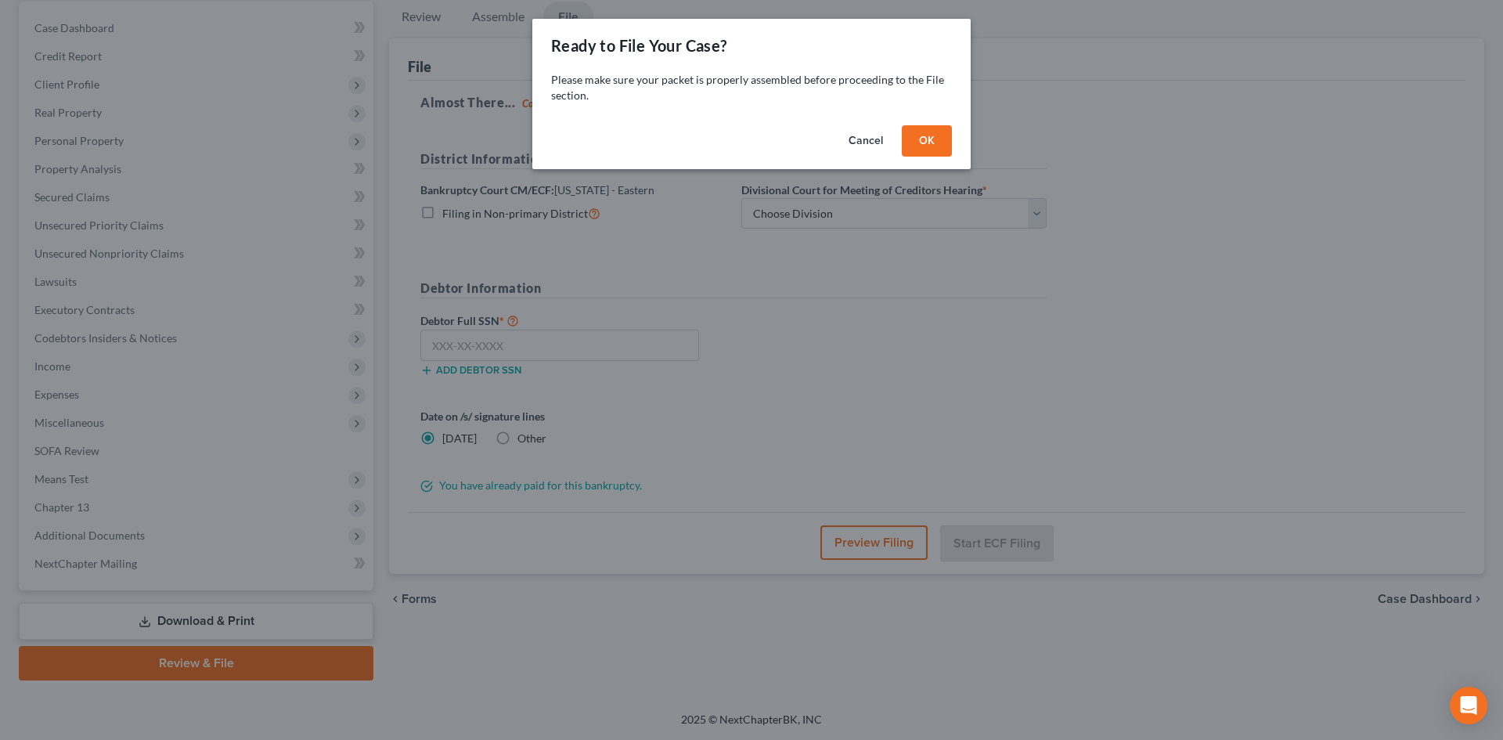
click at [938, 140] on button "OK" at bounding box center [927, 140] width 50 height 31
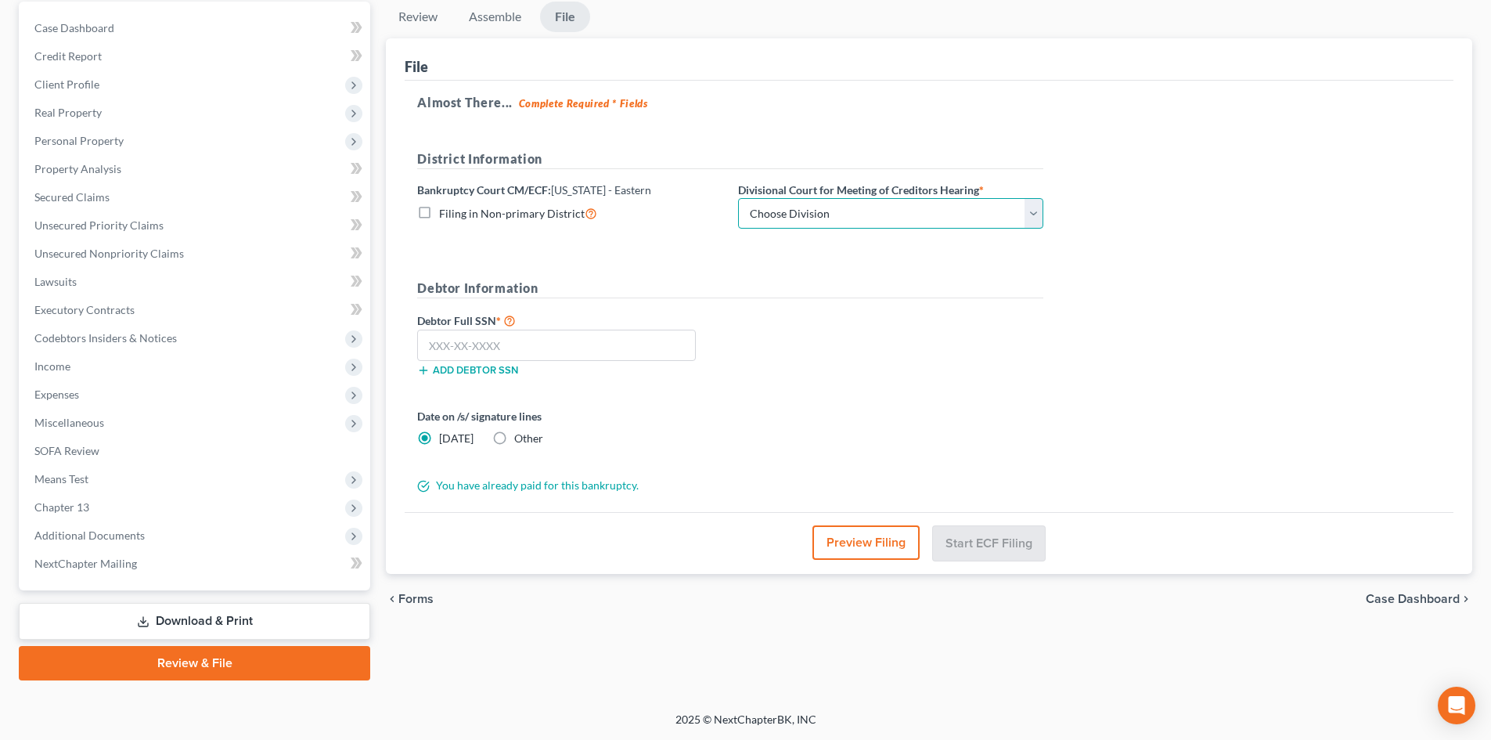
click at [858, 211] on select "Choose Division New Orleans" at bounding box center [890, 213] width 305 height 31
select select "0"
click at [738, 198] on select "Choose Division New Orleans" at bounding box center [890, 213] width 305 height 31
click at [841, 336] on div "Debtor Full SSN * Add debtor SSN" at bounding box center [730, 350] width 642 height 78
click at [542, 345] on input "text" at bounding box center [556, 344] width 279 height 31
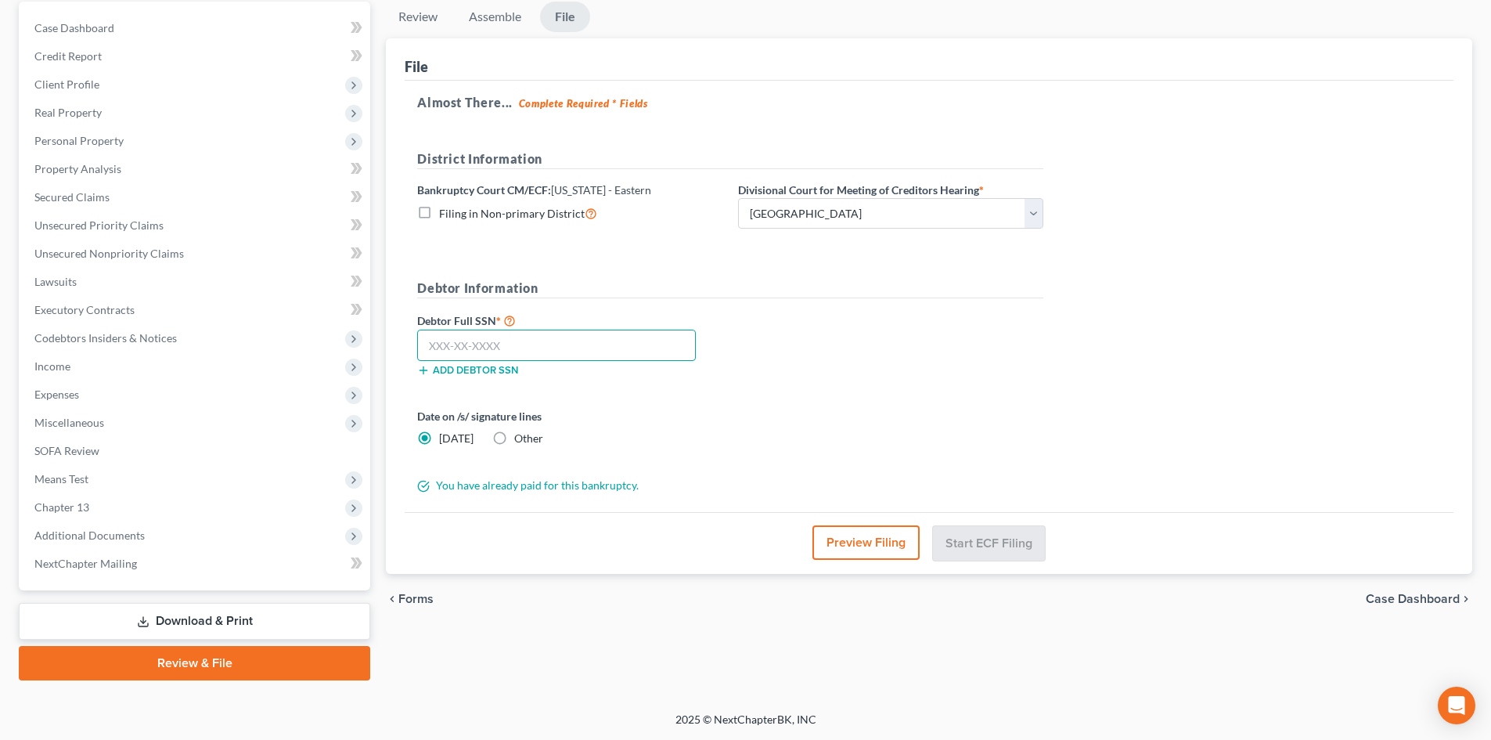
click at [457, 351] on input "text" at bounding box center [556, 344] width 279 height 31
type input "564-63-0017"
click at [936, 384] on div "Debtor Full SSN * 564-63-0017 Add debtor SSN" at bounding box center [730, 350] width 642 height 78
click at [1016, 545] on button "Start ECF Filing" at bounding box center [989, 542] width 112 height 34
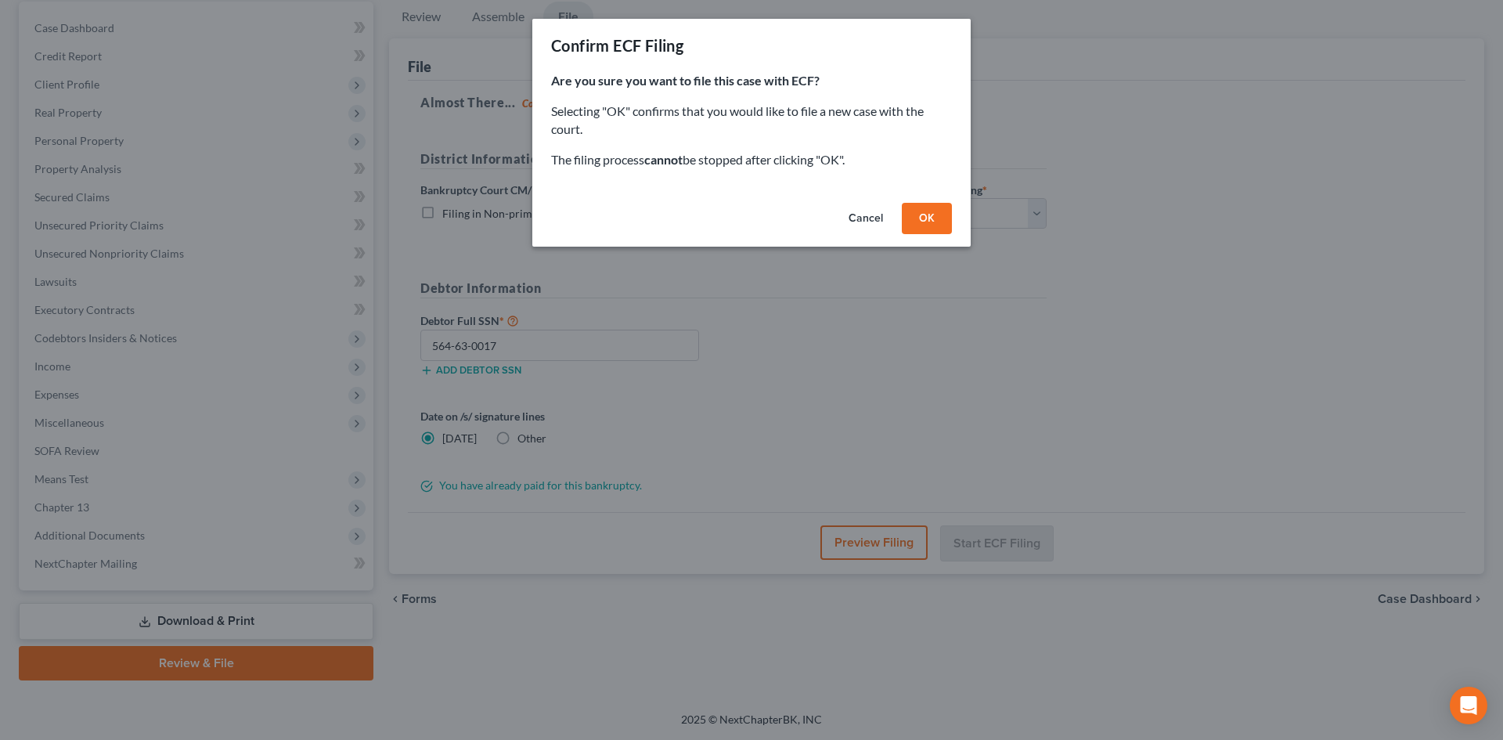
click at [938, 231] on button "OK" at bounding box center [927, 218] width 50 height 31
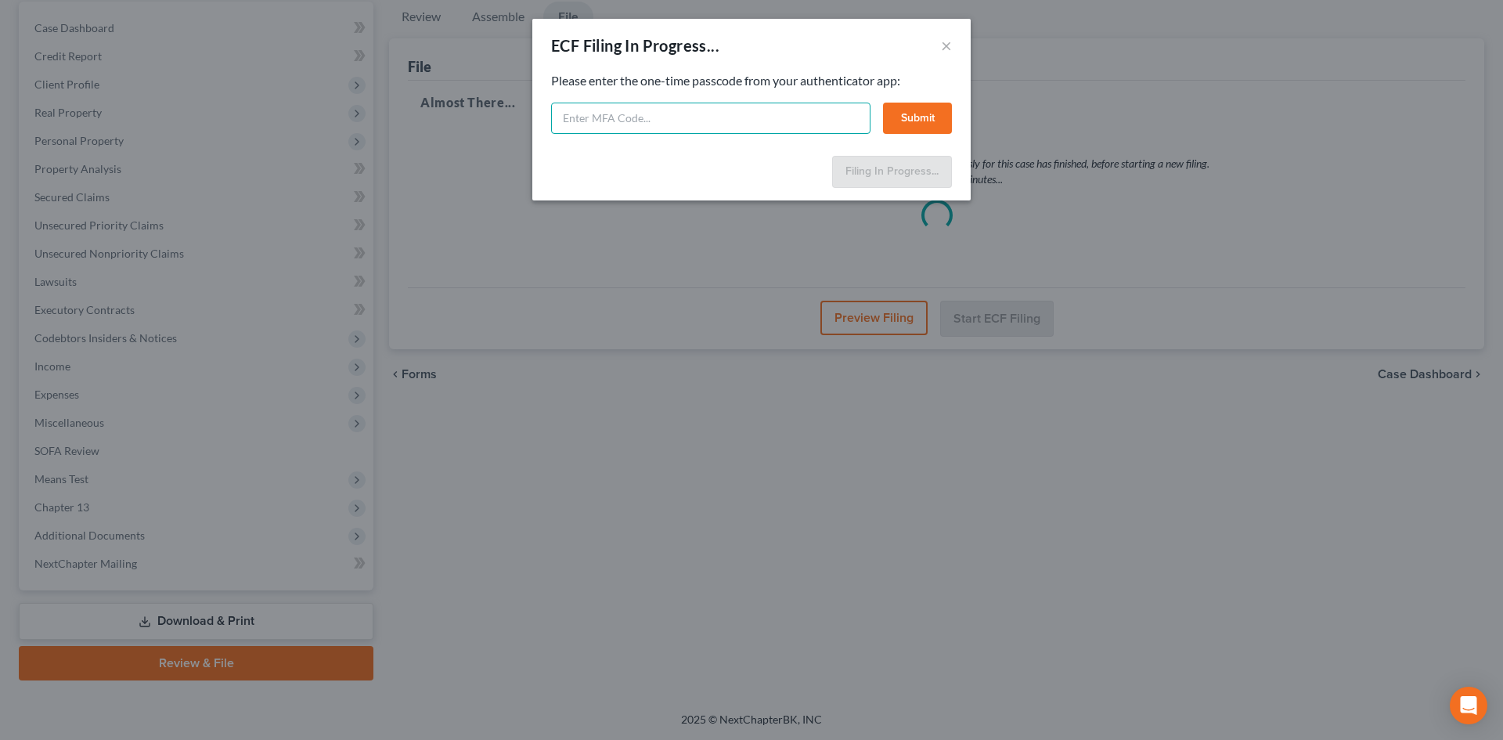
click at [634, 117] on input "text" at bounding box center [710, 118] width 319 height 31
type input "411753"
click at [900, 123] on button "Submit" at bounding box center [917, 118] width 69 height 31
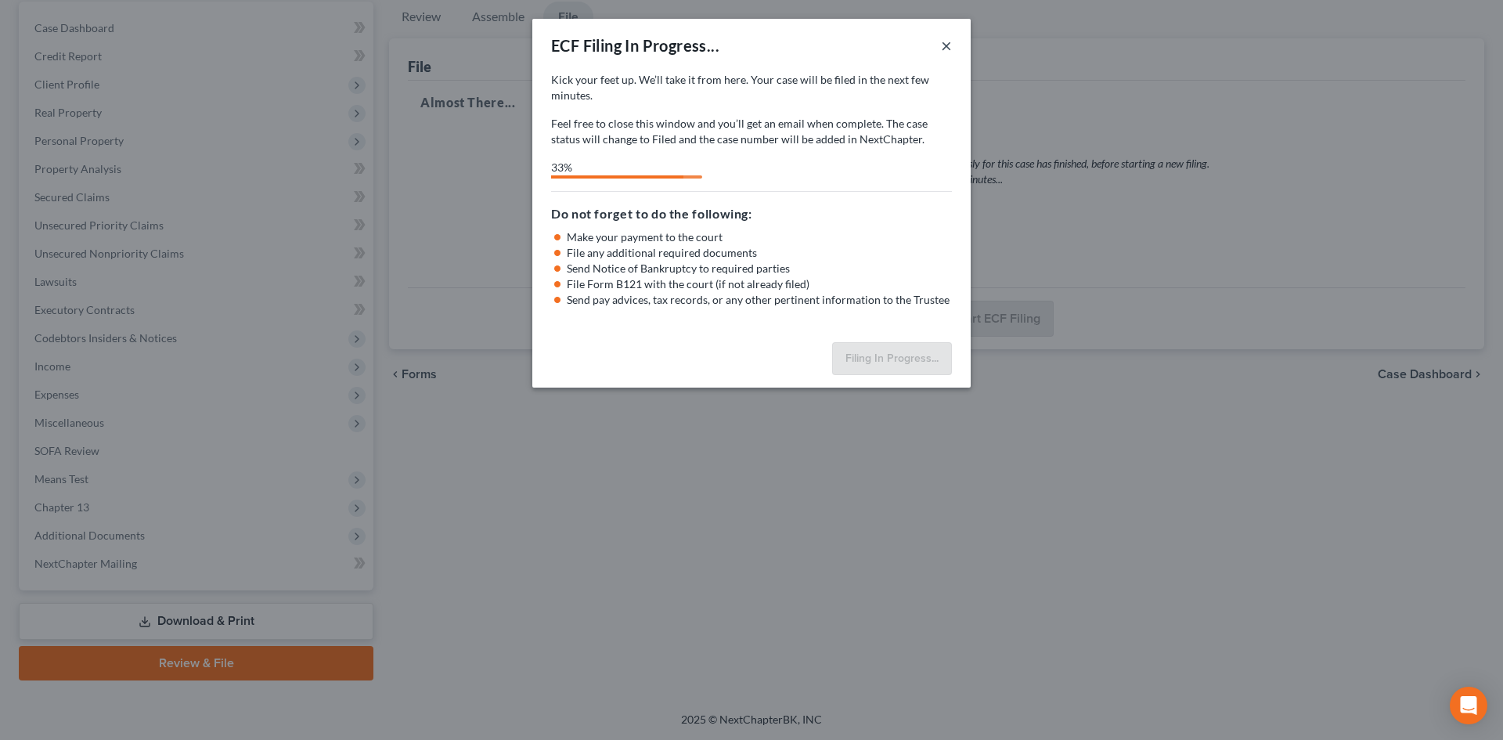
click at [942, 49] on button "×" at bounding box center [946, 45] width 11 height 19
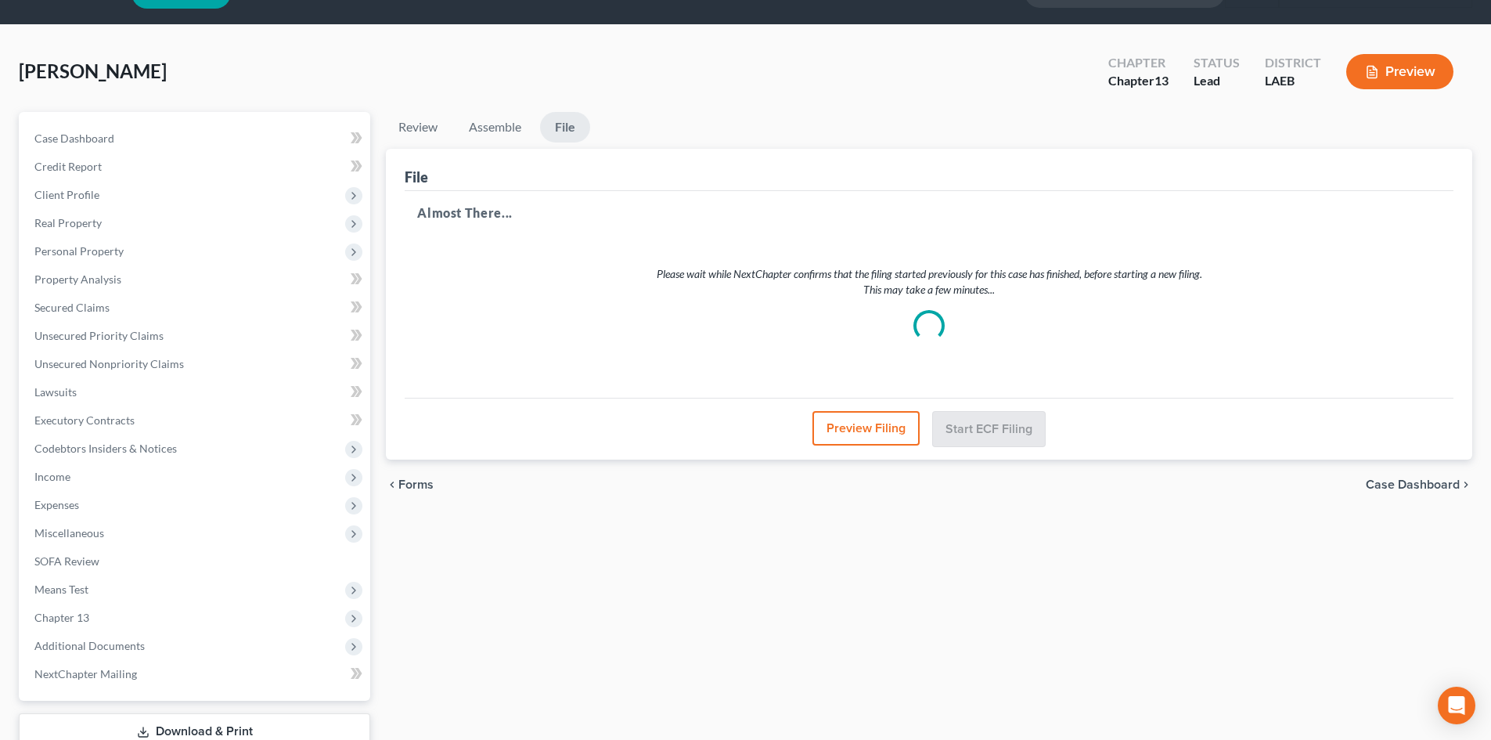
scroll to position [0, 0]
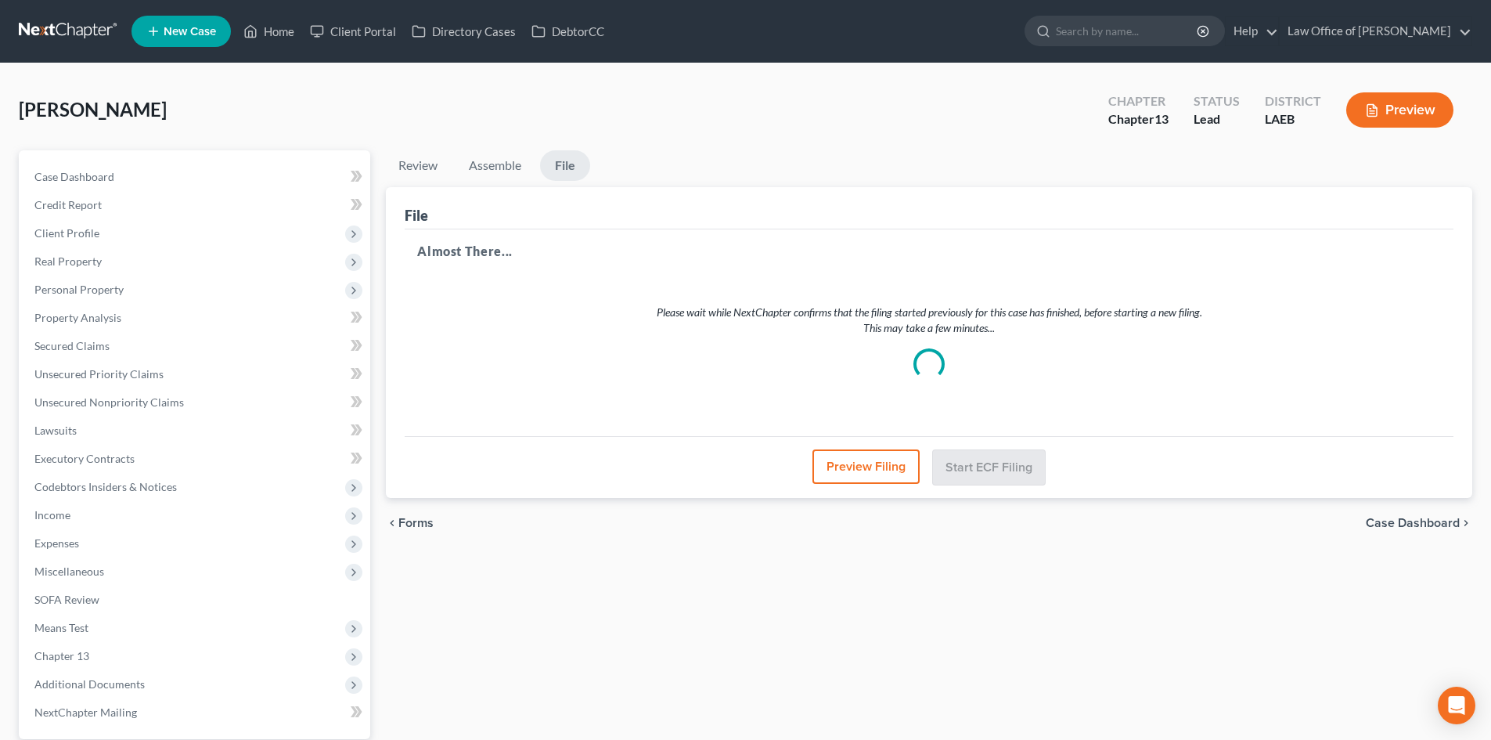
select select "0"
